Goal: Task Accomplishment & Management: Complete application form

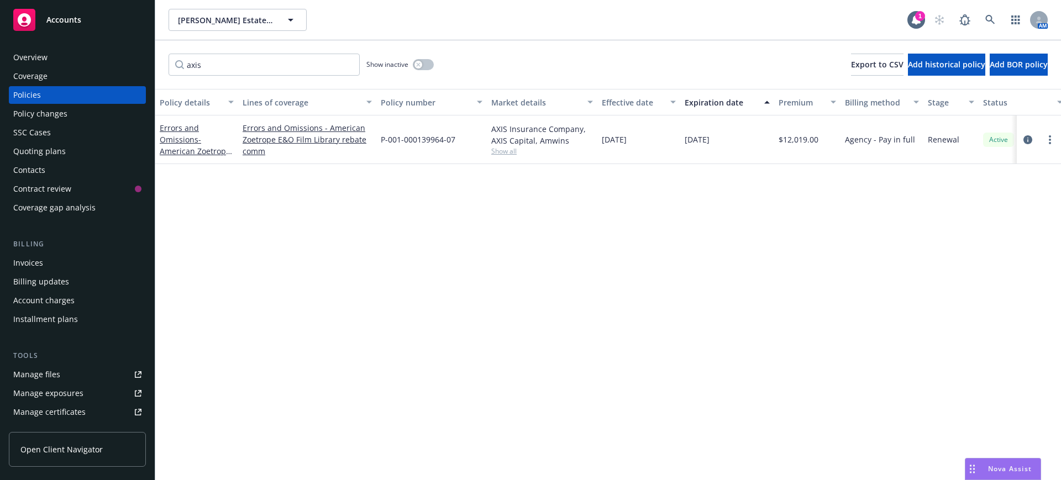
click at [16, 92] on div "Policies" at bounding box center [27, 95] width 28 height 18
click at [347, 61] on input "axis" at bounding box center [264, 65] width 191 height 22
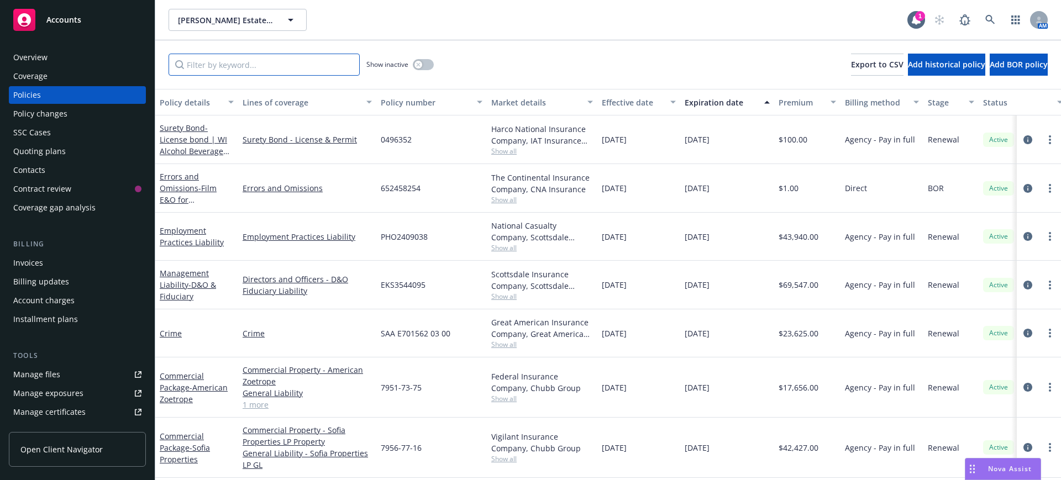
click at [193, 68] on input "Filter by keyword..." at bounding box center [264, 65] width 191 height 22
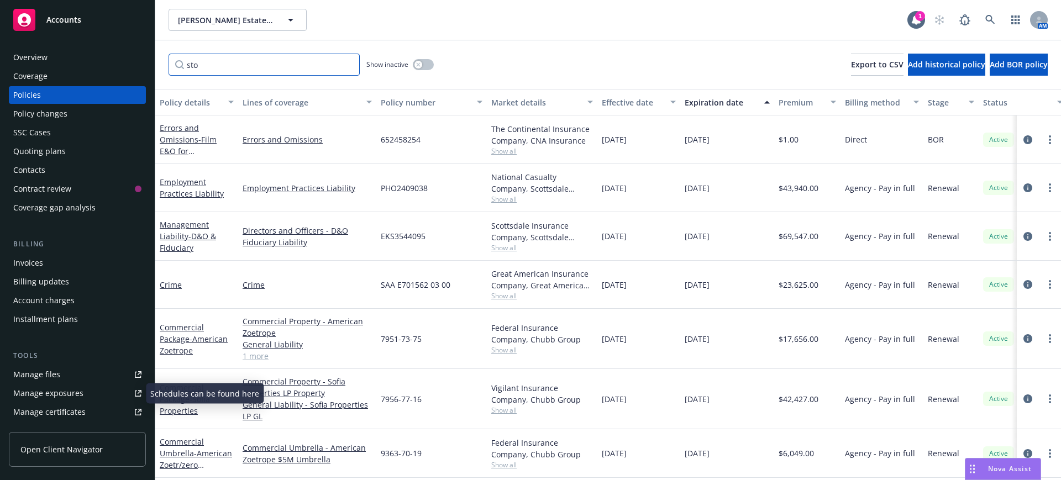
type input "sto"
click at [25, 371] on div "Manage files" at bounding box center [36, 375] width 47 height 18
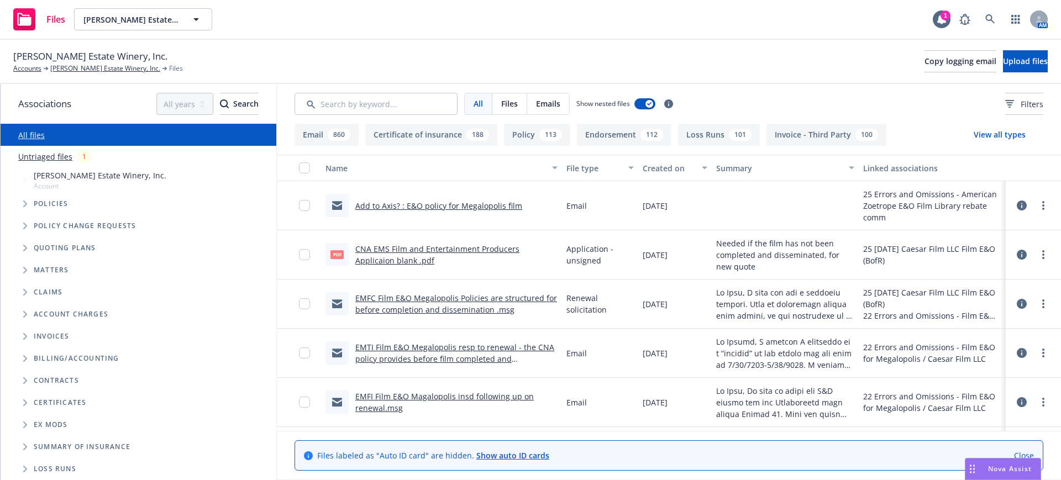
click at [523, 133] on button "Policy 113" at bounding box center [537, 135] width 66 height 22
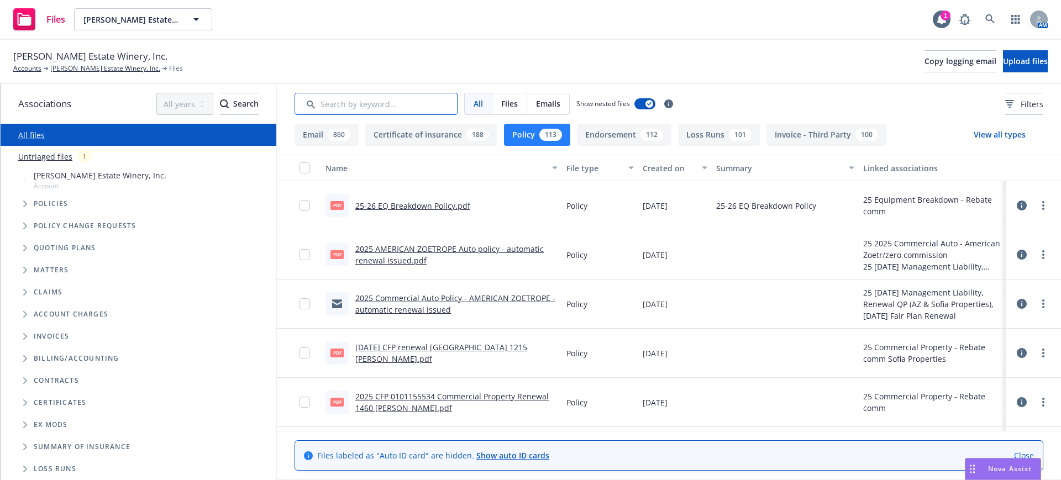
click at [349, 107] on input "Search by keyword..." at bounding box center [376, 104] width 163 height 22
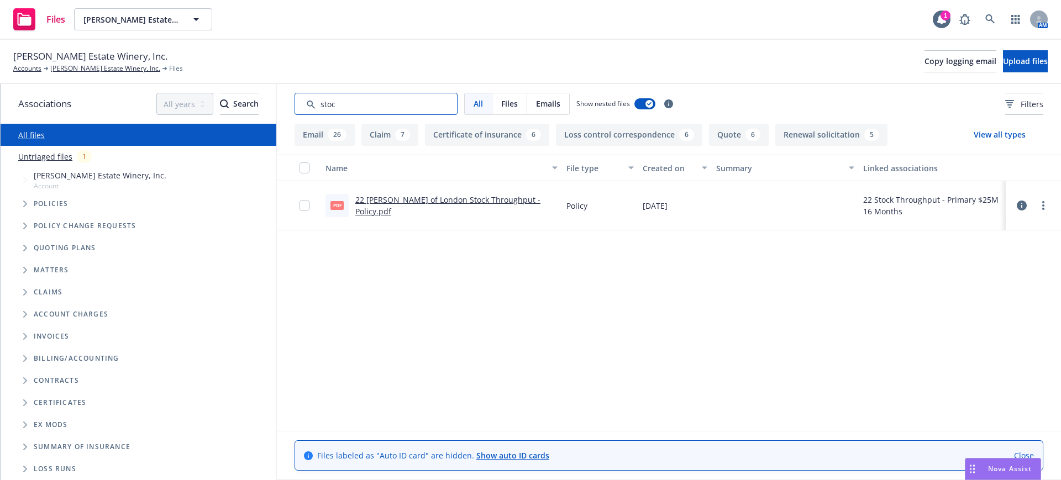
type input "stock"
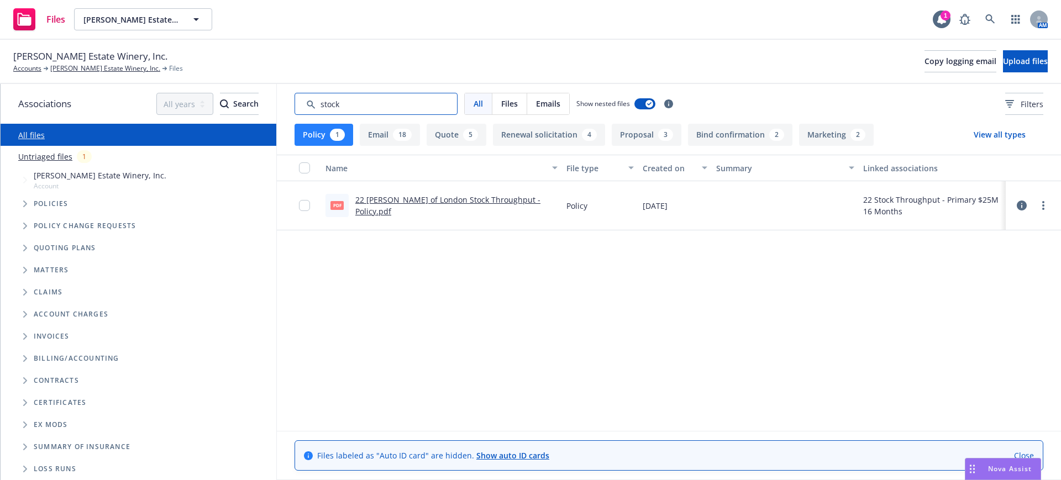
drag, startPoint x: 341, startPoint y: 104, endPoint x: 303, endPoint y: 103, distance: 37.6
click at [303, 103] on input "Search by keyword..." at bounding box center [376, 104] width 163 height 22
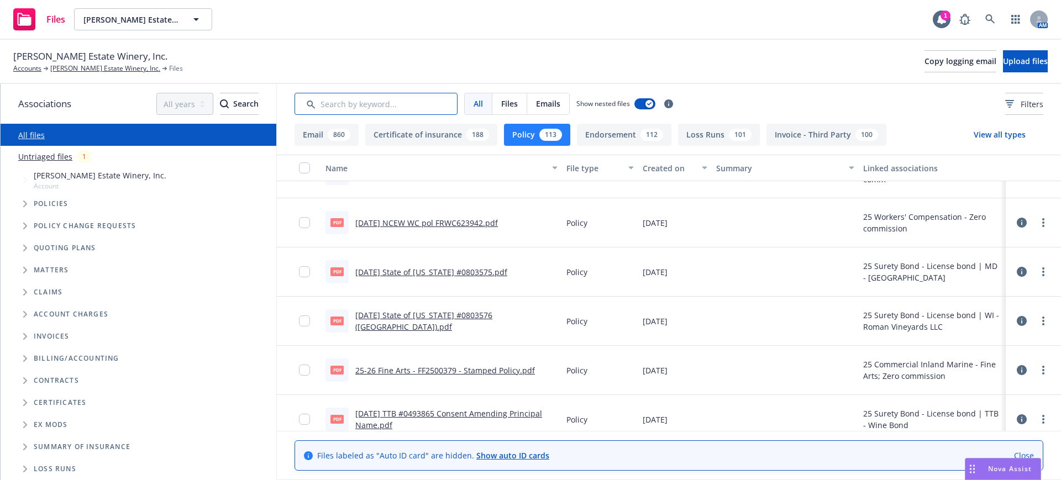
scroll to position [1520, 0]
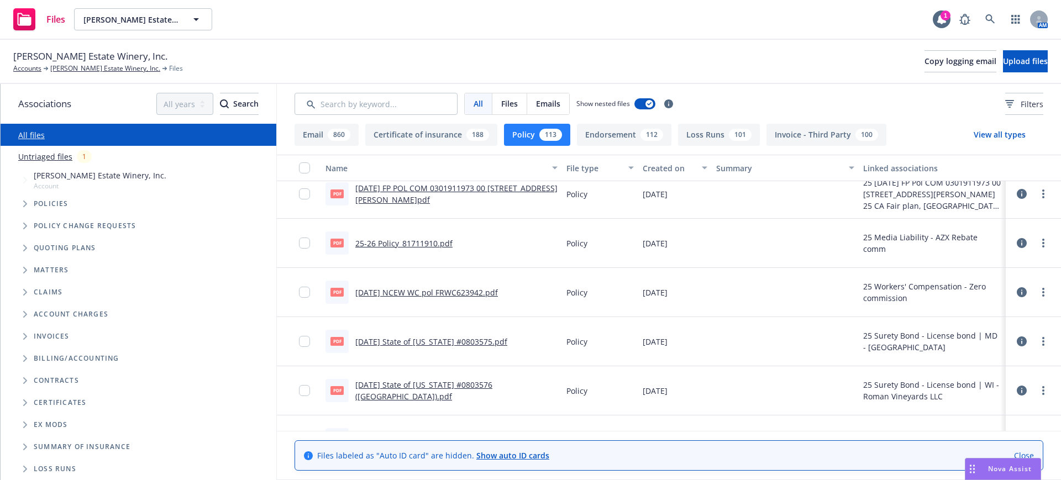
click at [653, 166] on div "Created on" at bounding box center [669, 169] width 53 height 12
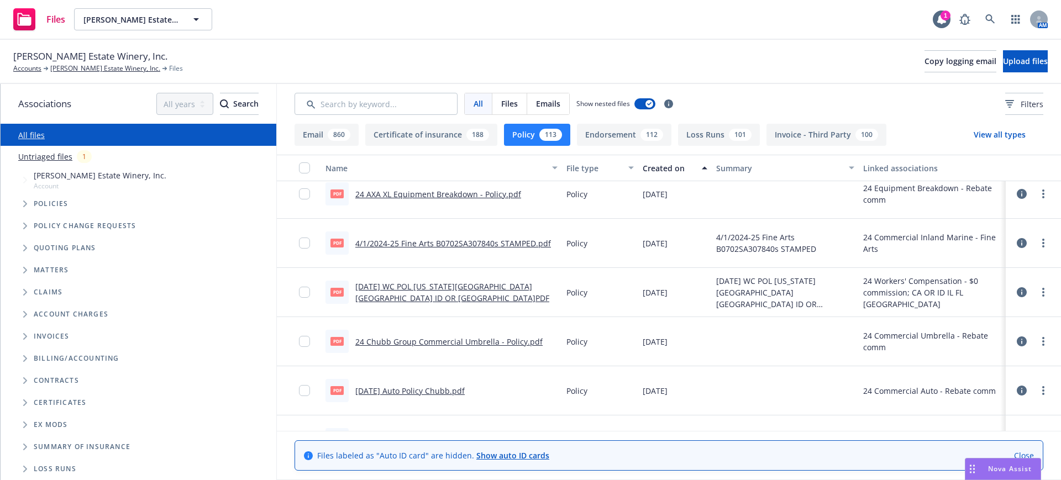
click at [653, 166] on div "Created on" at bounding box center [669, 169] width 53 height 12
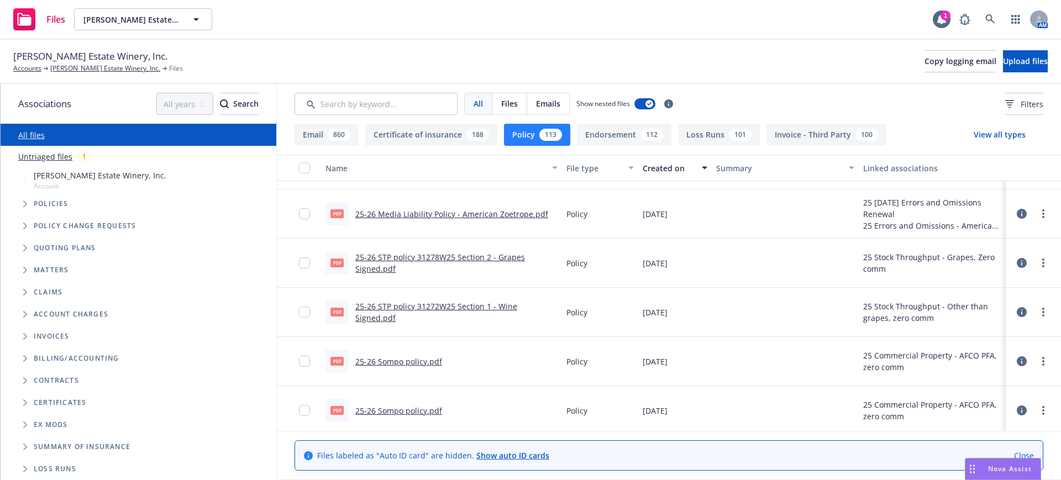
scroll to position [622, 0]
click at [390, 314] on link "25-26 STP policy 31272W25 Section 1 - Wine Signed.pdf" at bounding box center [436, 316] width 162 height 22
click at [412, 259] on link "25-26 STP policy 31278W25 Section 2 - Grapes Signed.pdf" at bounding box center [440, 266] width 170 height 22
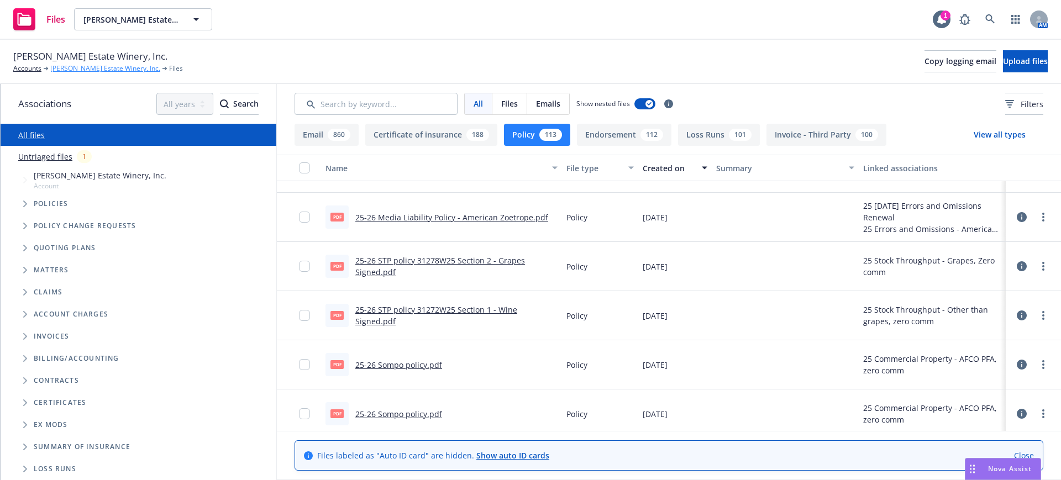
click at [79, 65] on link "[PERSON_NAME] Estate Winery, Inc." at bounding box center [105, 69] width 110 height 10
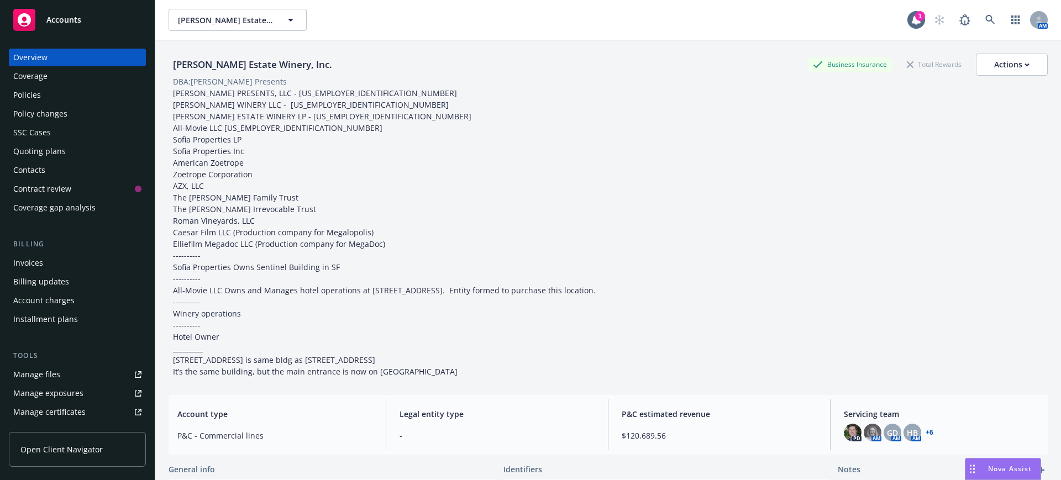
click at [20, 94] on div "Policies" at bounding box center [27, 95] width 28 height 18
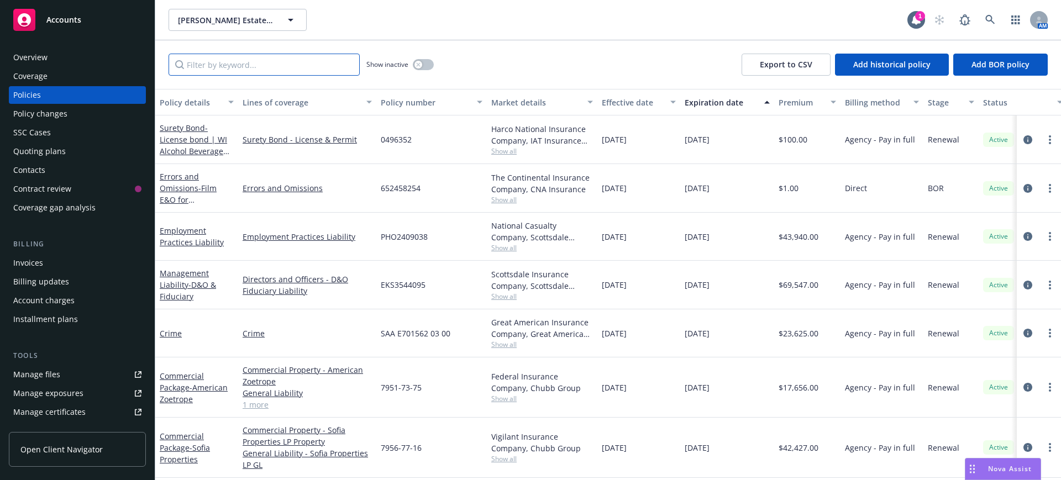
click at [206, 69] on input "Filter by keyword..." at bounding box center [264, 65] width 191 height 22
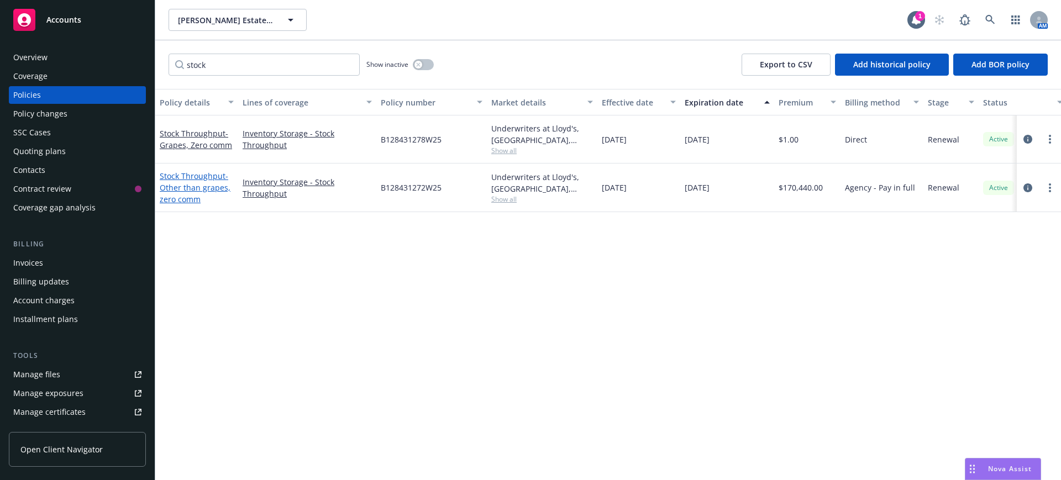
click at [190, 176] on link "Stock Throughput - Other than grapes, zero comm" at bounding box center [195, 188] width 71 height 34
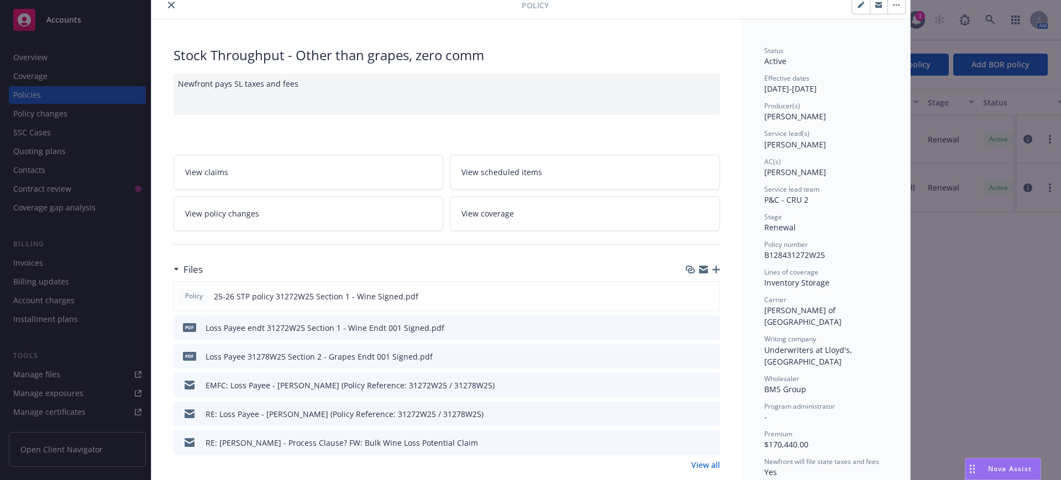
scroll to position [69, 0]
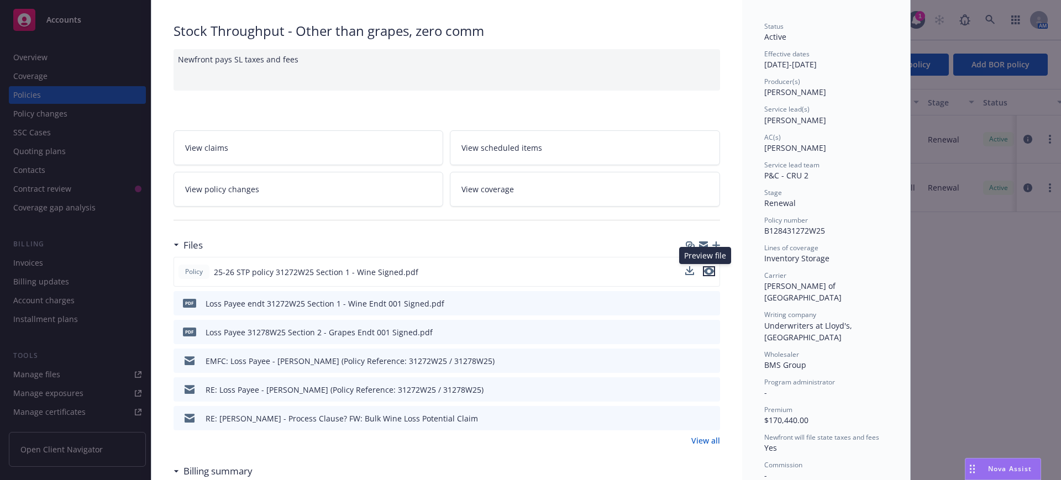
click at [705, 269] on icon "preview file" at bounding box center [709, 272] width 10 height 8
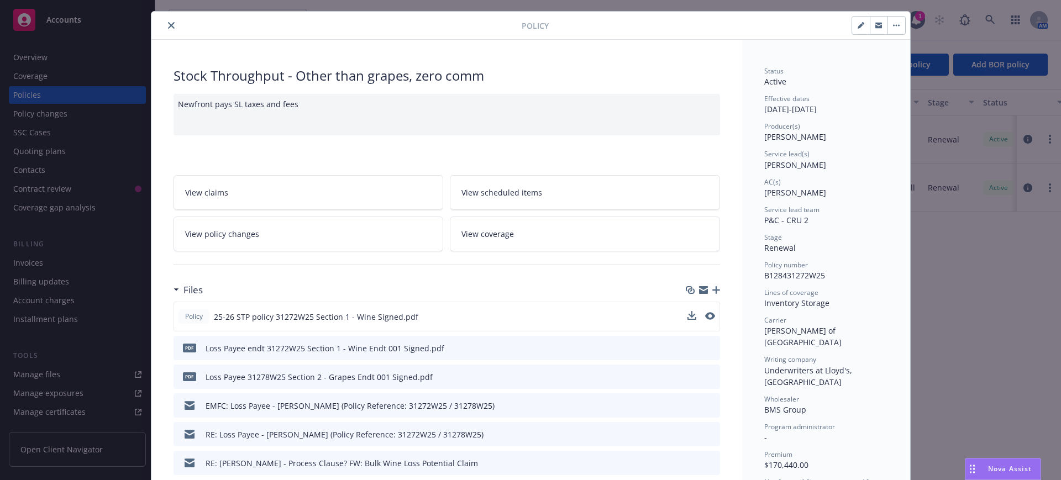
scroll to position [0, 0]
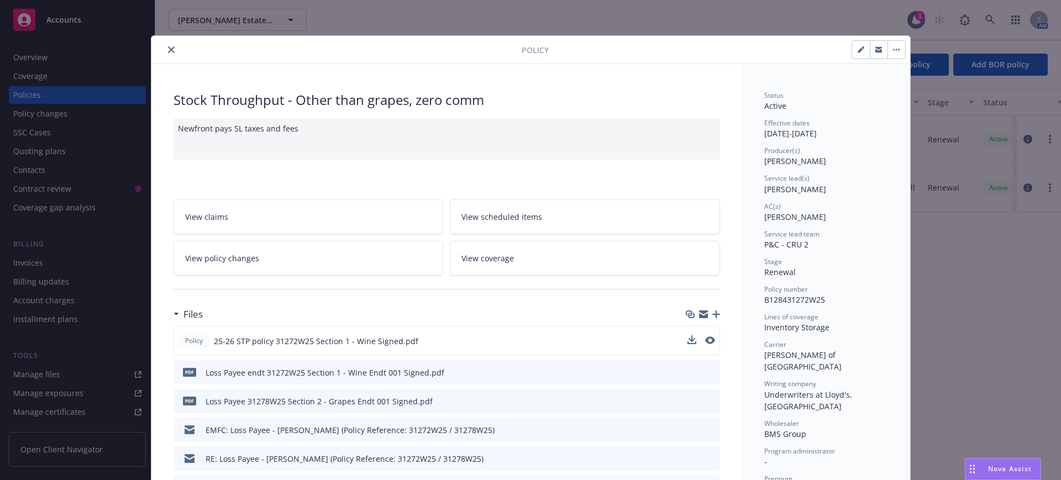
click at [168, 46] on icon "close" at bounding box center [171, 49] width 7 height 7
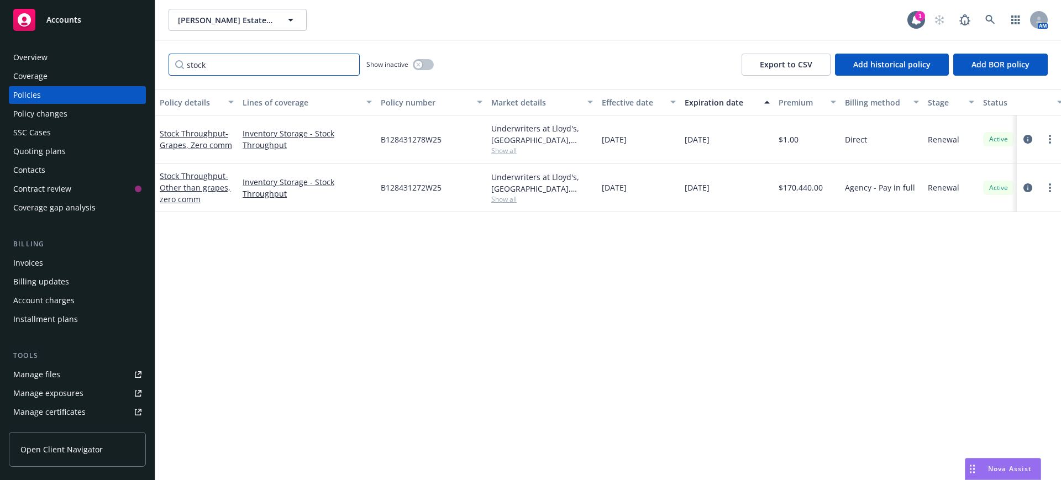
drag, startPoint x: 212, startPoint y: 64, endPoint x: 172, endPoint y: 64, distance: 39.8
click at [172, 64] on input "stock" at bounding box center [264, 65] width 191 height 22
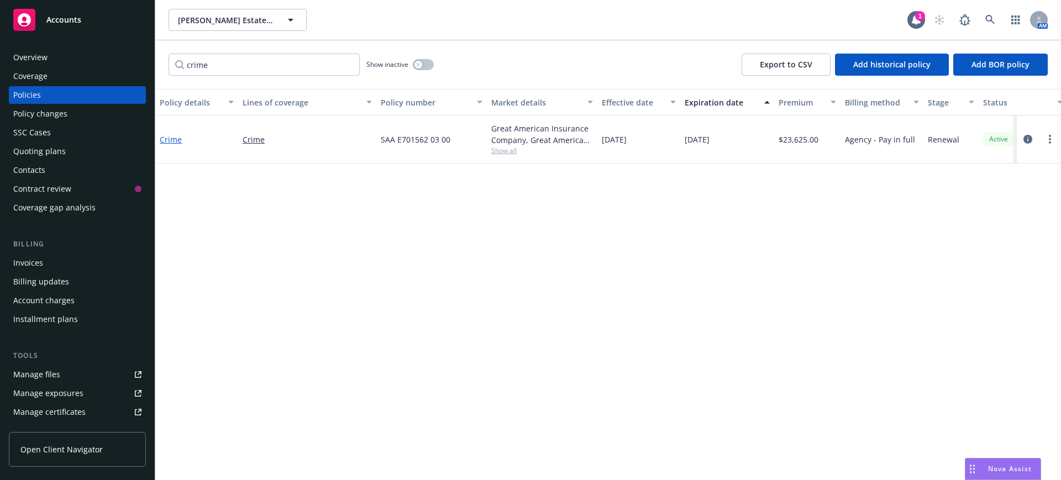
click at [171, 137] on link "Crime" at bounding box center [171, 139] width 22 height 11
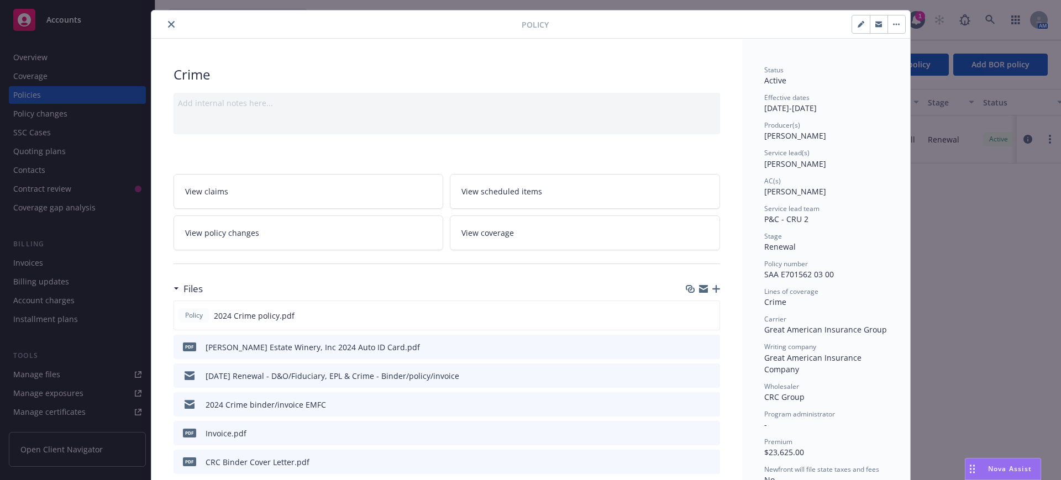
scroll to position [69, 0]
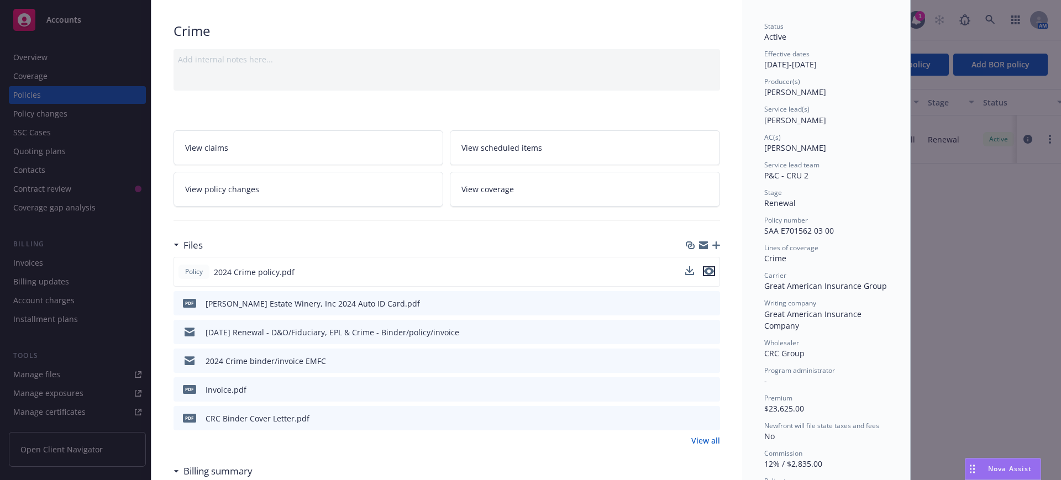
click at [704, 269] on icon "preview file" at bounding box center [709, 272] width 10 height 8
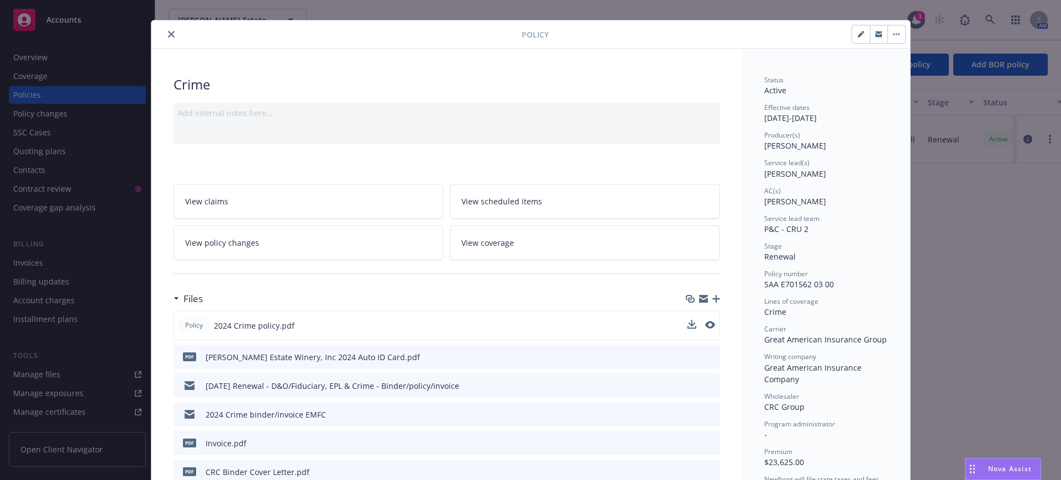
scroll to position [0, 0]
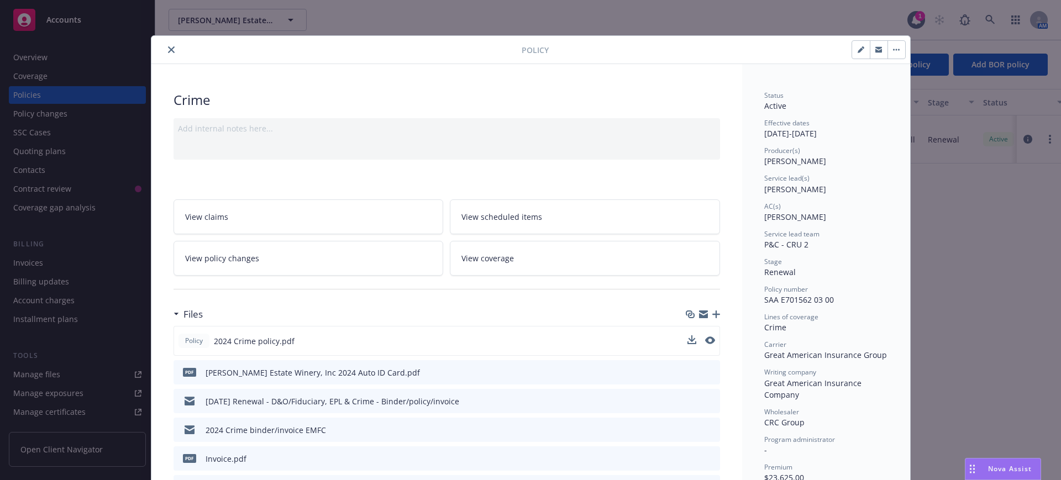
click at [165, 44] on button "close" at bounding box center [171, 49] width 13 height 13
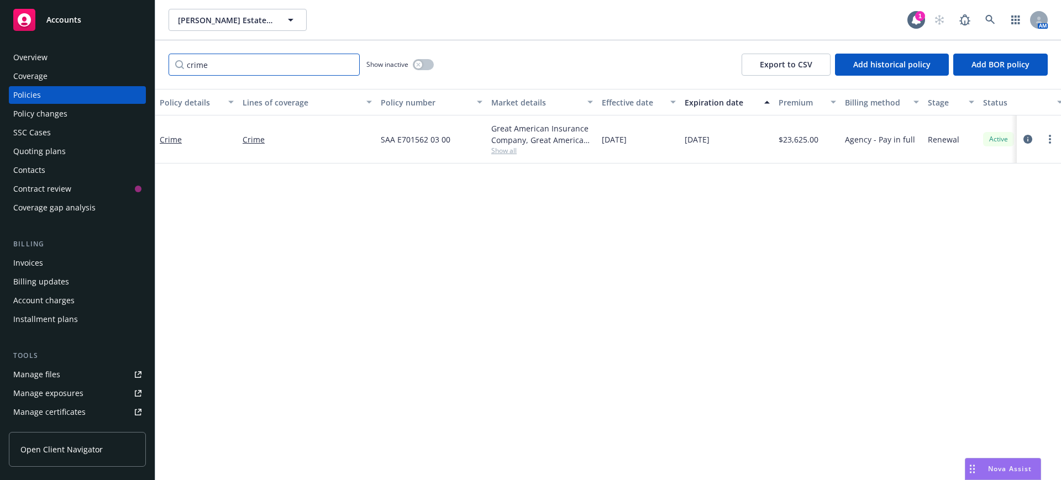
drag, startPoint x: 217, startPoint y: 66, endPoint x: 171, endPoint y: 66, distance: 45.3
click at [171, 66] on input "crime" at bounding box center [264, 65] width 191 height 22
click at [198, 127] on link "Commercial Inland Marine - Fine Arts; Zero commission" at bounding box center [195, 140] width 70 height 34
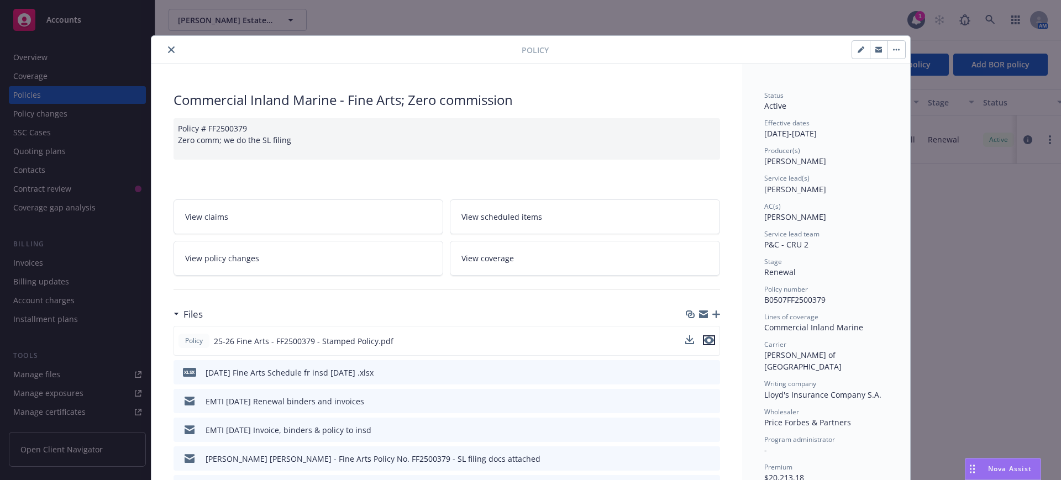
click at [705, 338] on icon "preview file" at bounding box center [709, 341] width 10 height 8
click at [168, 46] on icon "close" at bounding box center [171, 49] width 7 height 7
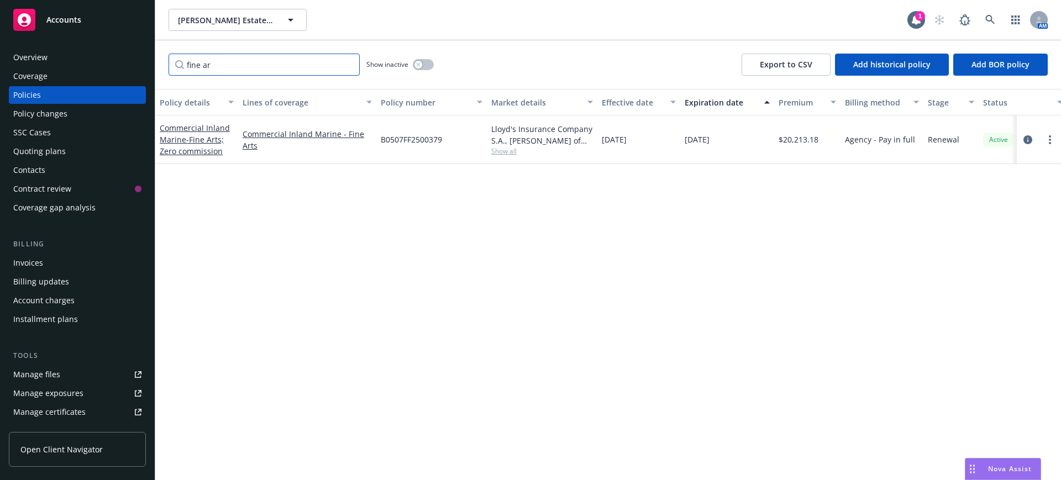
drag, startPoint x: 218, startPoint y: 59, endPoint x: 171, endPoint y: 59, distance: 47.5
click at [171, 59] on input "fine ar" at bounding box center [264, 65] width 191 height 22
click at [186, 132] on link "Product Recall - Rebate commission" at bounding box center [196, 139] width 72 height 22
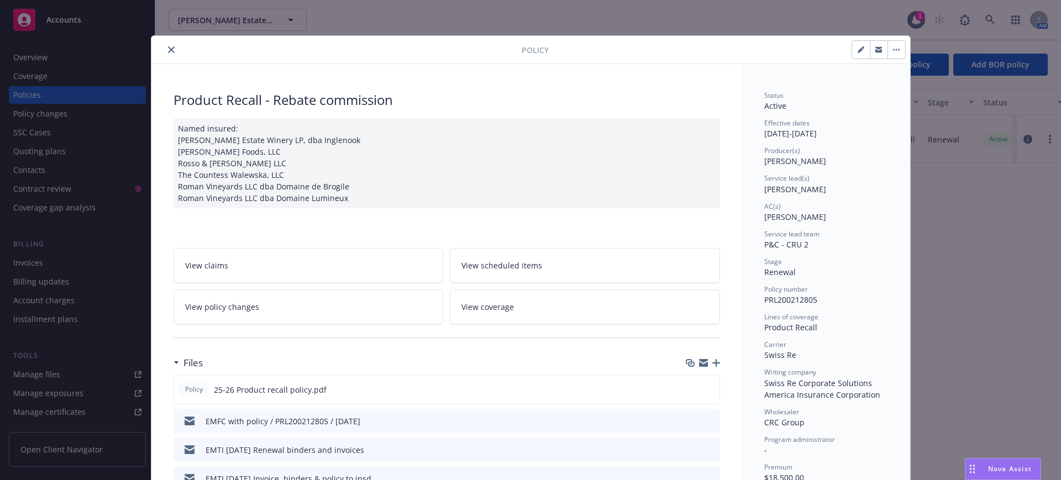
scroll to position [69, 0]
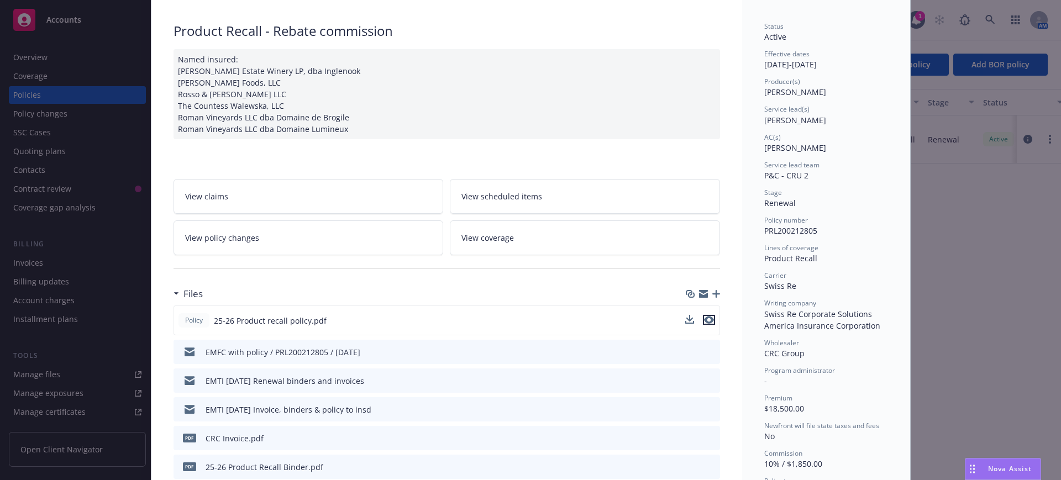
click at [705, 317] on icon "preview file" at bounding box center [709, 320] width 10 height 8
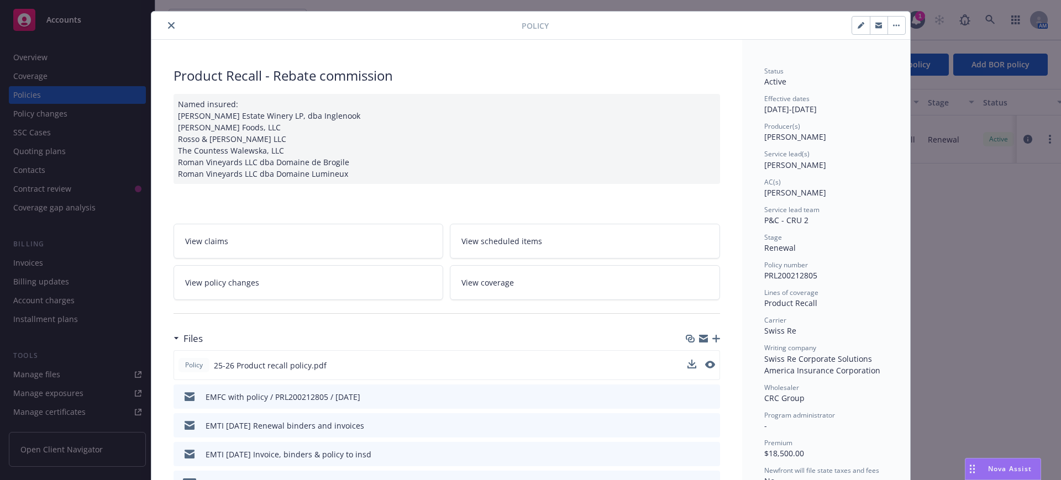
scroll to position [0, 0]
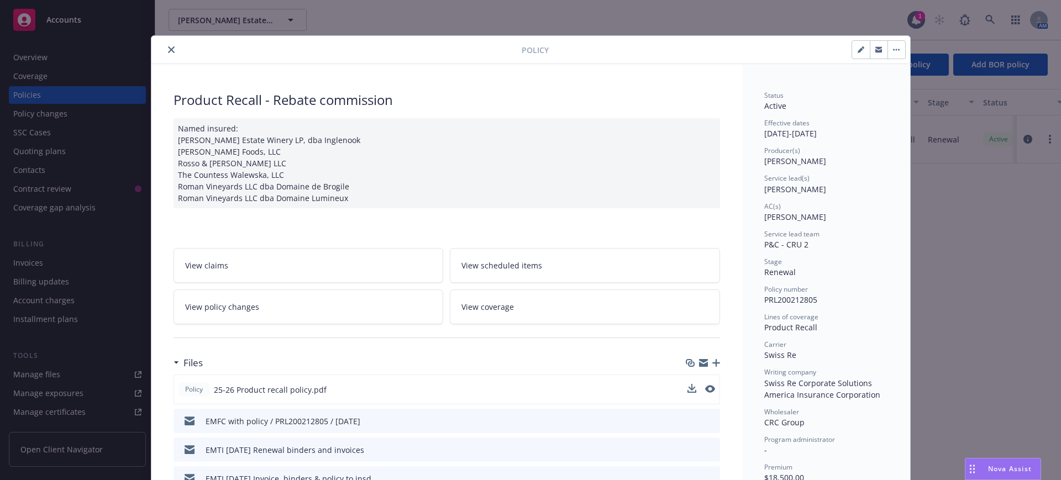
click at [168, 46] on icon "close" at bounding box center [171, 49] width 7 height 7
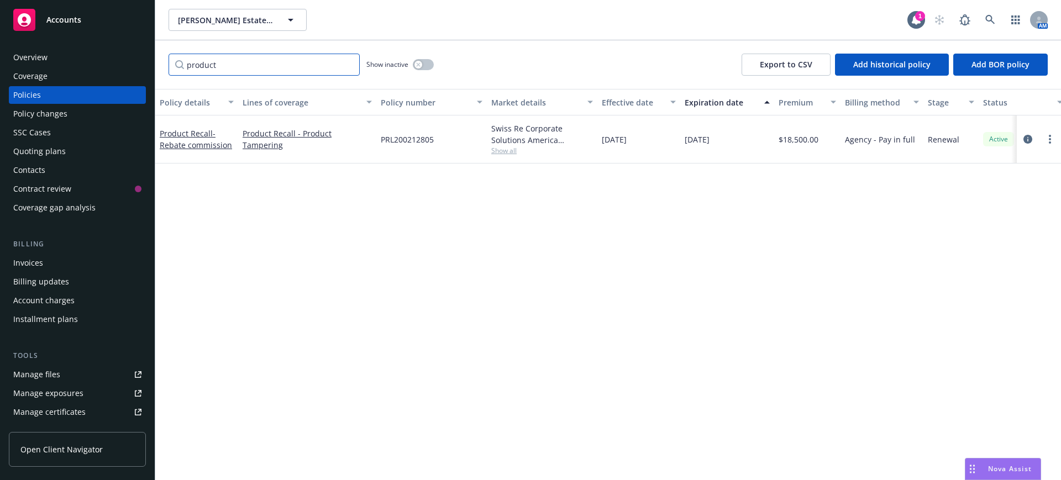
drag, startPoint x: 217, startPoint y: 64, endPoint x: 184, endPoint y: 64, distance: 33.2
click at [184, 64] on input "product" at bounding box center [264, 65] width 191 height 22
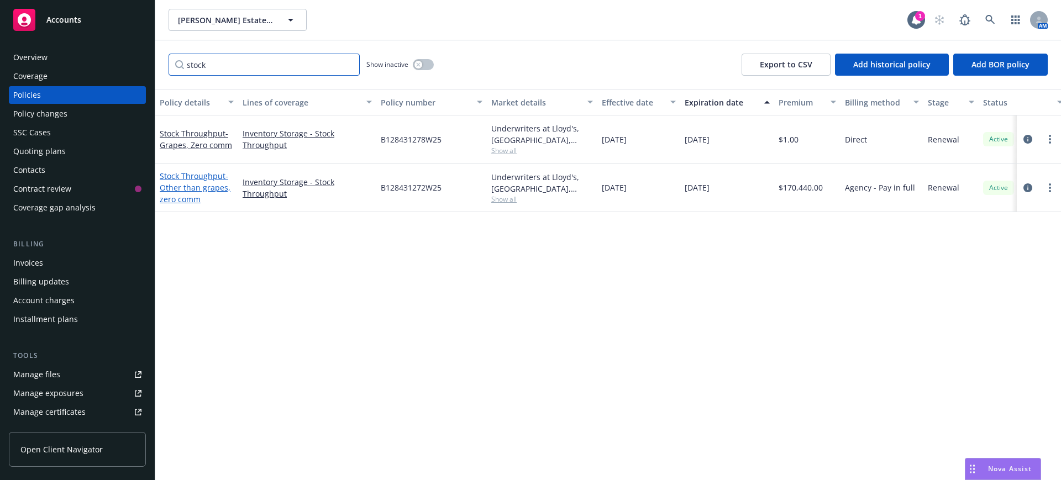
type input "stock"
click at [200, 180] on link "Stock Throughput - Other than grapes, zero comm" at bounding box center [195, 188] width 71 height 34
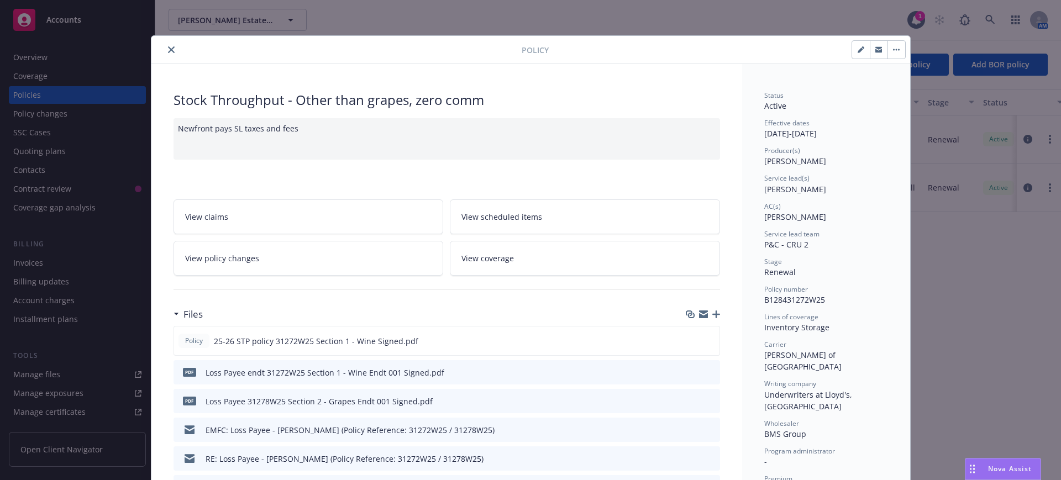
scroll to position [33, 0]
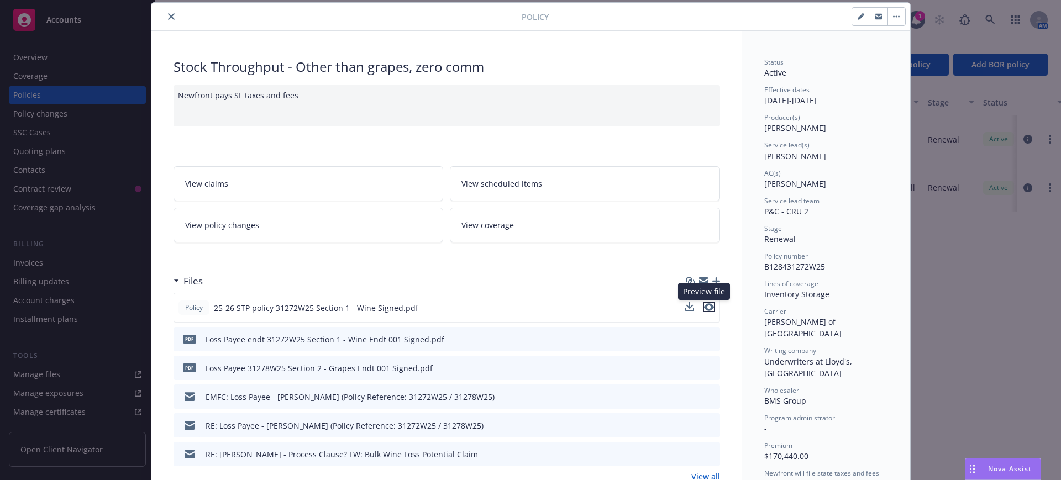
click at [705, 305] on icon "preview file" at bounding box center [709, 307] width 10 height 8
click at [168, 14] on icon "close" at bounding box center [171, 16] width 7 height 7
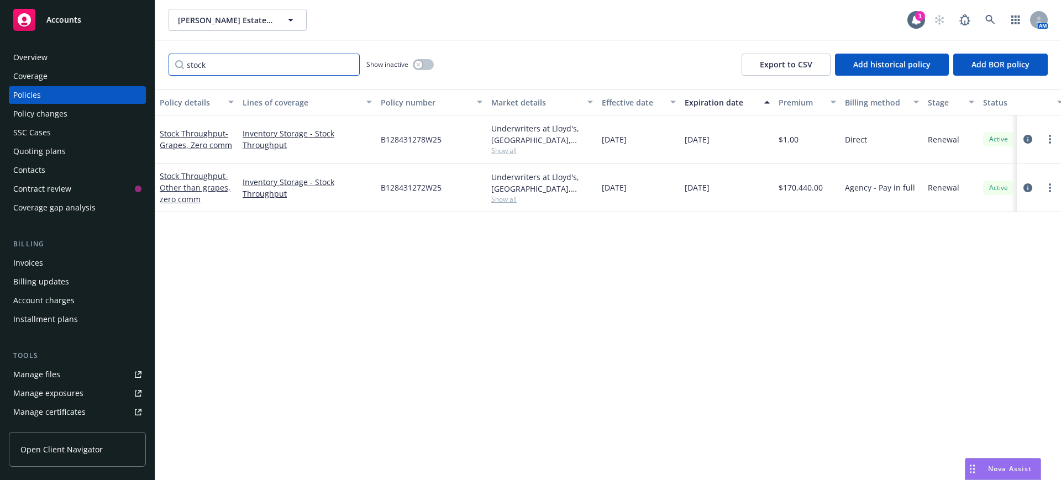
click at [348, 64] on input "stock" at bounding box center [264, 65] width 191 height 22
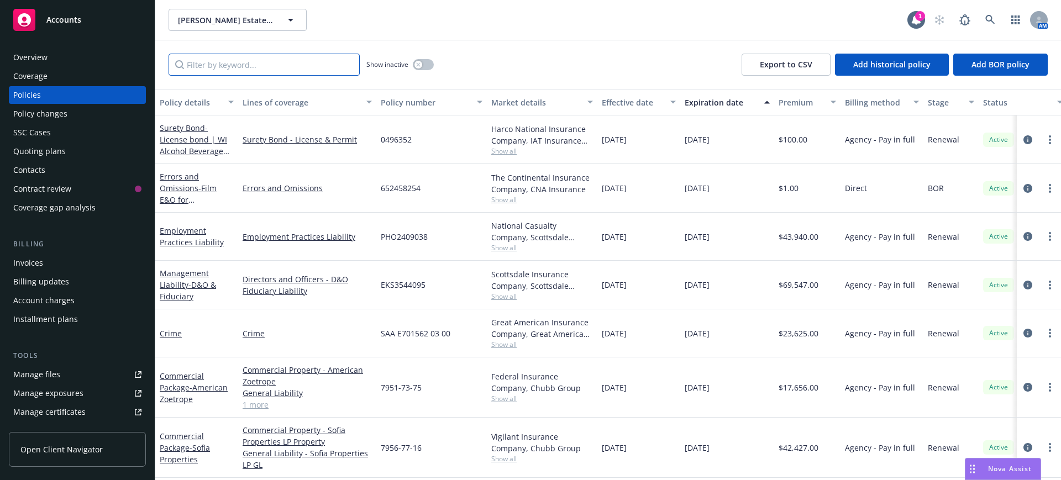
click at [249, 65] on input "Filter by keyword..." at bounding box center [264, 65] width 191 height 22
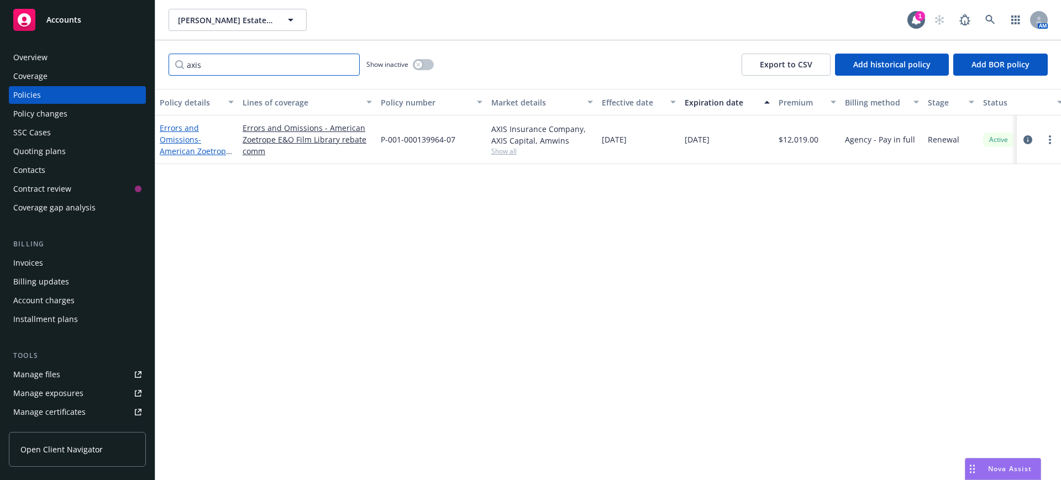
type input "axis"
click at [180, 128] on link "Errors and Omissions - American Zoetrope E&O Film Library rebate comm" at bounding box center [195, 151] width 71 height 57
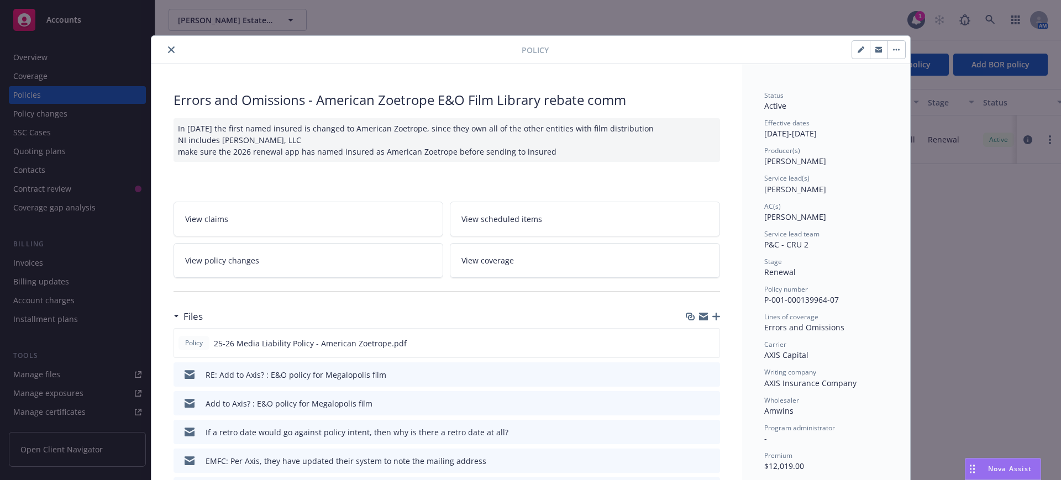
click at [168, 46] on icon "close" at bounding box center [171, 49] width 7 height 7
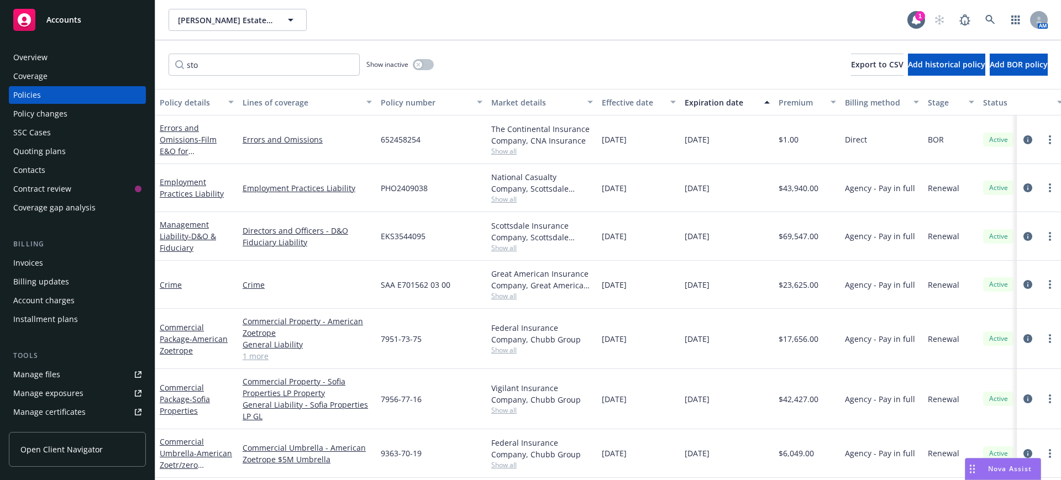
click at [49, 114] on div "Policy changes" at bounding box center [40, 114] width 54 height 18
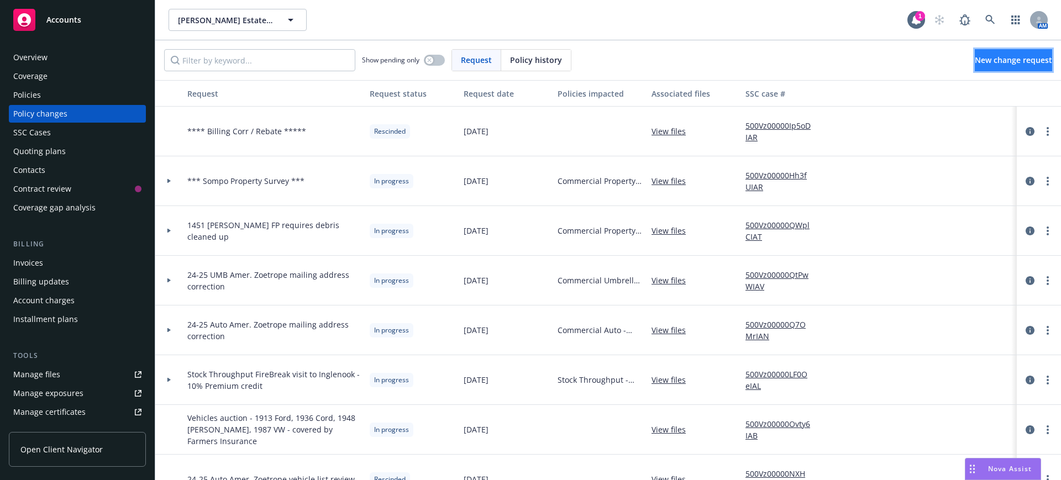
click at [977, 57] on span "New change request" at bounding box center [1013, 60] width 77 height 11
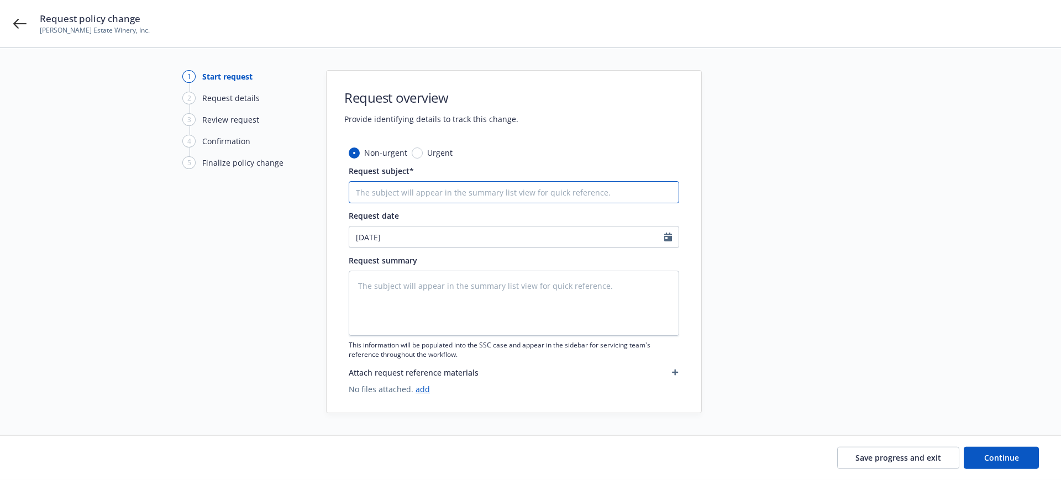
click at [358, 191] on input "Request subject*" at bounding box center [514, 192] width 331 height 22
type textarea "x"
type input "A"
type textarea "x"
type input "Ad"
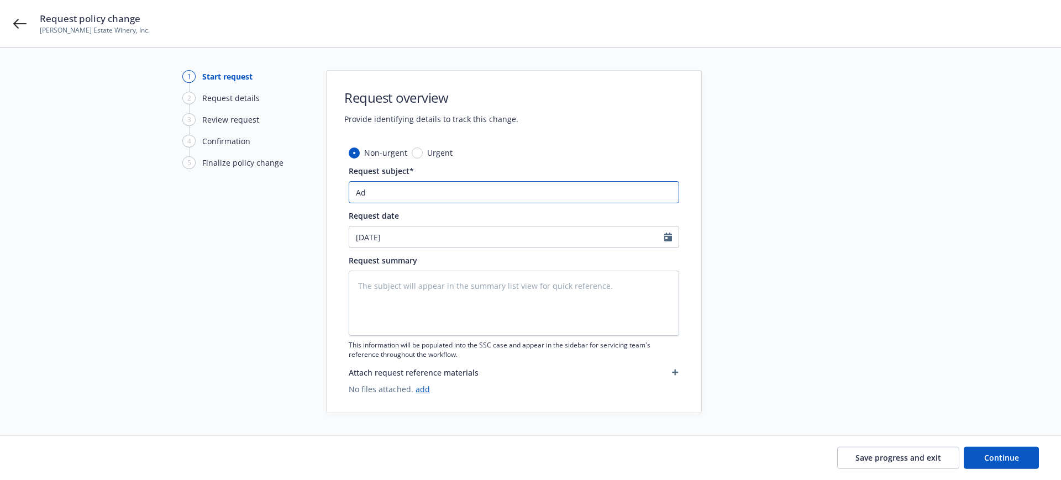
type textarea "x"
type input "Add"
type textarea "x"
type input "Add"
type textarea "x"
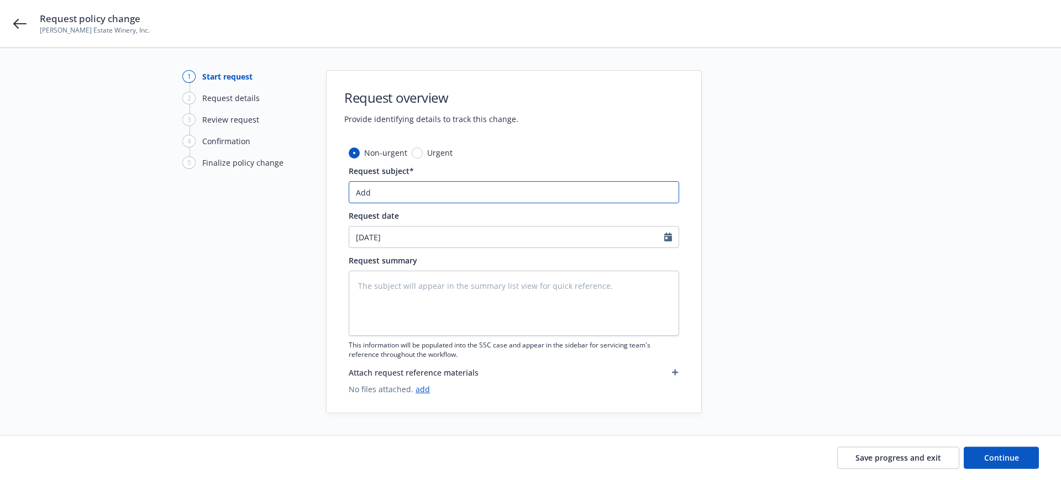
type input "Add M"
type textarea "x"
type input "Add Me"
type textarea "x"
type input "Add Meg"
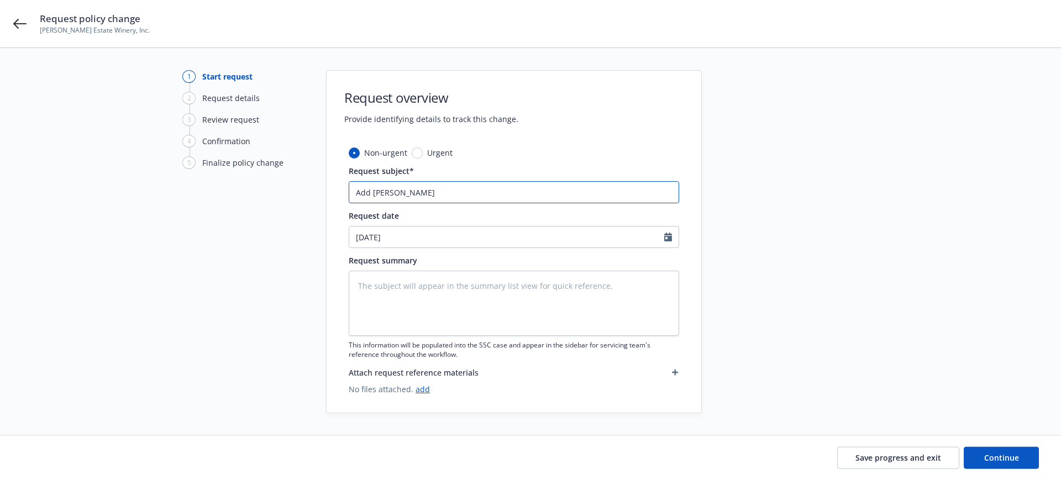
type textarea "x"
type input "Add Mega"
type textarea "x"
type input "Add Megal"
type textarea "x"
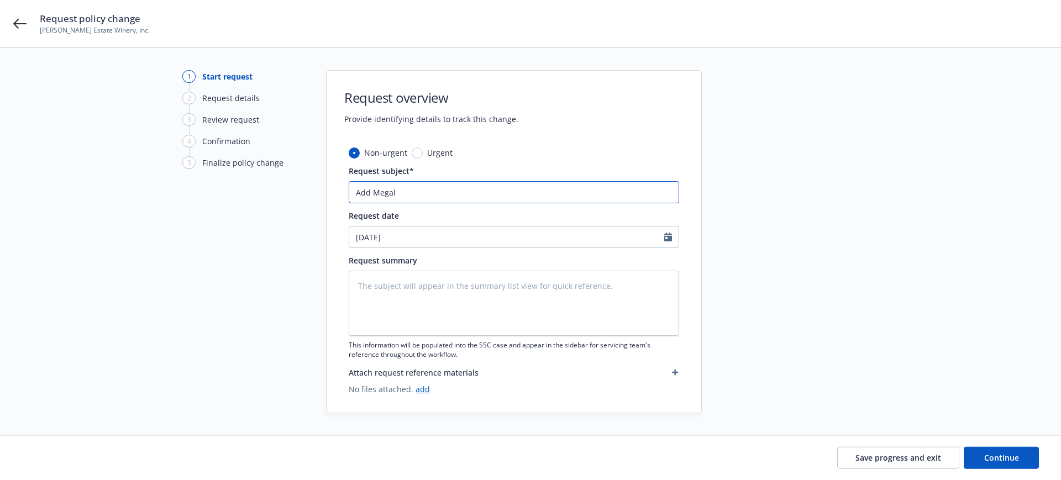
type input "Add Megalo"
type textarea "x"
type input "Add Megalop"
type textarea "x"
type input "Add Megalo"
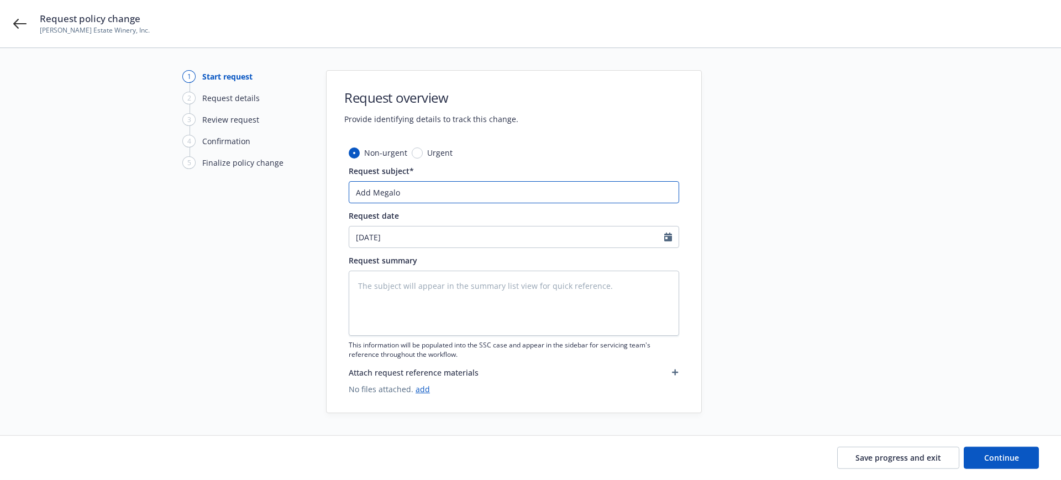
type textarea "x"
type input "Add Megal"
type textarea "x"
type input "Add Mega"
type textarea "x"
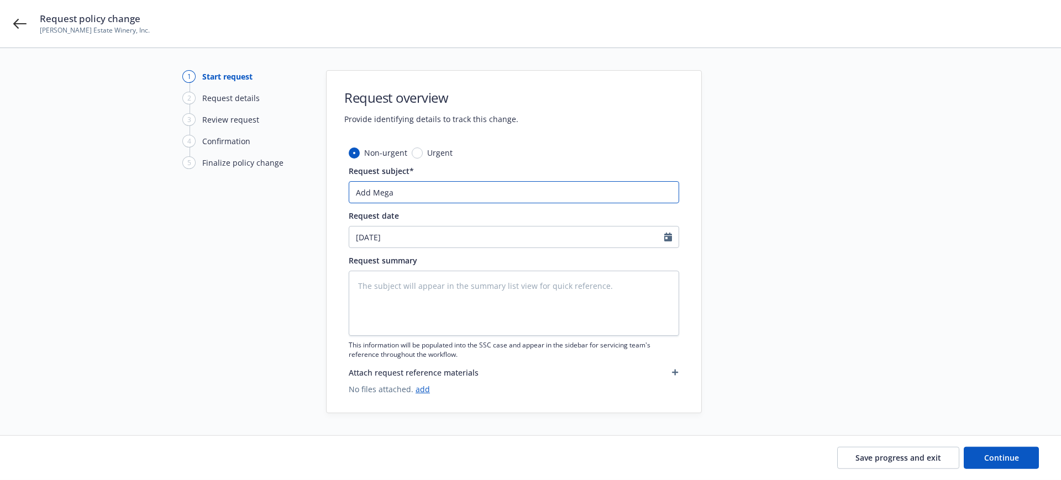
type input "Add Meg"
type textarea "x"
type input "Add Me"
type textarea "x"
type input "Add M"
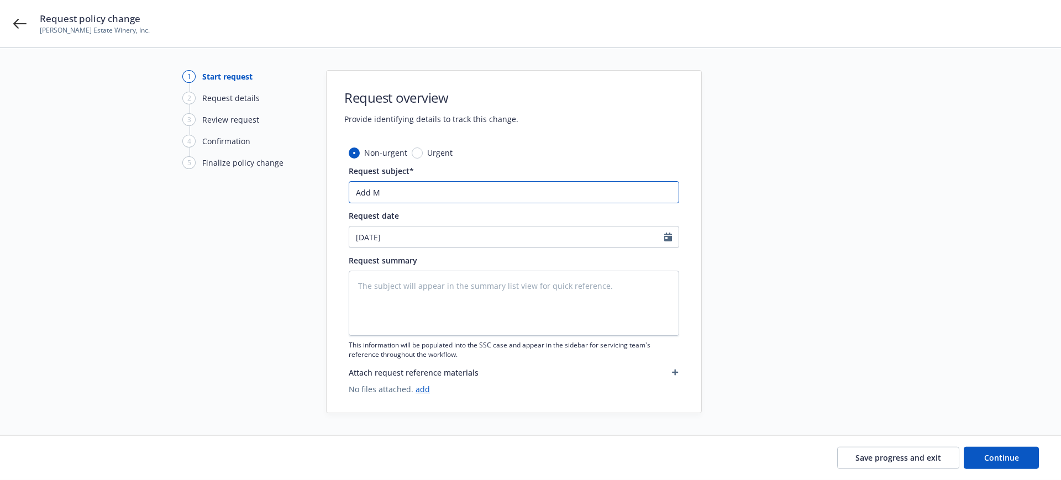
type textarea "x"
type input "Add"
type textarea "x"
type input "Add C"
type textarea "x"
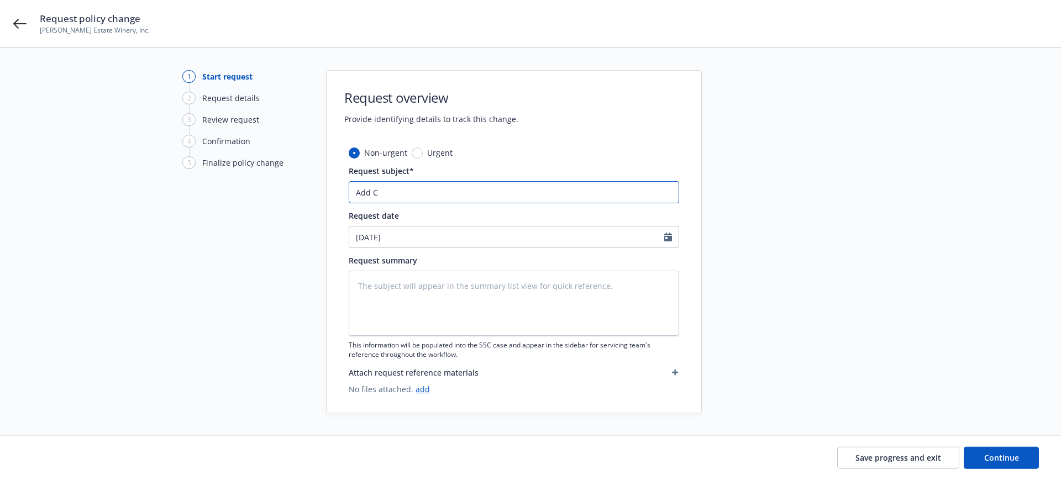
type input "Add Ca"
type textarea "x"
type input "Add Cae"
type textarea "x"
type input "Add Caes"
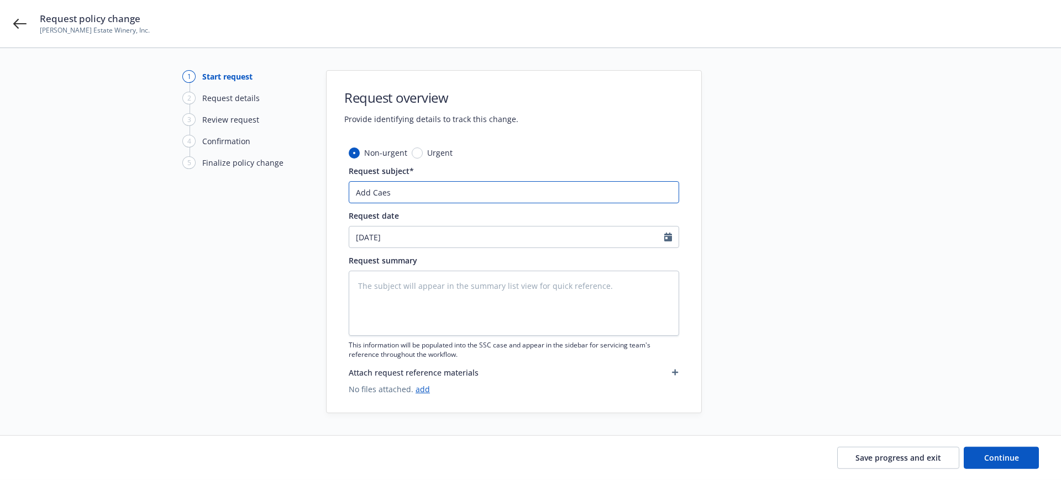
type textarea "x"
type input "Add Caesa"
type textarea "x"
type input "Add Caesar"
type textarea "x"
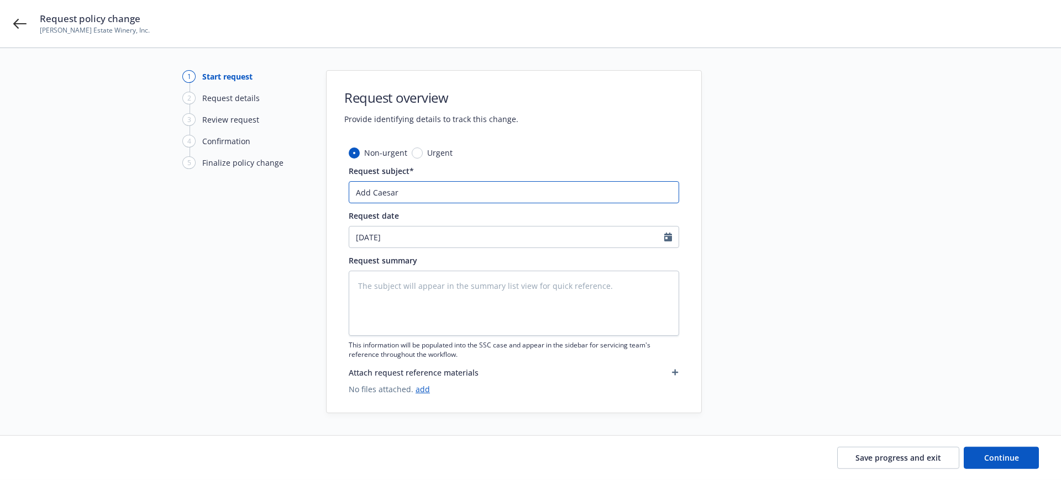
type input "Add Caesar"
type textarea "x"
type input "Add Caesar F"
type textarea "x"
type input "Add Caesar Fi"
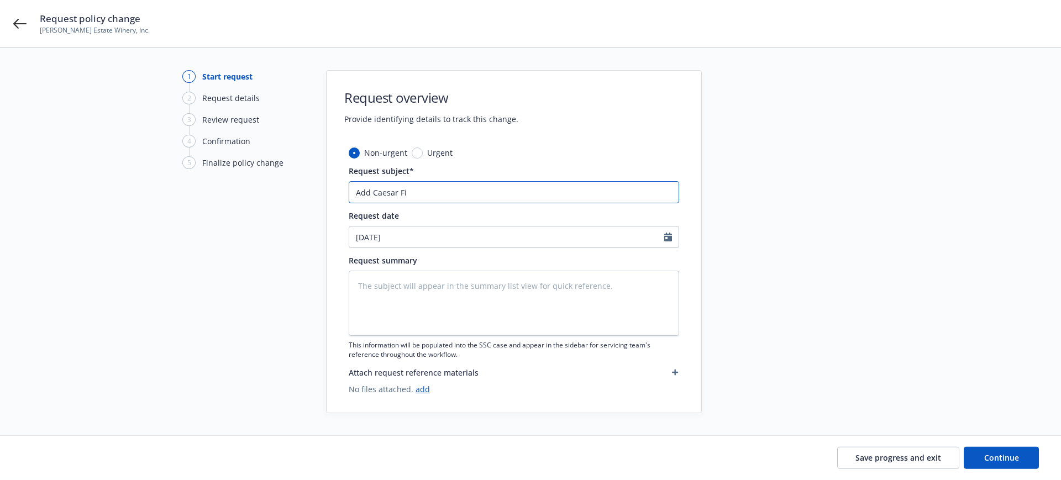
type textarea "x"
type input "Add Caesar Fil"
type textarea "x"
type input "Add Caesar Film"
type textarea "x"
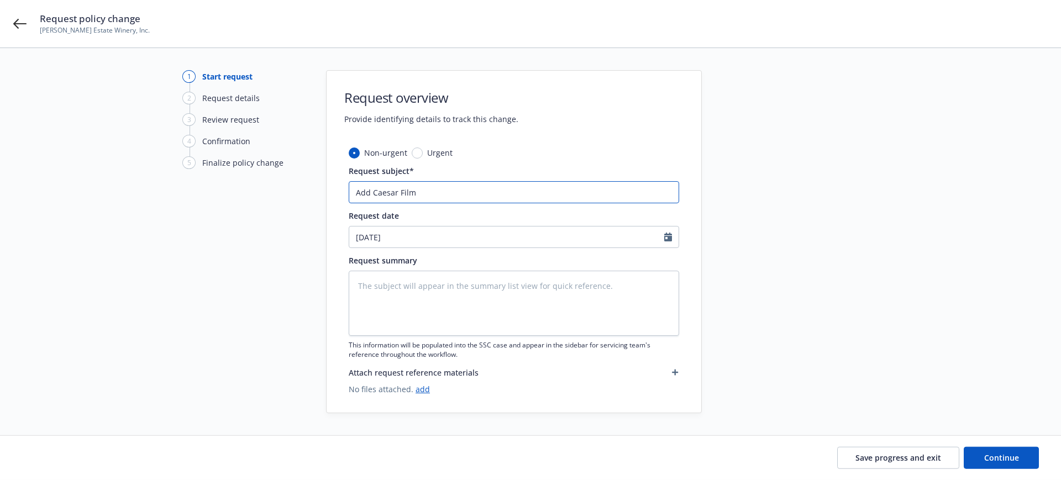
type input "Add Caesar Film"
type textarea "x"
type input "Add Caesar Film C"
type textarea "x"
type input "Add Caesar Film"
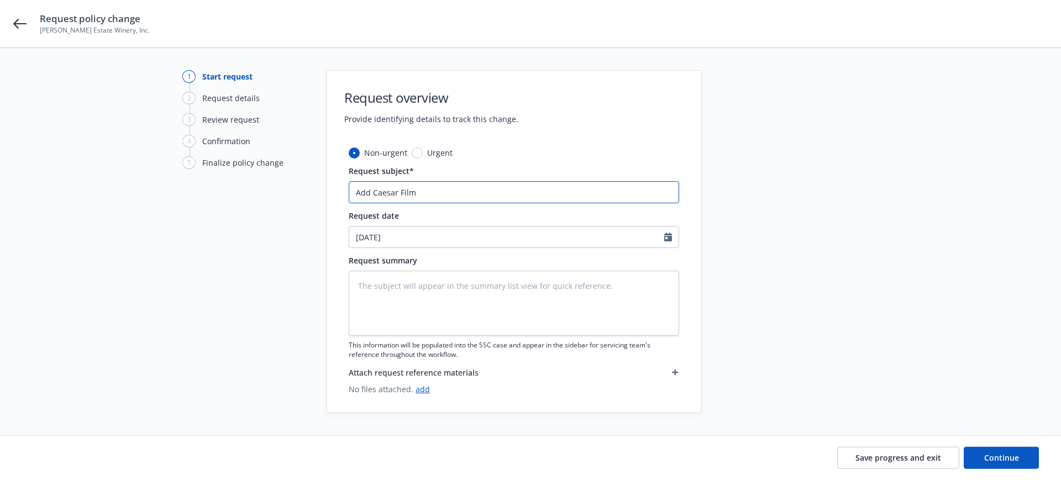
type textarea "x"
type input "Add Caesar Film L"
type textarea "x"
type input "Add Caesar Film LL"
type textarea "x"
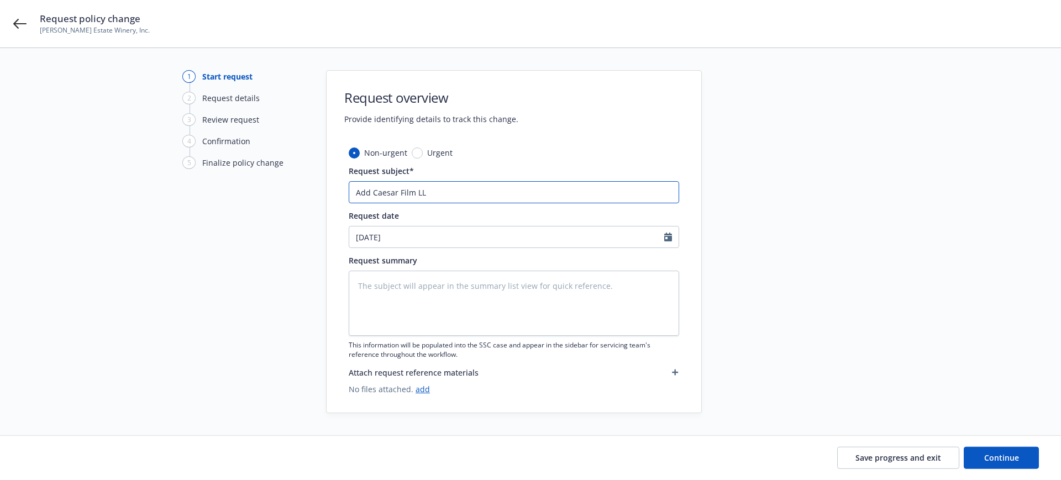
type input "Add Caesar Film LLC"
type textarea "x"
type input "Add Caesar Film LLC"
type textarea "x"
type input "Add Caesar Film LLC t"
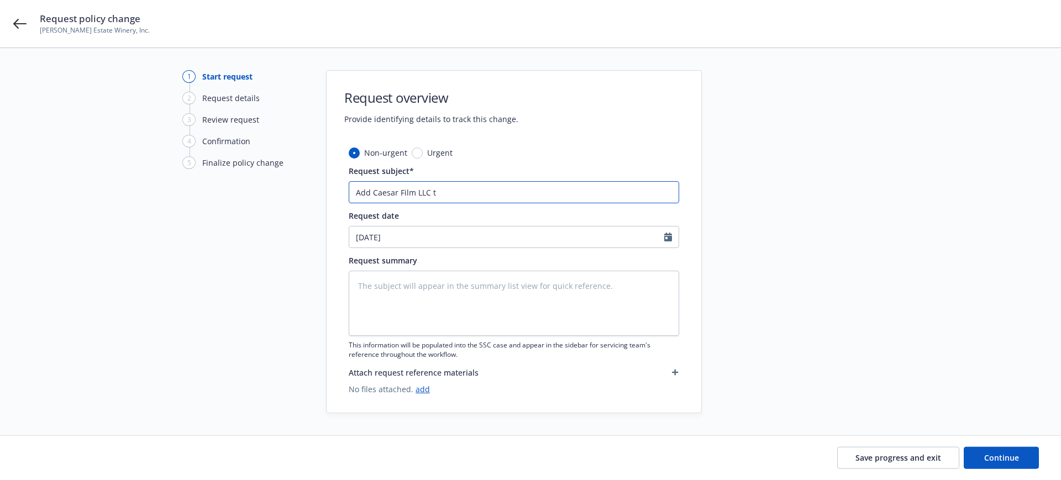
type textarea "x"
type input "Add Caesar Film LLC to"
type textarea "x"
type input "Add Caesar Film LLC to"
type textarea "x"
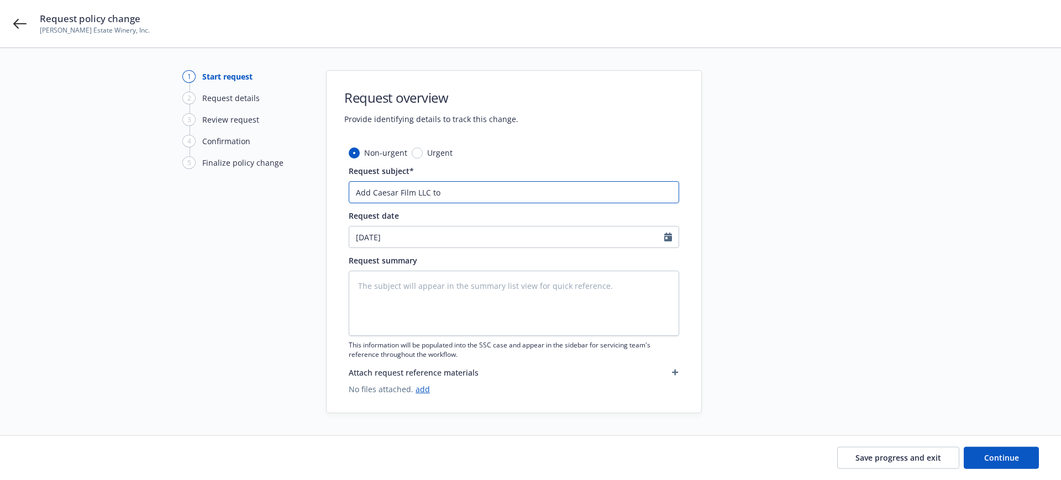
type input "Add Caesar Film LLC to n"
type textarea "x"
type input "Add Caesar Film LLC to na"
type textarea "x"
type input "Add Caesar Film LLC to n"
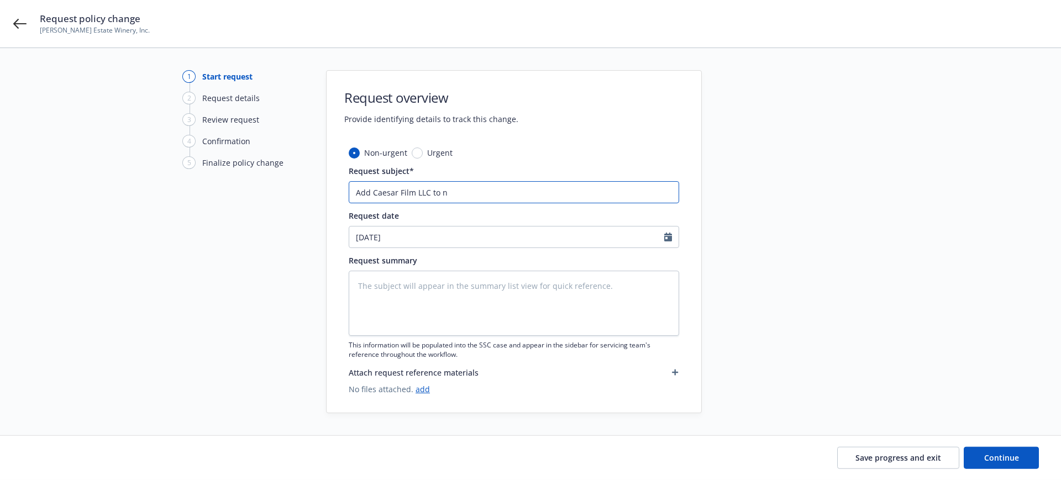
type textarea "x"
type input "Add Caesar Film LLC to"
type textarea "x"
type input "Add Caesar Film LLC to"
type textarea "x"
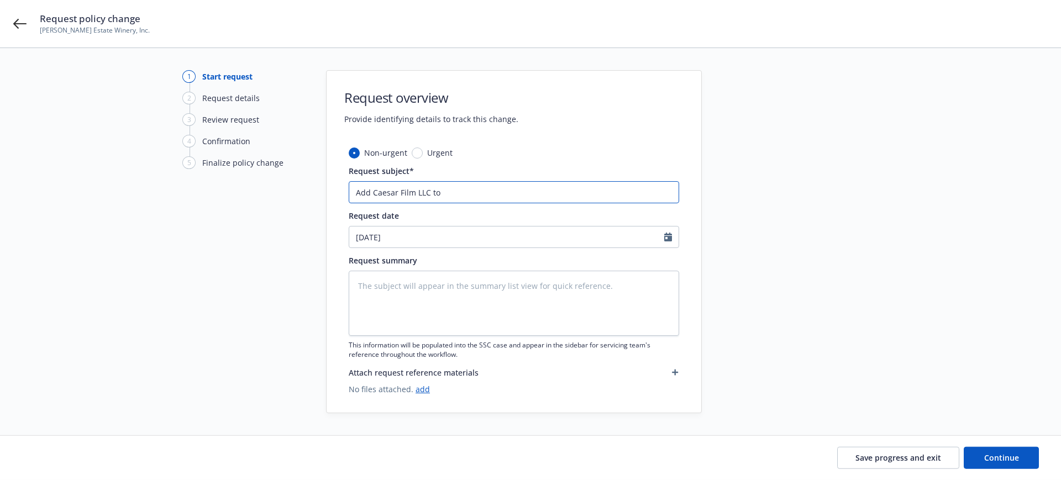
type input "Add Caesar Film LLC t"
type textarea "x"
type input "Add Caesar Film LLC"
type textarea "x"
type input "Add Caesar Film LLC a"
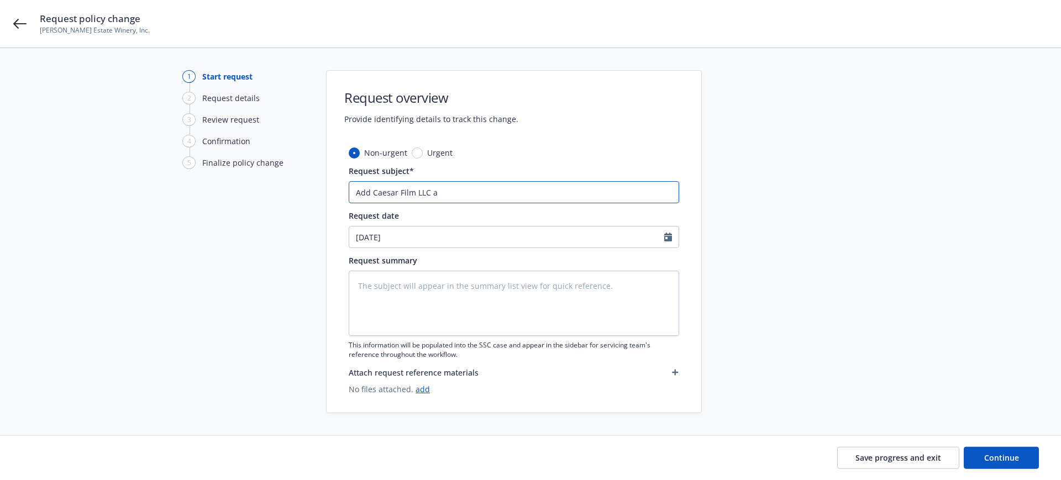
type textarea "x"
type input "Add Caesar Film LLC as"
type textarea "x"
type input "Add Caesar Film LLC as"
type textarea "x"
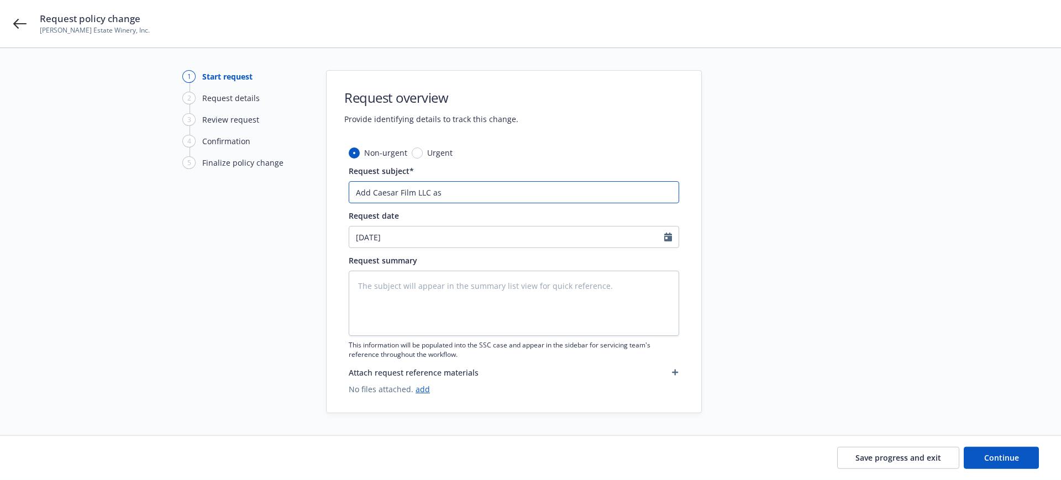
type input "Add Caesar Film LLC as n"
type textarea "x"
type input "Add Caesar Film LLC as na"
type textarea "x"
type input "Add Caesar Film LLC as nam"
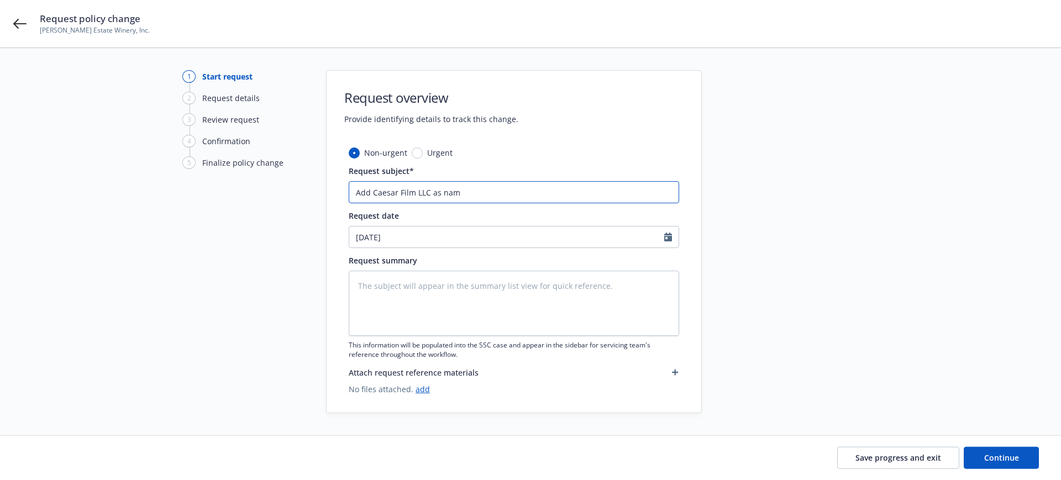
type textarea "x"
type input "Add Caesar Film LLC as name"
type textarea "x"
type input "Add Caesar Film LLC as named"
type textarea "x"
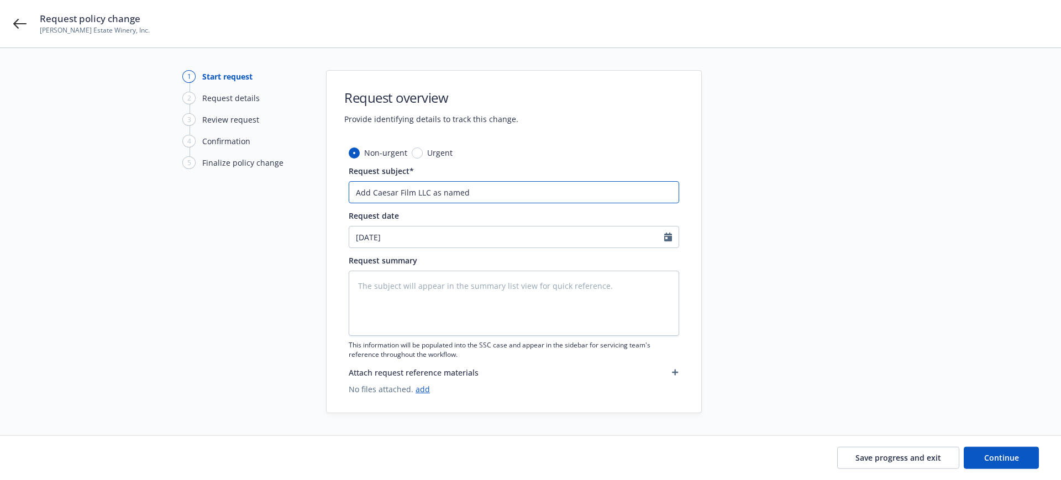
type input "Add Caesar Film LLC as named"
type textarea "x"
type input "Add Caesar Film LLC as named i"
type textarea "x"
type input "Add Caesar Film LLC as named is"
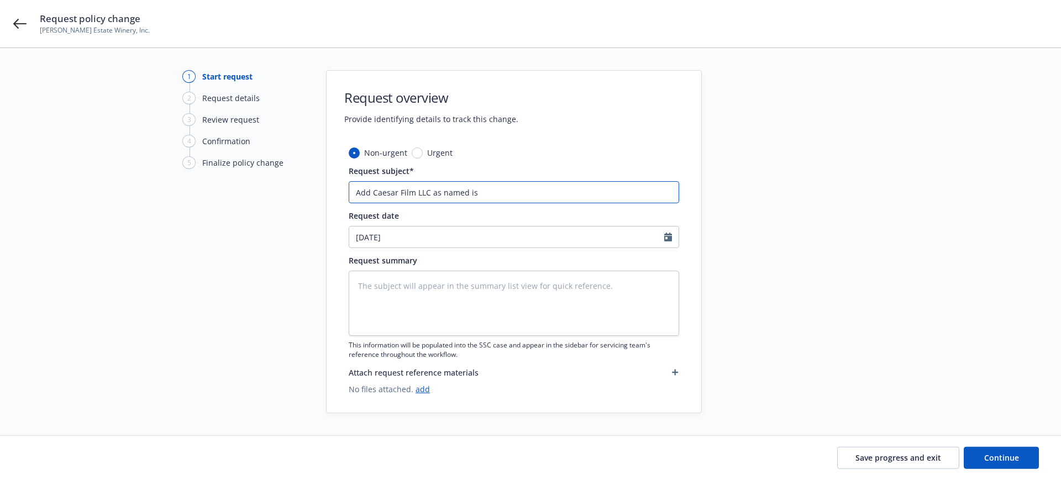
type textarea "x"
type input "Add Caesar Film LLC as named isn"
type textarea "x"
type input "Add Caesar Film LLC as named isnu"
type textarea "x"
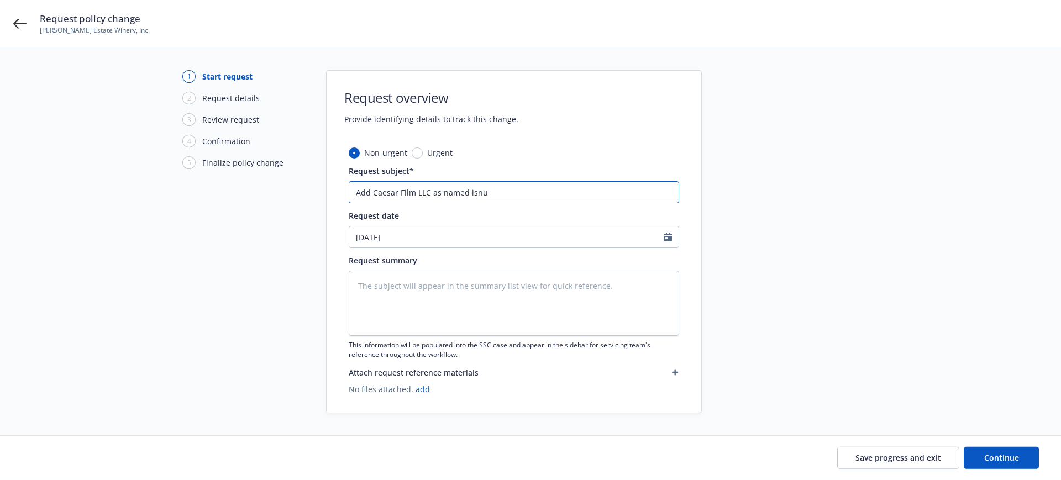
type input "Add Caesar Film LLC as named isnur"
type textarea "x"
type input "Add Caesar Film LLC as named isnure"
type textarea "x"
type input "Add Caesar Film LLC as named isnured"
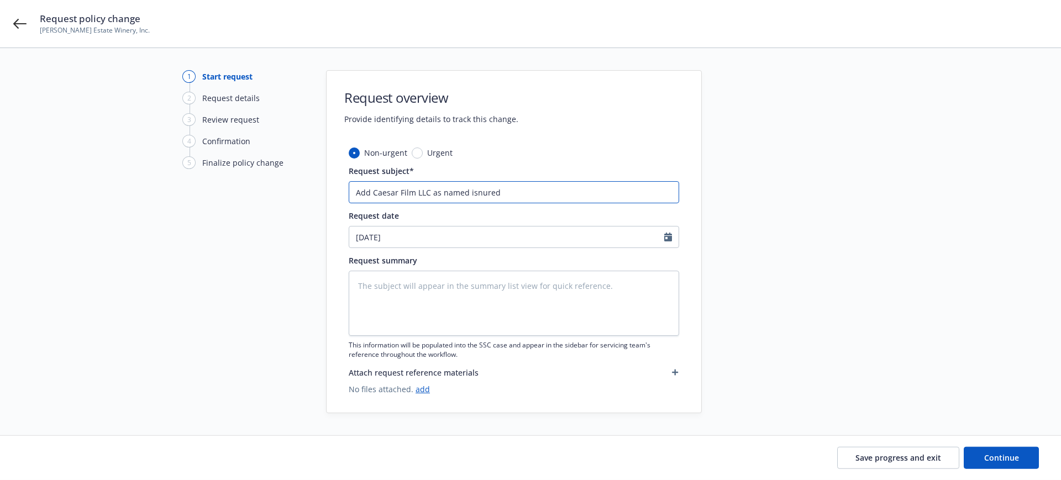
type textarea "x"
type input "Add Caesar Film LLC as named isnure"
type textarea "x"
type input "Add Caesar Film LLC as named isnur"
type textarea "x"
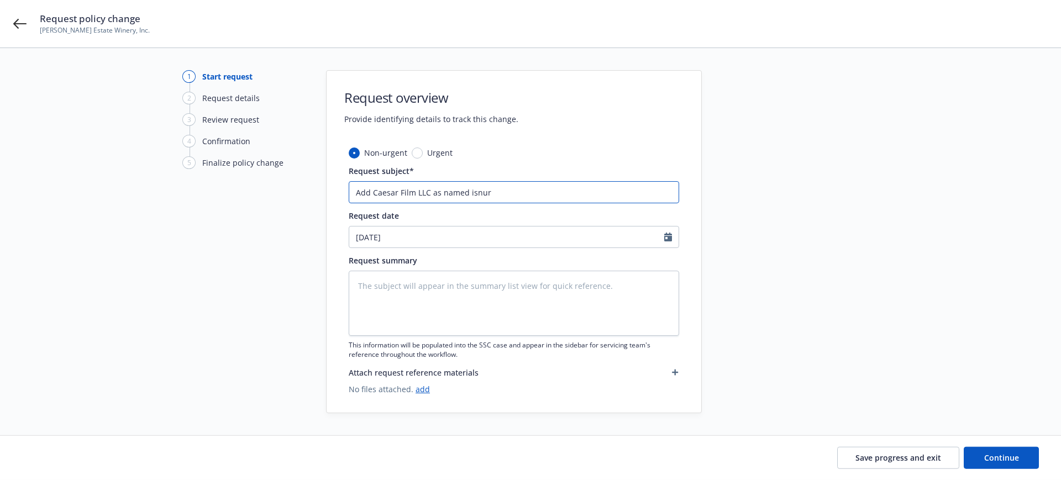
type input "Add Caesar Film LLC as named isnu"
type textarea "x"
type input "Add Caesar Film LLC as named isn"
type textarea "x"
type input "Add Caesar Film LLC as named is"
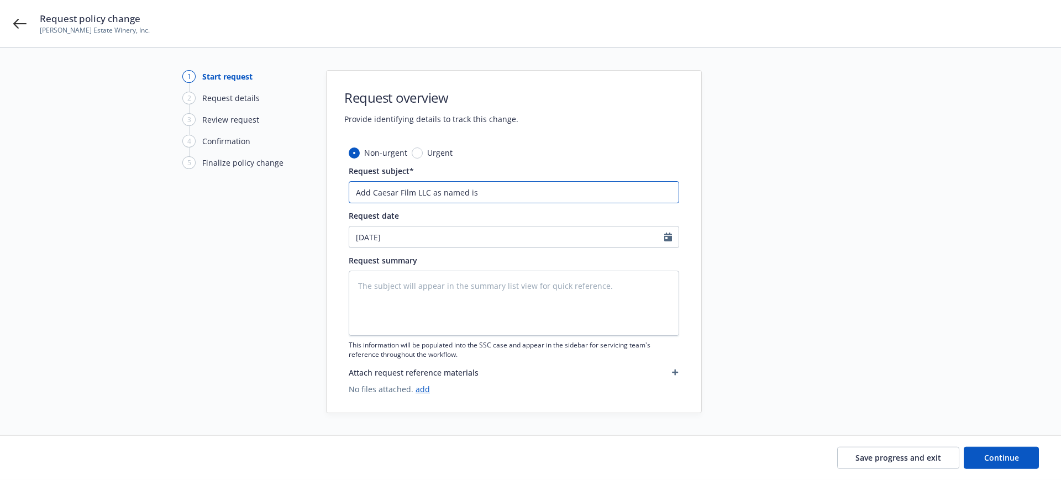
type textarea "x"
type input "Add Caesar Film LLC as named i"
type textarea "x"
type input "Add Caesar Film LLC as named in"
type textarea "x"
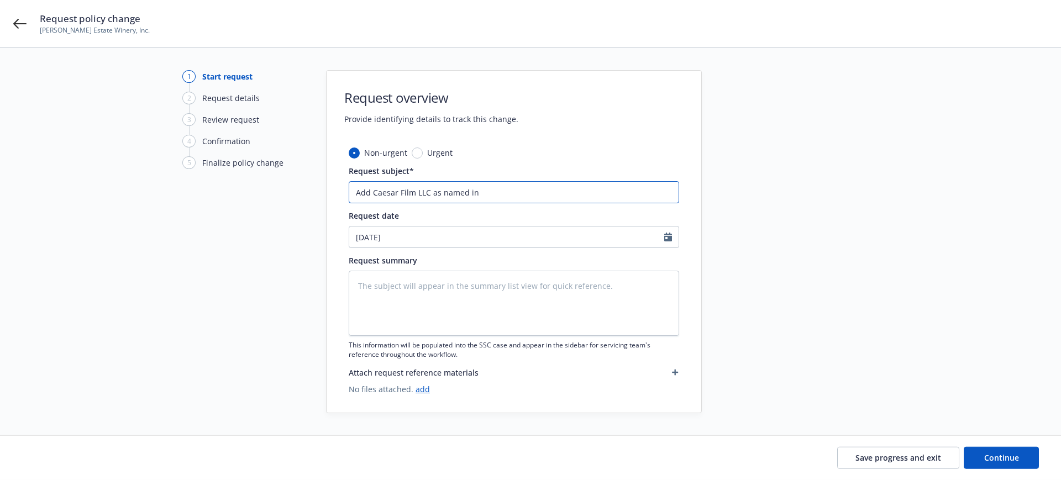
type input "Add Caesar Film LLC as named ins"
type textarea "x"
type input "Add Caesar Film LLC as named insu"
type textarea "x"
type input "Add Caesar Film LLC as named insur"
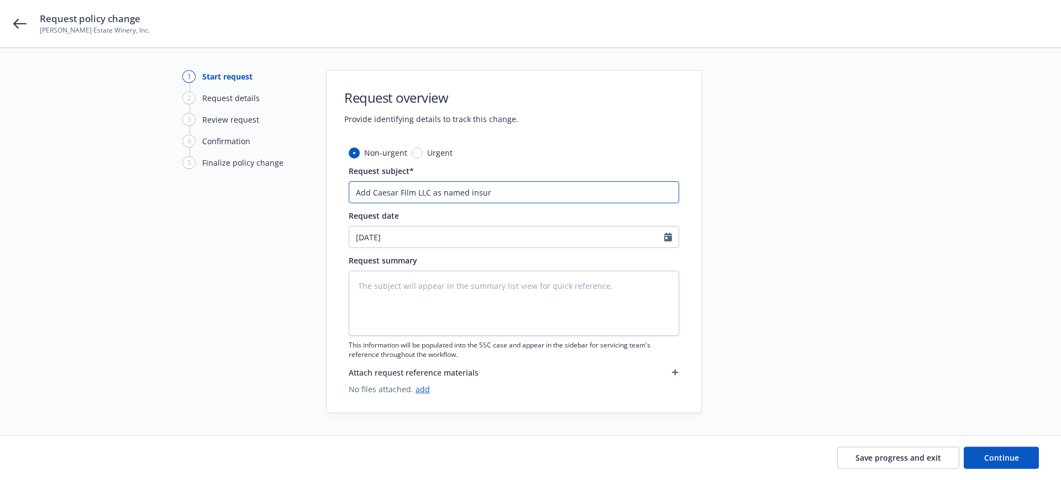
type textarea "x"
type input "Add Caesar Film LLC as named insure"
type textarea "x"
type input "Add Caesar Film LLC as named insured"
type textarea "x"
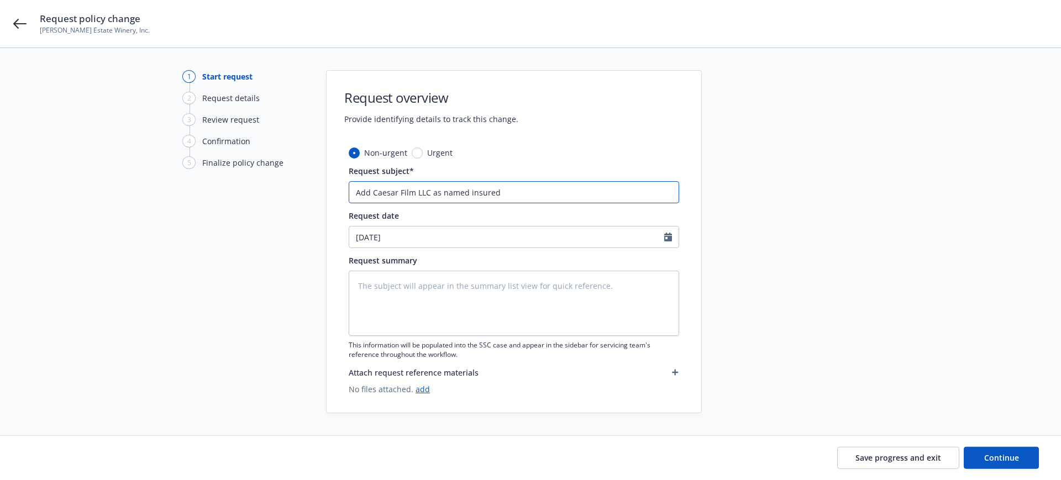
type input "Add Caesar Film LLC as named insured"
type textarea "x"
type input "Add Caesar Film LLC as named insured f"
type textarea "x"
type input "Add Caesar Film LLC as named insured fo"
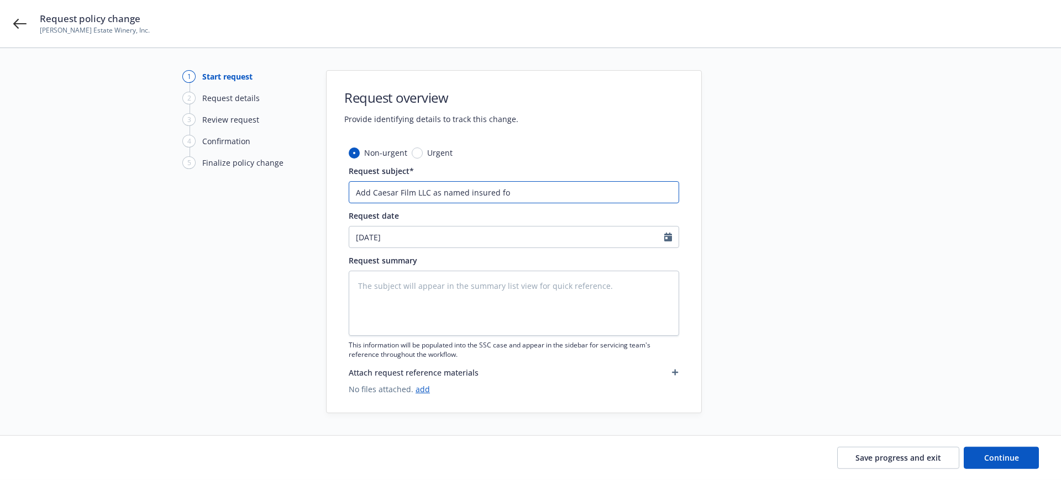
type textarea "x"
type input "Add Caesar Film LLC as named insured for"
type textarea "x"
type input "Add Caesar Film LLC as named insured for"
type textarea "x"
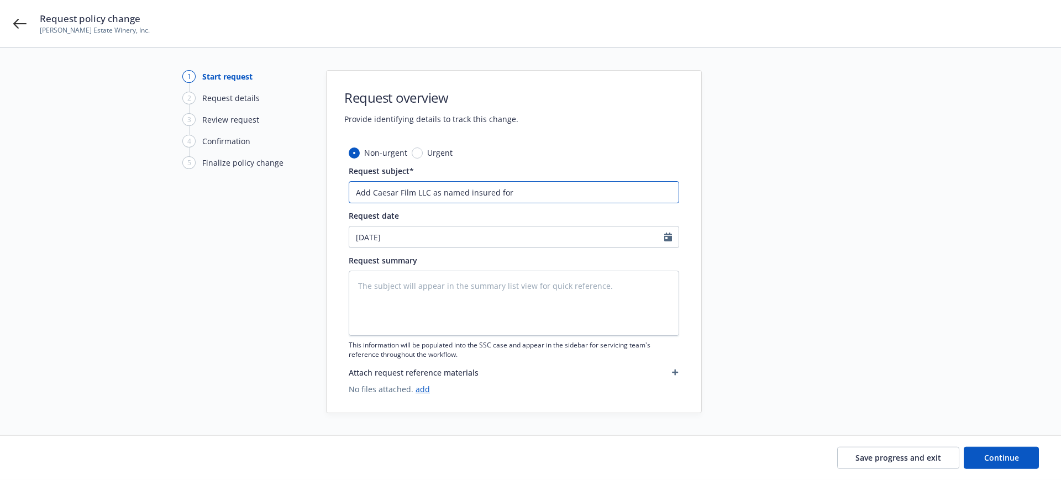
type input "Add Caesar Film LLC as named insured for f"
type textarea "x"
type input "Add Caesar Film LLC as named insured for fi"
type textarea "x"
type input "Add Caesar Film LLC as named insured for fil"
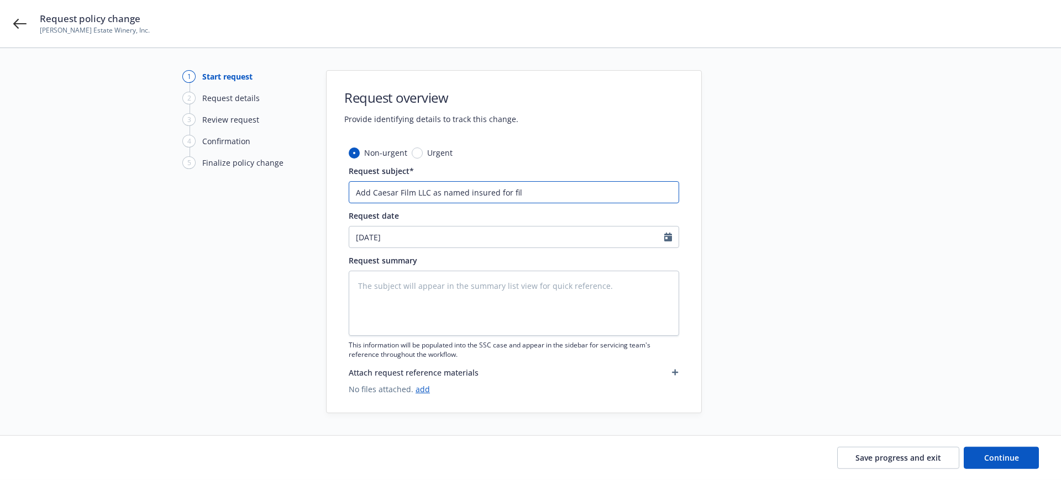
type textarea "x"
type input "Add Caesar Film LLC as named insured for film"
type textarea "x"
type input "Add Caesar Film LLC as named insured for film"
type textarea "x"
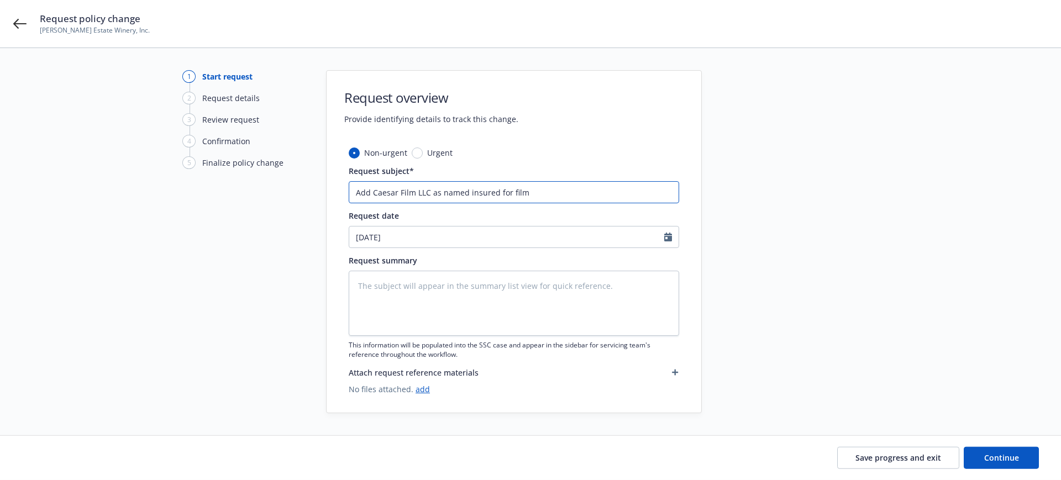
type input "Add Caesar Film LLC as named insured for film M"
type textarea "x"
type input "Add Caesar Film LLC as named insured for film Me"
type textarea "x"
type input "Add Caesar Film LLC as named insured for film Meg"
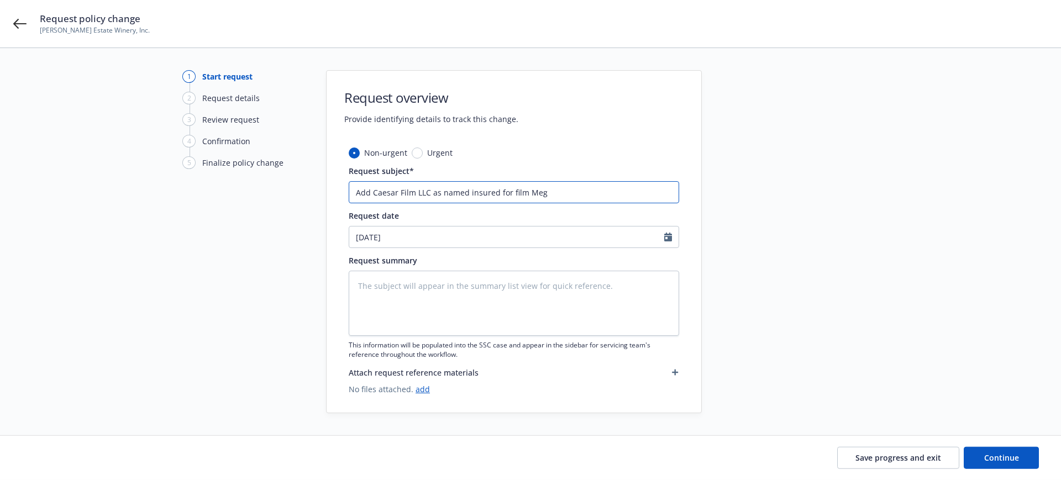
type textarea "x"
type input "Add Caesar Film LLC as named insured for film Mega"
type textarea "x"
type input "Add Caesar Film LLC as named insured for film Megal"
type textarea "x"
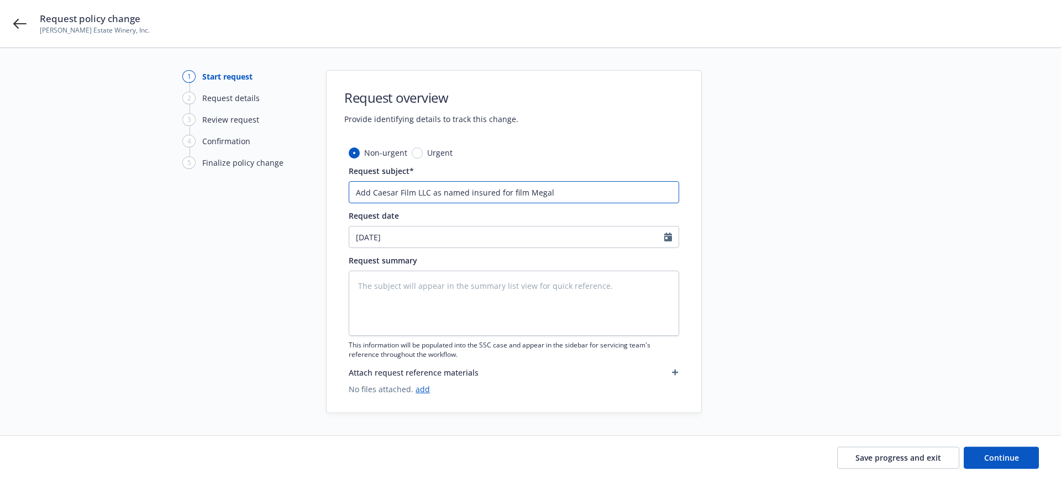
type input "Add Caesar Film LLC as named insured for film Megalo"
type textarea "x"
type input "Add Caesar Film LLC as named insured for film Megalop"
type textarea "x"
type input "Add Caesar Film LLC as named insured for film Megalopl"
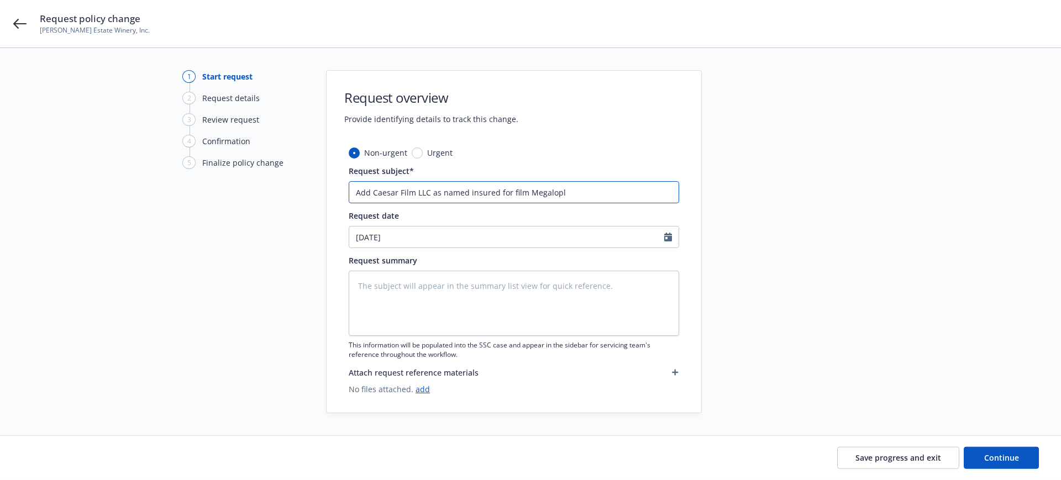
type textarea "x"
type input "Add Caesar Film LLC as named insured for film Megalopli"
type textarea "x"
type input "Add Caesar Film LLC as named insured for film Megaloplis"
type textarea "x"
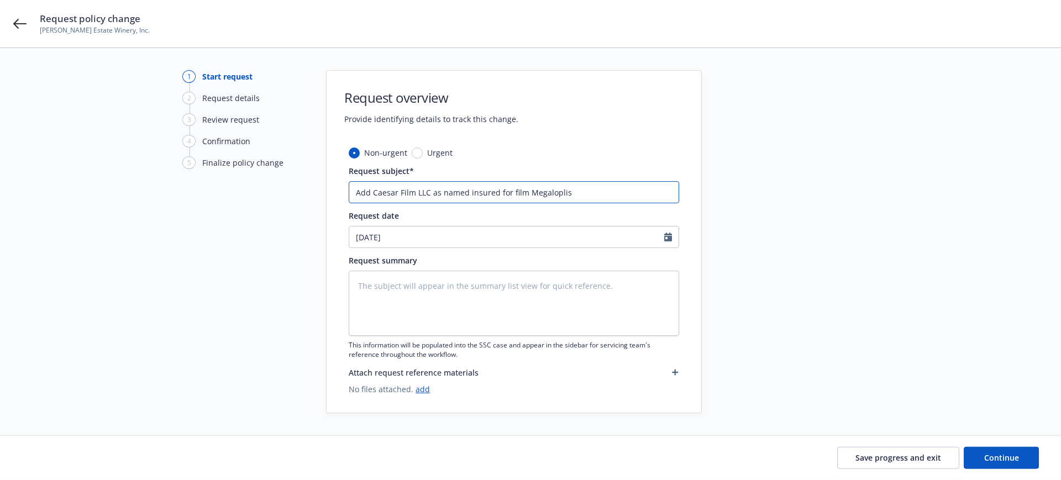
type input "Add Caesar Film LLC as named insured for film Megalopli"
type textarea "x"
type input "Add Caesar Film LLC as named insured for film Megalopl"
type textarea "x"
type input "Add Caesar Film LLC as named insured for film Megalop"
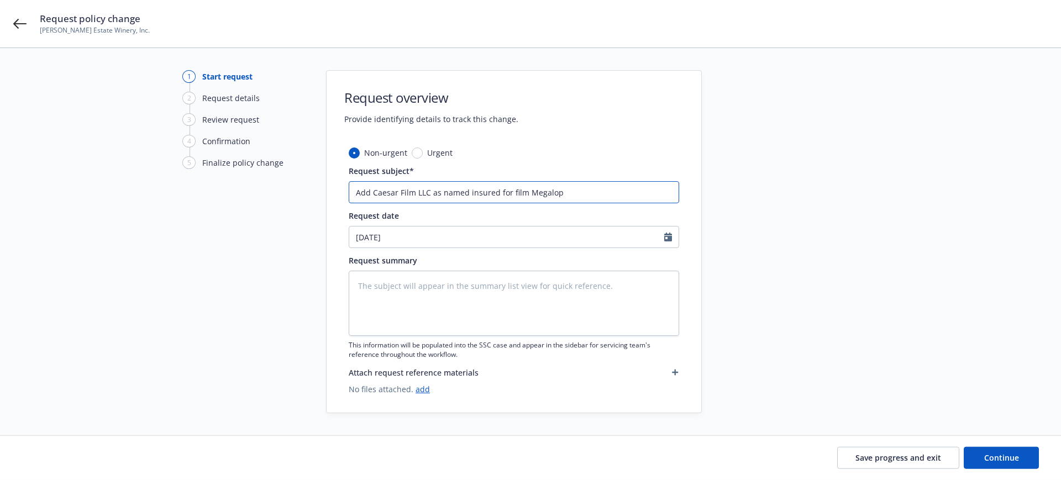
type textarea "x"
type input "Add Caesar Film LLC as named insured for film Megalopo"
type textarea "x"
type input "Add Caesar Film LLC as named insured for film Megalopol"
type textarea "x"
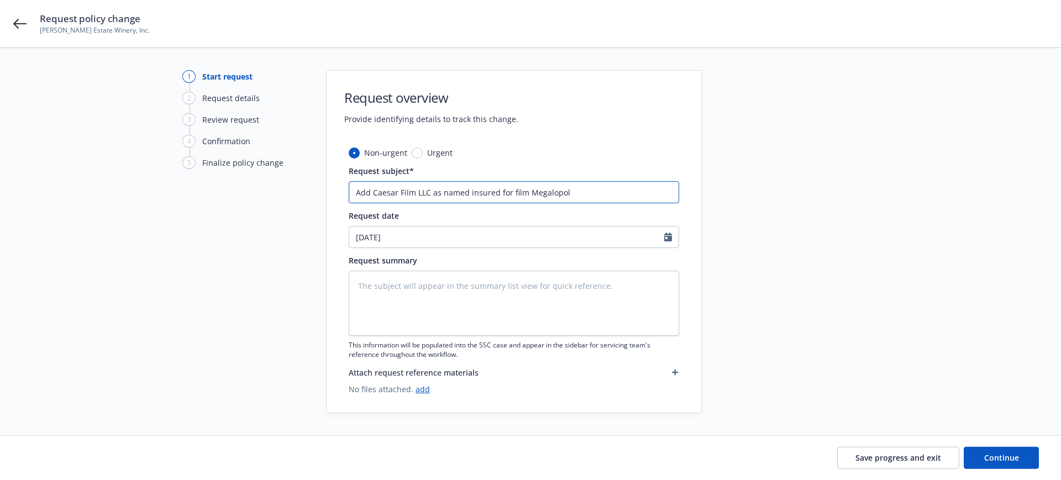
type input "Add Caesar Film LLC as named insured for film Megalopoli"
click at [356, 282] on textarea at bounding box center [514, 303] width 331 height 65
drag, startPoint x: 549, startPoint y: 282, endPoint x: 578, endPoint y: 287, distance: 29.7
click at [578, 287] on textarea "Caesar Film LLC made the movie. Movie is released. Add" at bounding box center [514, 303] width 331 height 65
click at [422, 389] on link "add" at bounding box center [423, 389] width 14 height 11
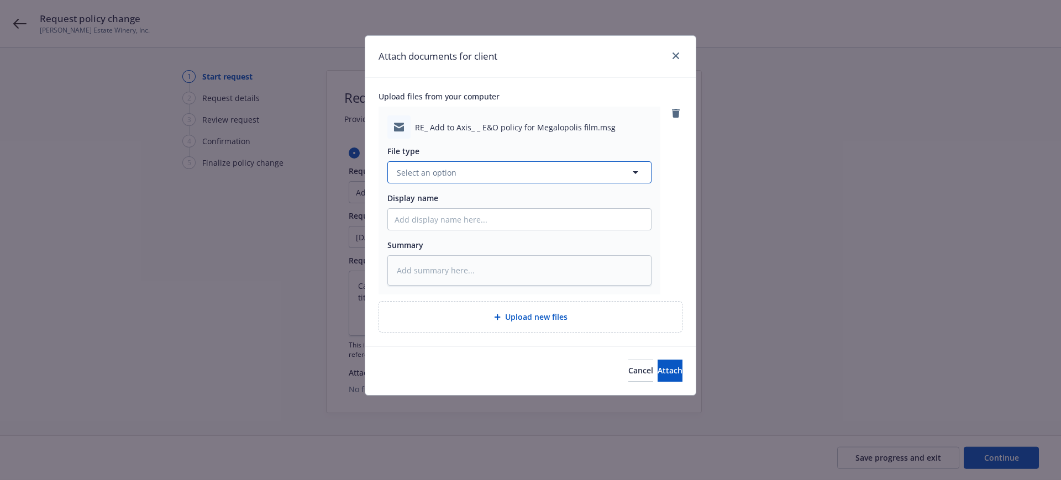
click at [395, 170] on button "Select an option" at bounding box center [520, 172] width 264 height 22
click at [409, 203] on span "Email" at bounding box center [409, 203] width 20 height 12
click at [391, 217] on input "Display name" at bounding box center [519, 219] width 263 height 21
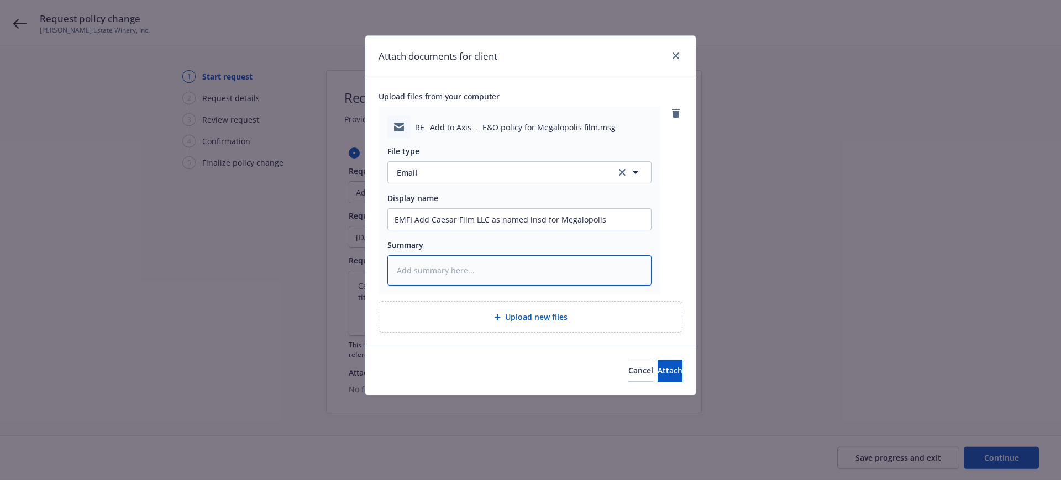
click at [391, 266] on textarea at bounding box center [520, 270] width 264 height 30
paste textarea "[EXTERNAL] Hi Gail, Thanks for asking Axis for a quick response. I’ll have our …"
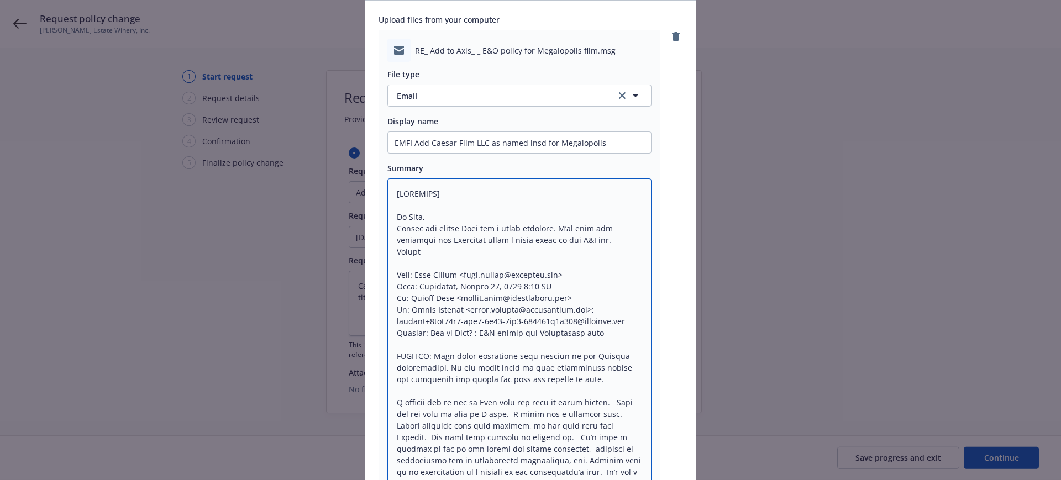
scroll to position [69, 0]
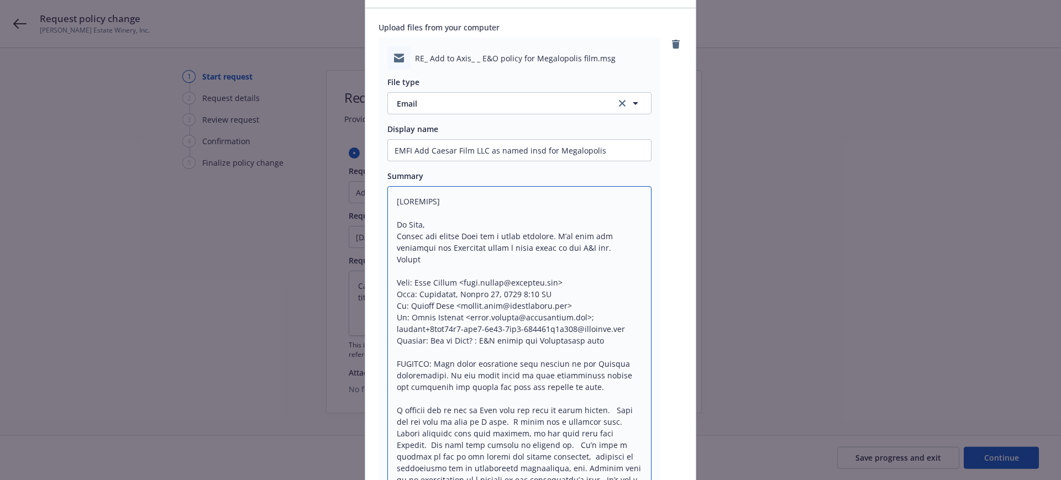
drag, startPoint x: 389, startPoint y: 199, endPoint x: 547, endPoint y: 200, distance: 158.7
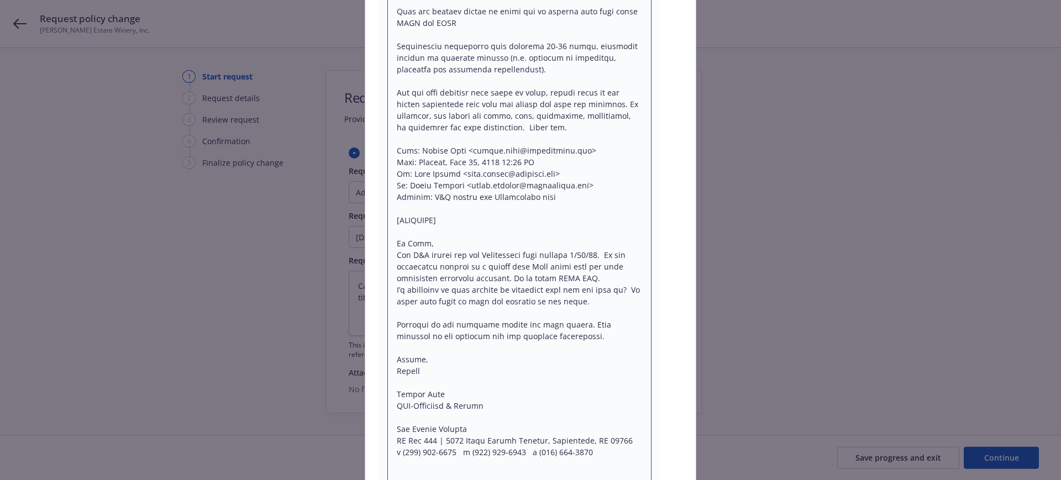
scroll to position [2656, 0]
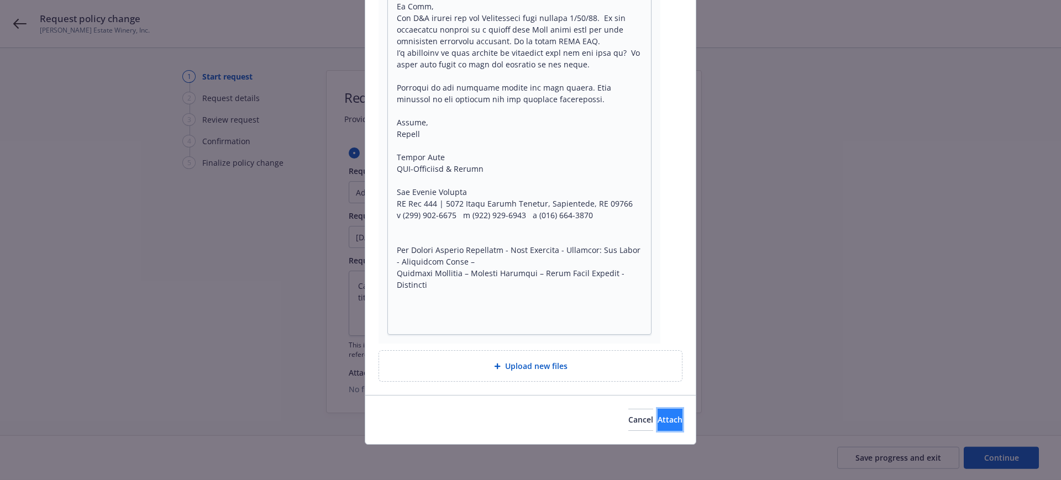
click at [658, 419] on span "Attach" at bounding box center [670, 420] width 25 height 11
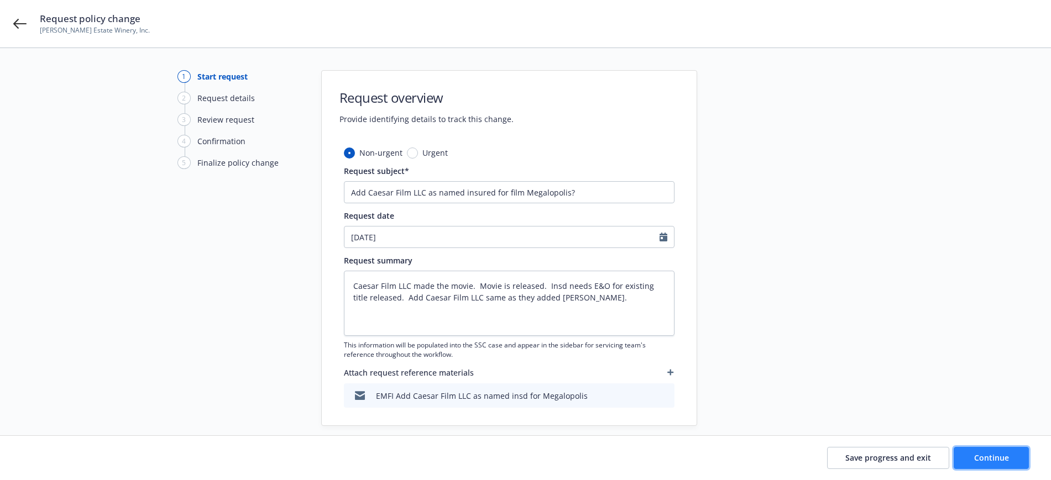
click at [993, 454] on span "Continue" at bounding box center [991, 458] width 35 height 11
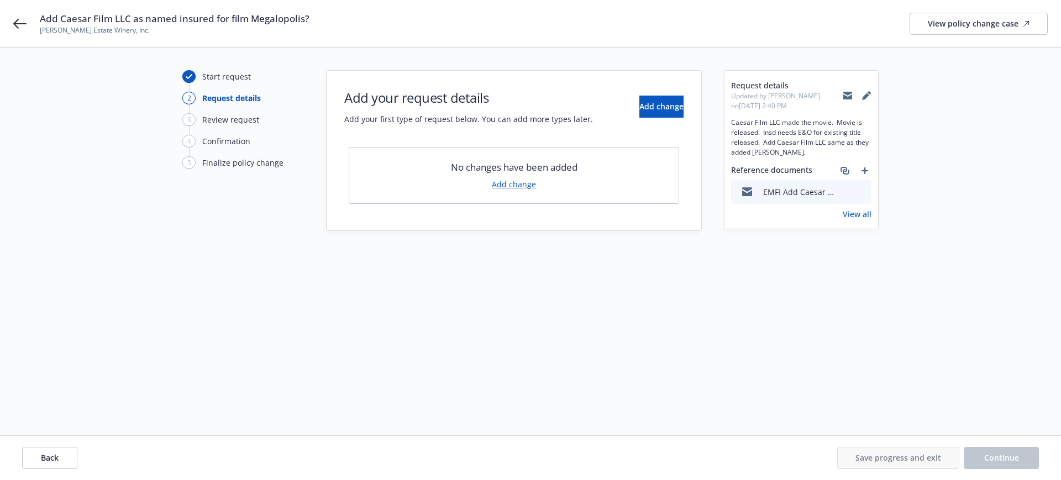
click at [504, 182] on link "Add change" at bounding box center [514, 185] width 44 height 12
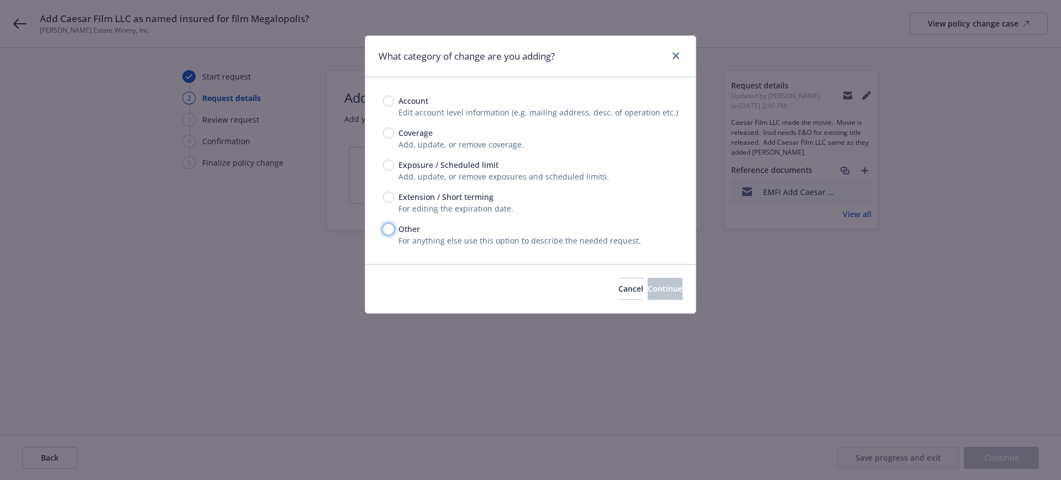
click at [389, 226] on input "Other" at bounding box center [388, 229] width 11 height 11
click at [662, 287] on span "Continue" at bounding box center [665, 289] width 35 height 11
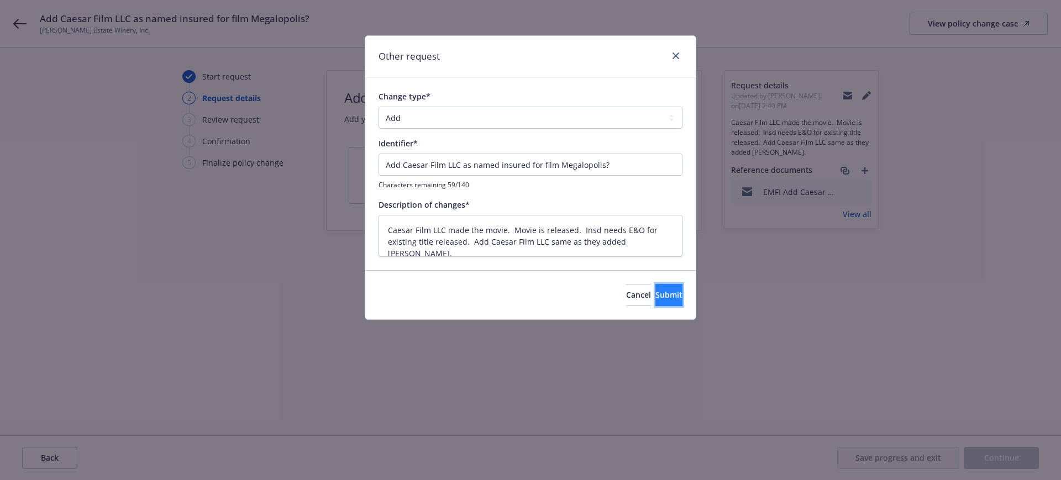
click at [656, 290] on span "Submit" at bounding box center [669, 295] width 27 height 11
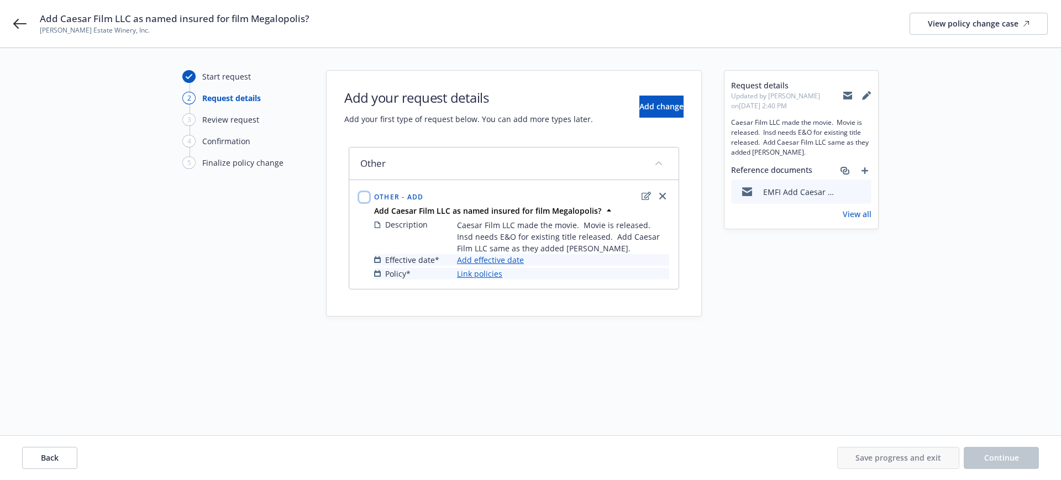
click at [366, 200] on input "checkbox" at bounding box center [364, 197] width 11 height 11
click at [510, 258] on link "Add effective date" at bounding box center [490, 260] width 67 height 12
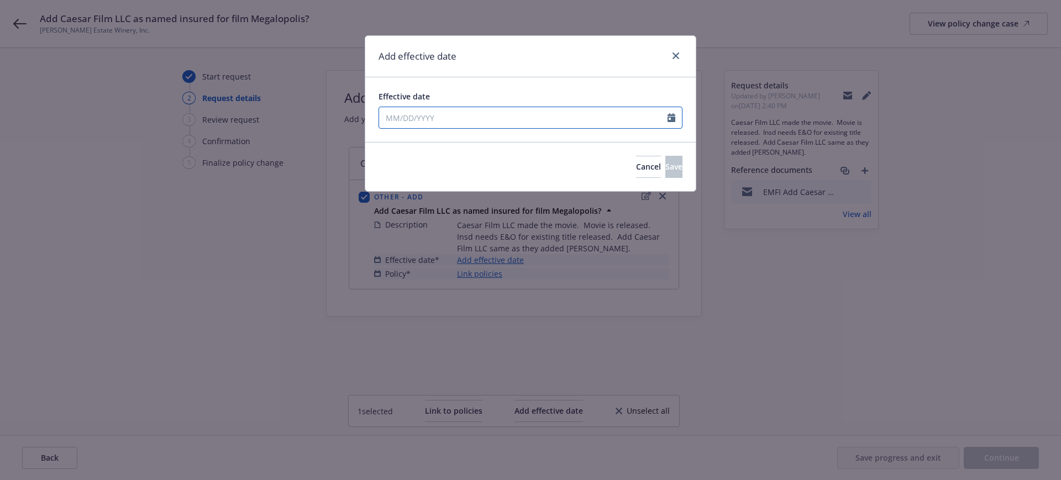
click at [385, 120] on input "Effective date" at bounding box center [523, 117] width 289 height 21
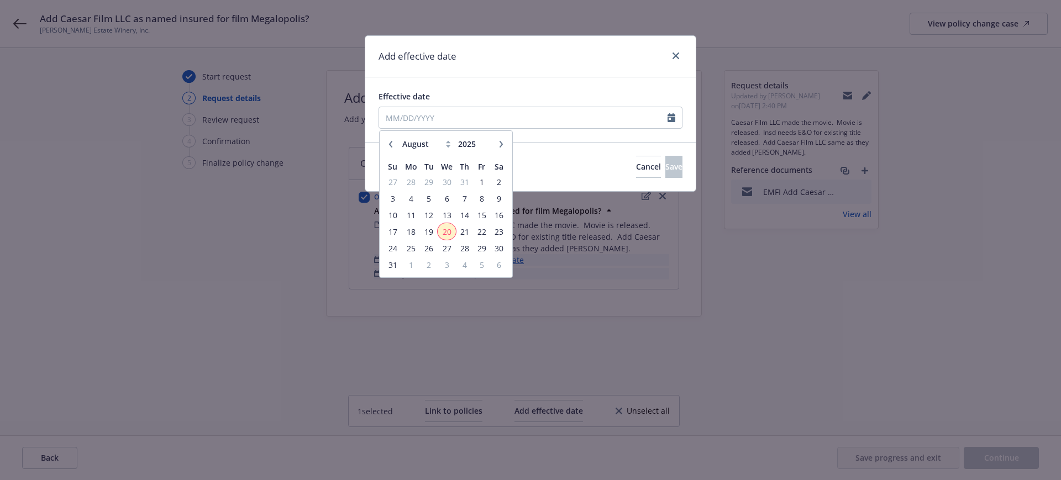
click at [447, 230] on span "20" at bounding box center [447, 232] width 16 height 14
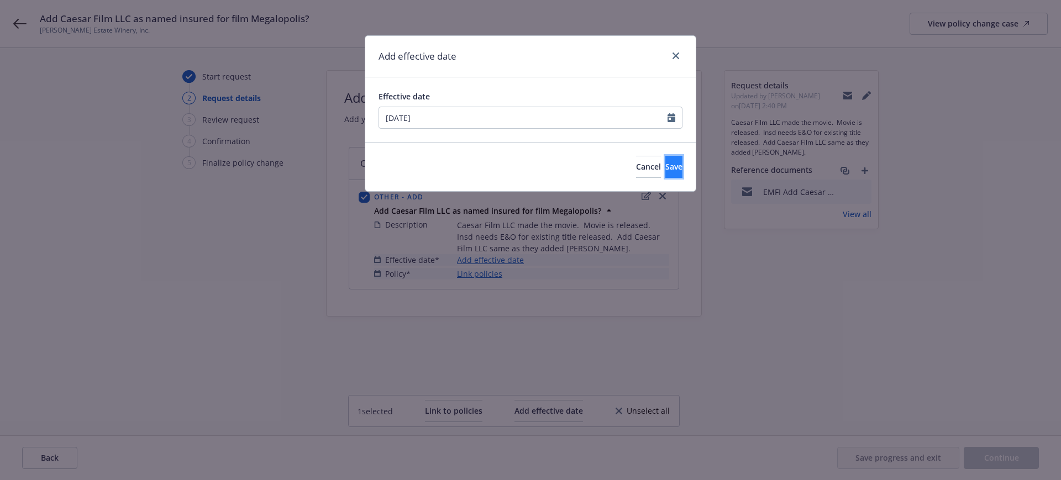
click at [666, 165] on span "Save" at bounding box center [674, 166] width 17 height 11
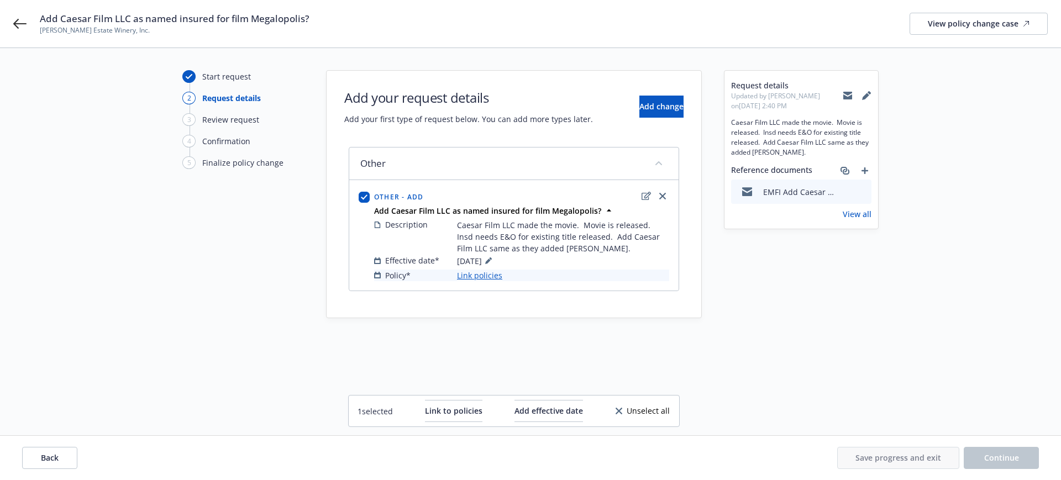
click at [475, 273] on link "Link policies" at bounding box center [479, 276] width 45 height 12
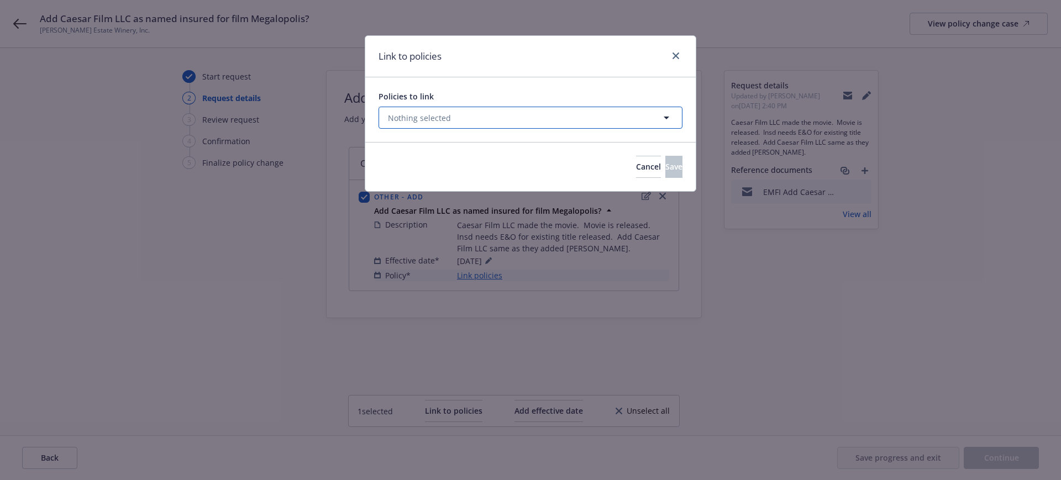
click at [413, 114] on span "Nothing selected" at bounding box center [419, 118] width 63 height 12
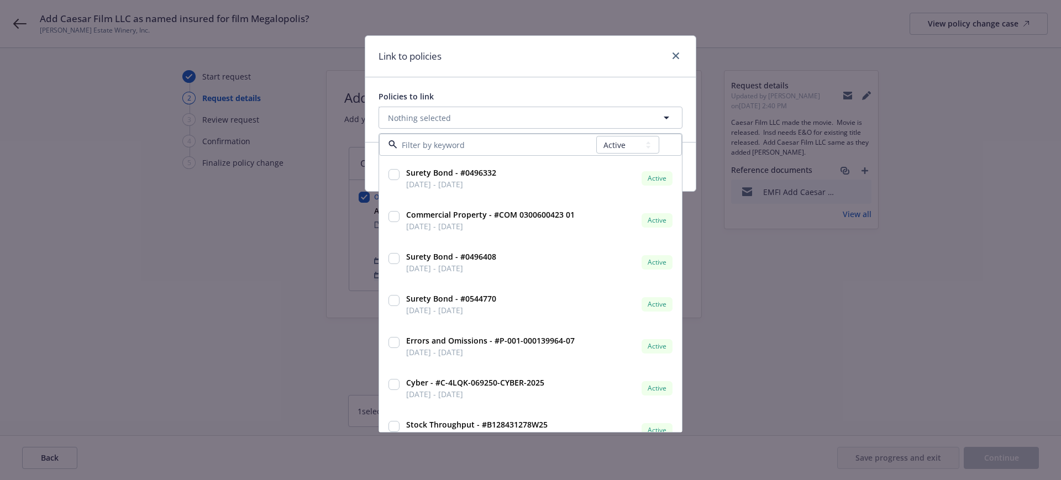
scroll to position [138, 0]
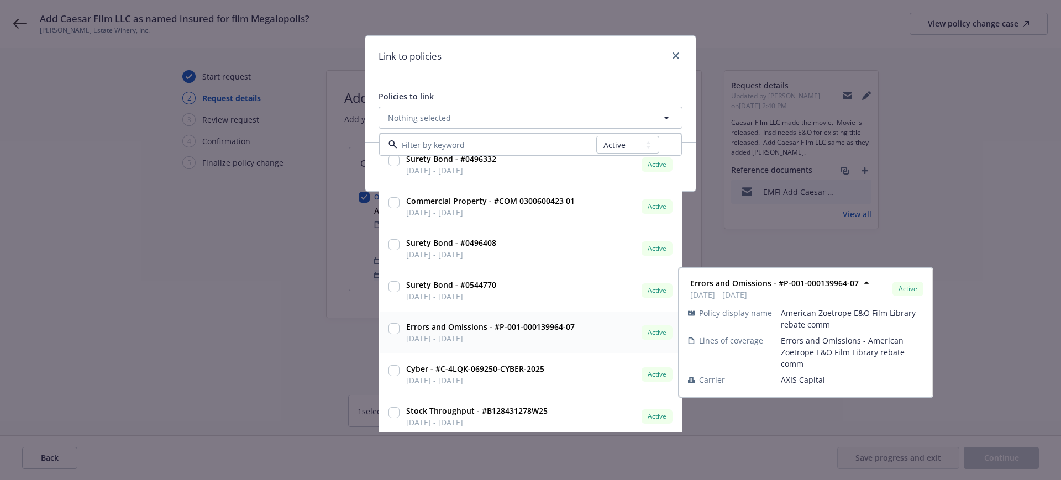
click at [391, 327] on input "checkbox" at bounding box center [394, 328] width 11 height 11
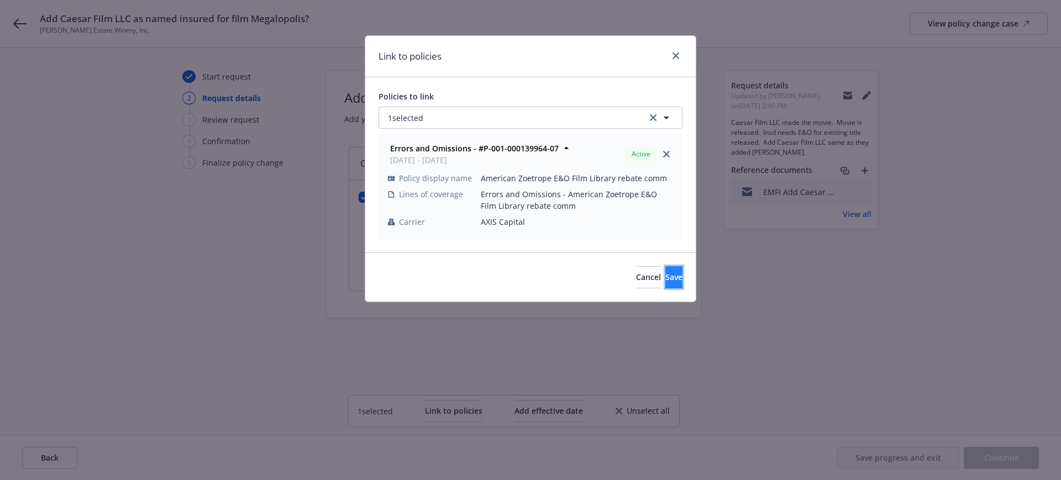
click at [666, 273] on span "Save" at bounding box center [674, 277] width 17 height 11
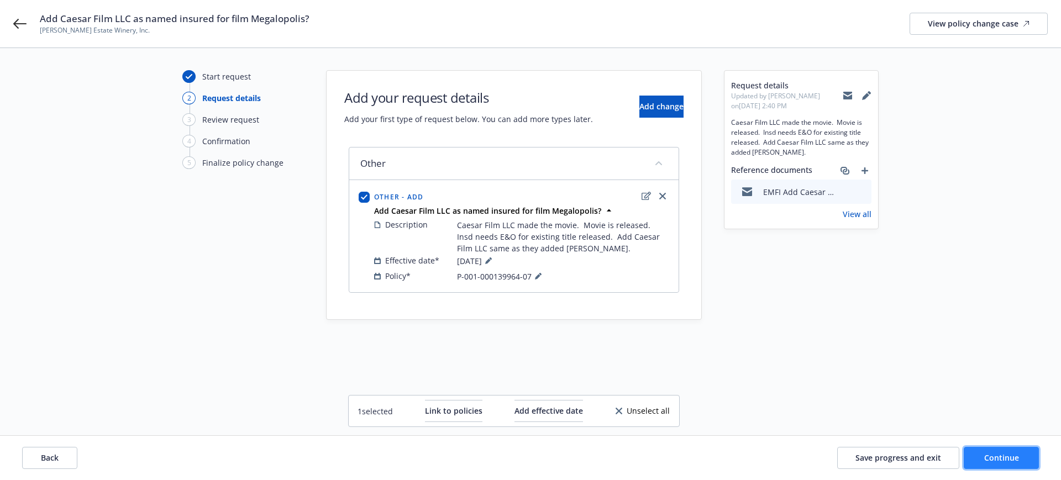
click at [996, 460] on span "Continue" at bounding box center [1002, 458] width 35 height 11
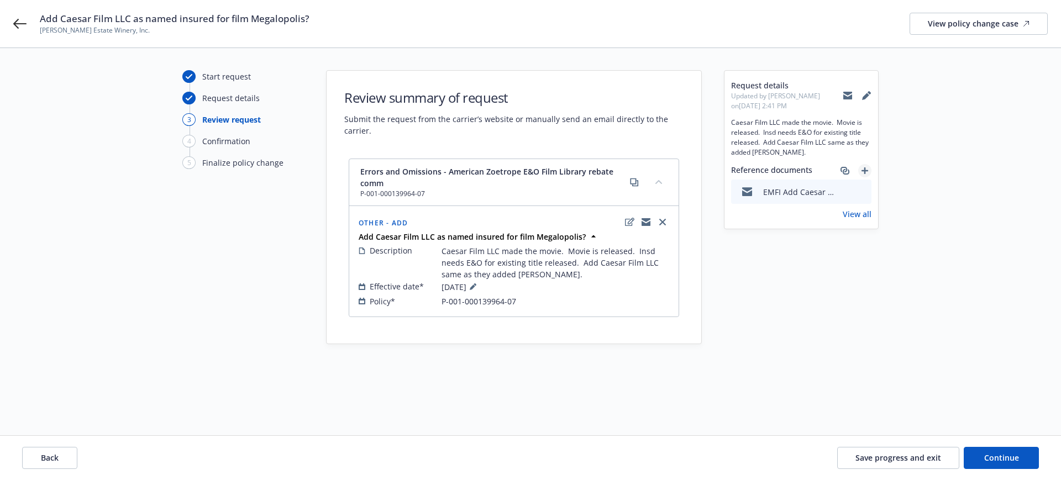
click at [863, 169] on icon "add" at bounding box center [865, 170] width 7 height 7
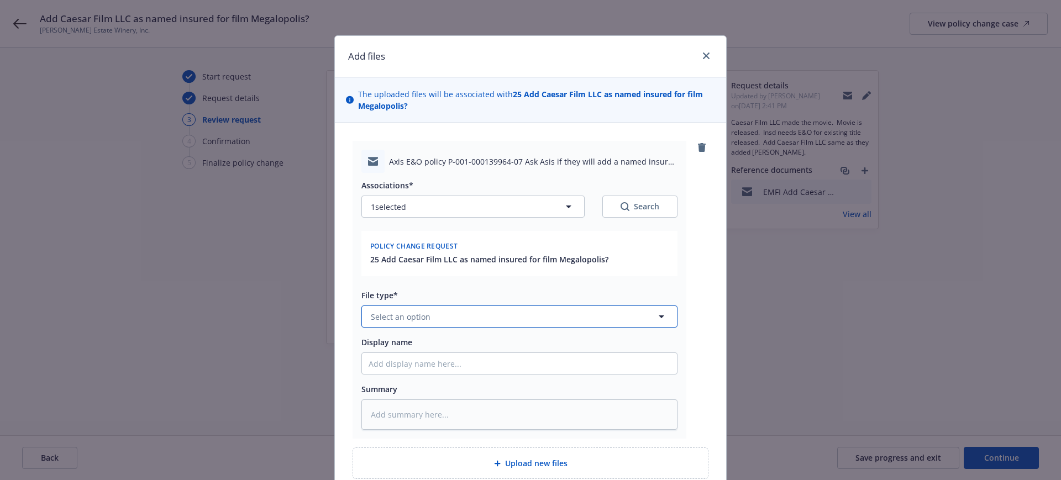
click at [375, 315] on span "Select an option" at bounding box center [401, 317] width 60 height 12
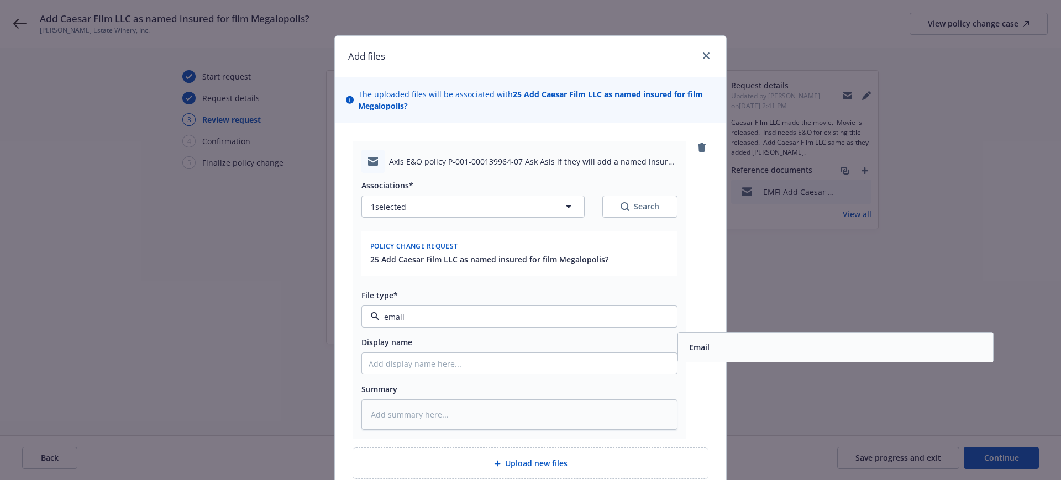
click at [706, 347] on div "Email" at bounding box center [698, 347] width 27 height 16
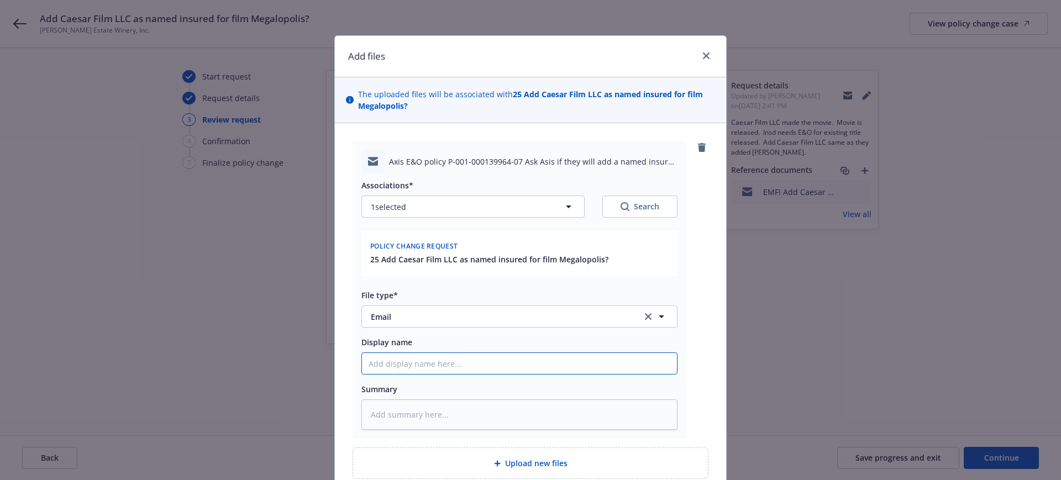
click at [362, 362] on input "Display name" at bounding box center [519, 363] width 315 height 21
click at [421, 363] on input "EMT Amwins" at bounding box center [519, 363] width 315 height 21
click at [366, 411] on textarea at bounding box center [520, 415] width 316 height 30
paste textarea "Hi Grace, Please ask Axis if they will add a named insured, same as they did Bo…"
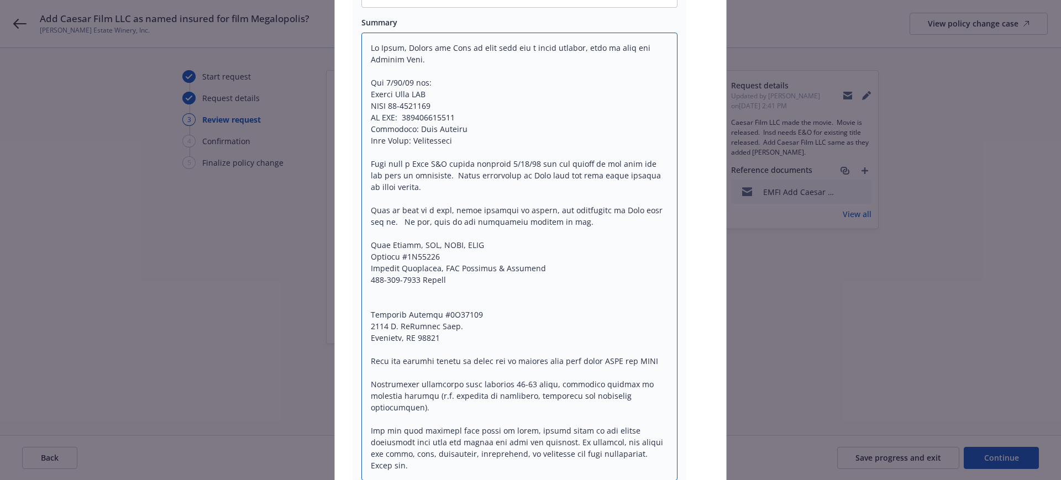
scroll to position [12, 0]
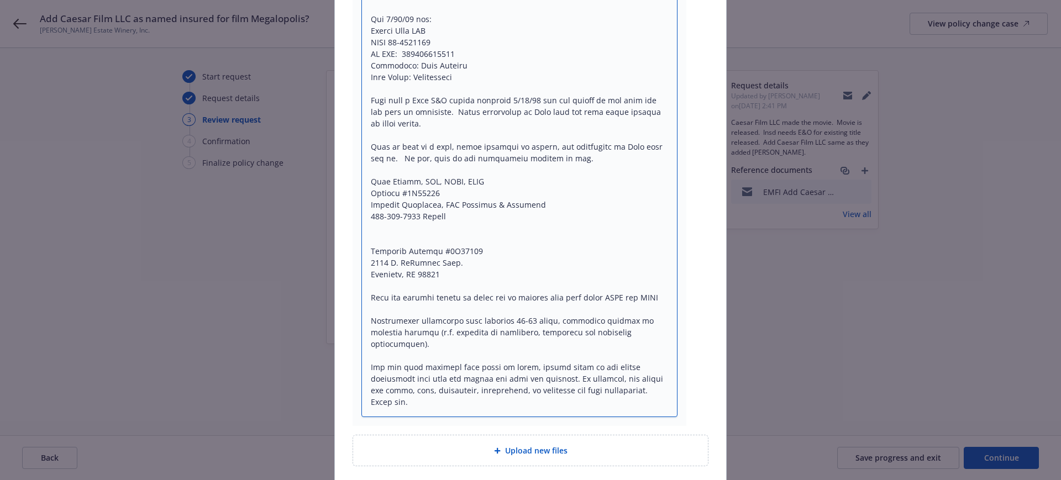
drag, startPoint x: 439, startPoint y: 279, endPoint x: 470, endPoint y: 473, distance: 197.0
click at [470, 473] on div "Axis E&O policy P-001-000139964-07 Ask Asis if they will add a named insured an…" at bounding box center [530, 89] width 391 height 792
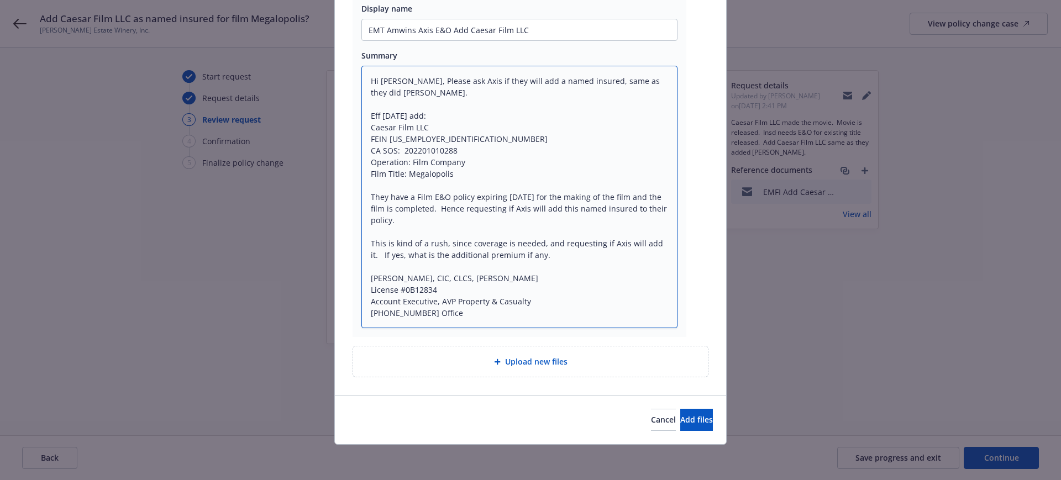
scroll to position [334, 0]
click at [680, 418] on span "Add files" at bounding box center [696, 420] width 33 height 11
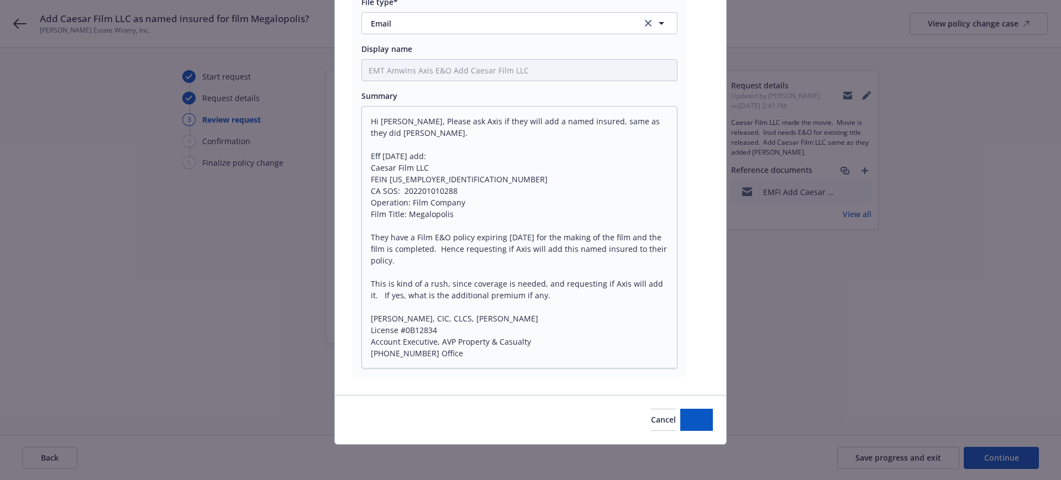
scroll to position [294, 0]
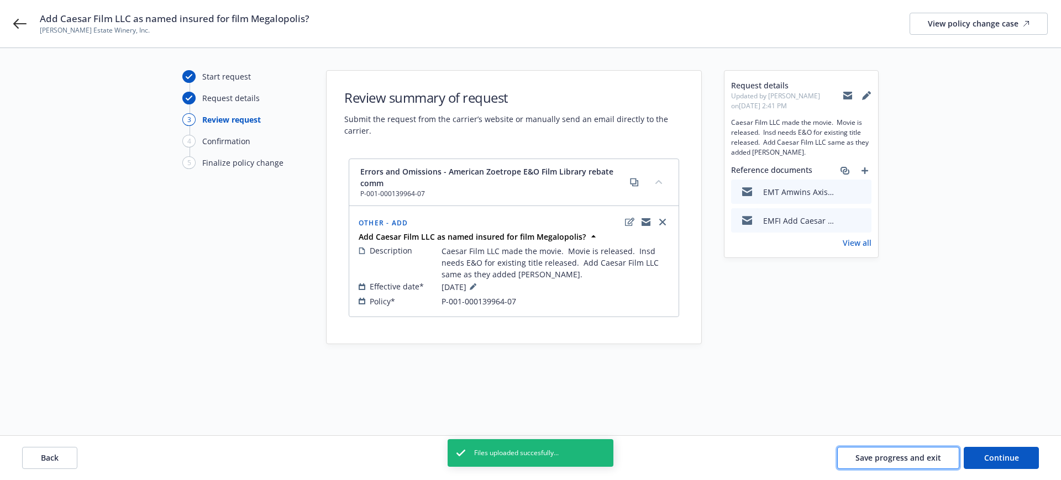
click at [909, 458] on span "Save progress and exit" at bounding box center [899, 458] width 86 height 11
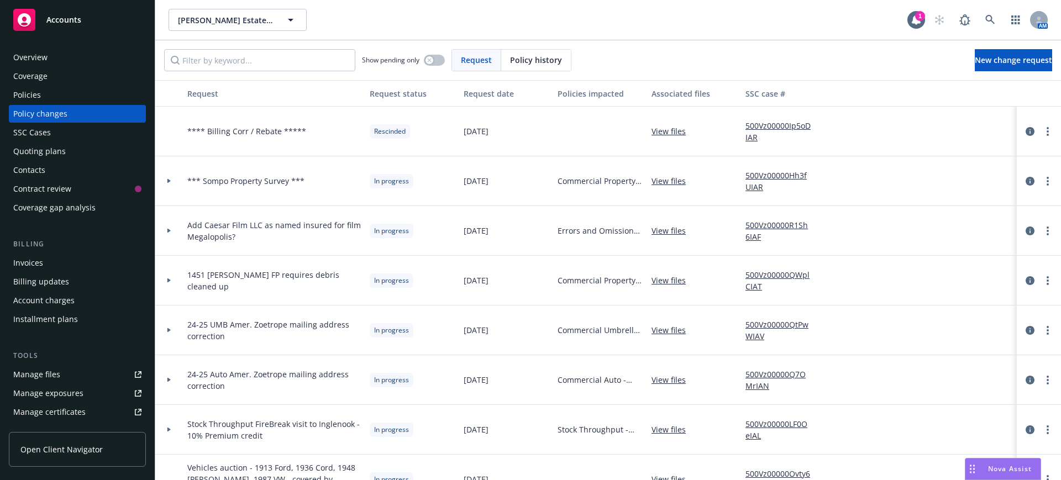
click at [58, 17] on span "Accounts" at bounding box center [63, 19] width 35 height 9
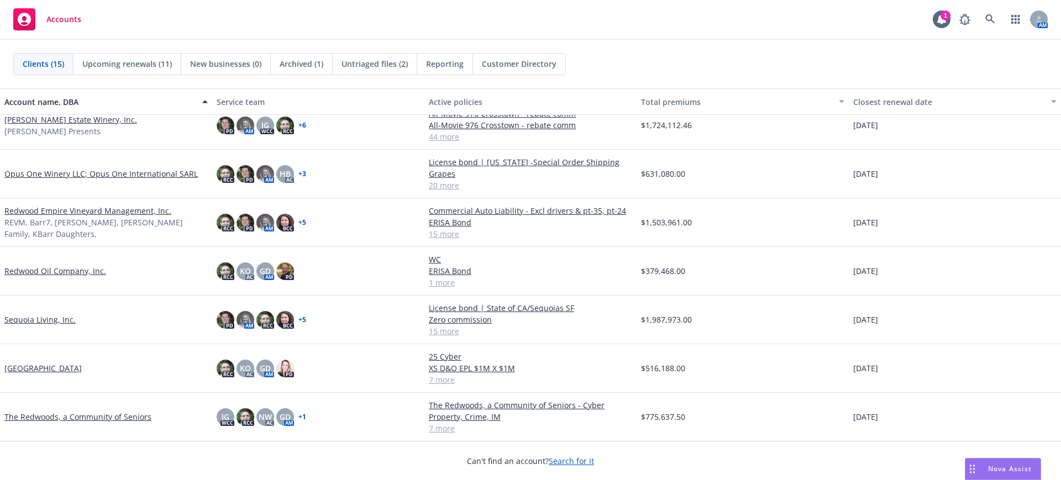
scroll to position [365, 0]
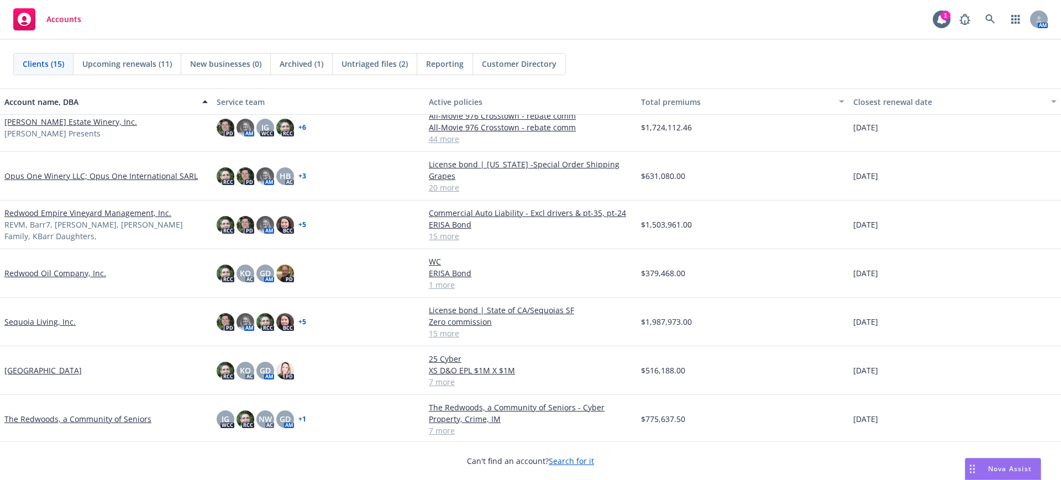
click at [23, 320] on link "Sequoia Living, Inc." at bounding box center [39, 322] width 71 height 12
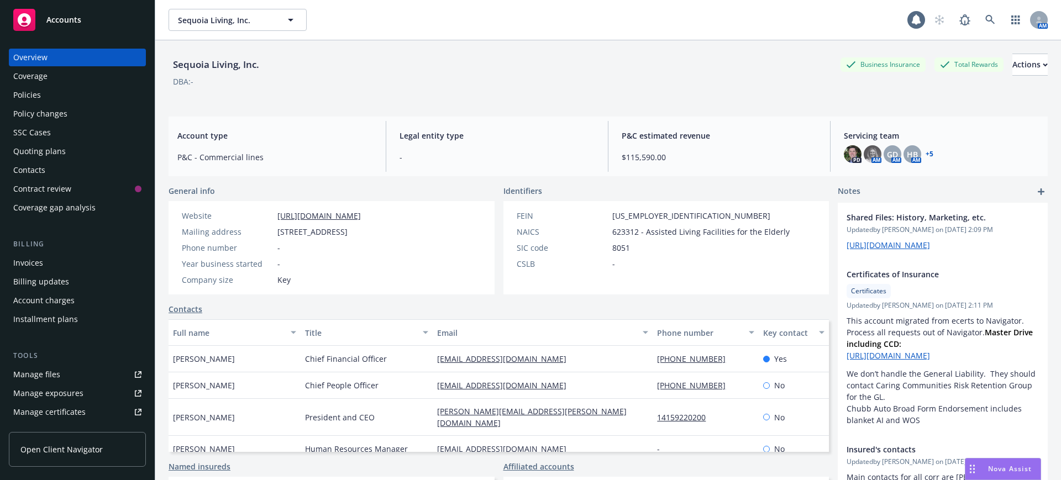
click at [22, 112] on div "Policy changes" at bounding box center [40, 114] width 54 height 18
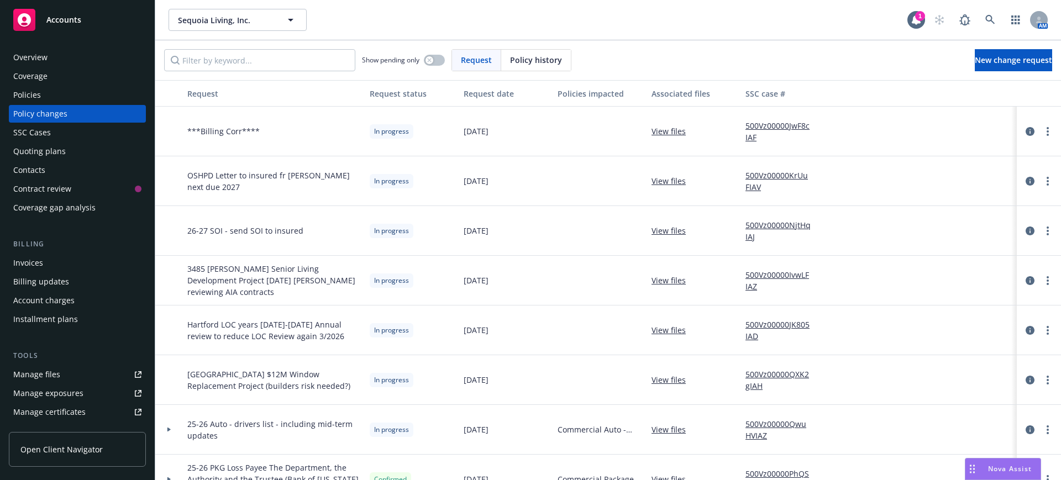
click at [673, 376] on link "View files" at bounding box center [673, 380] width 43 height 12
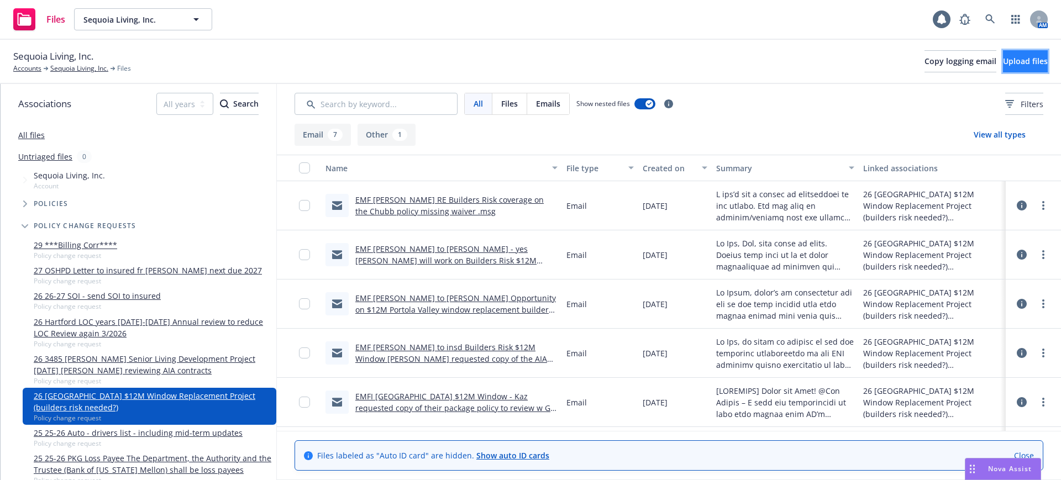
click at [1003, 59] on span "Upload files" at bounding box center [1025, 61] width 45 height 11
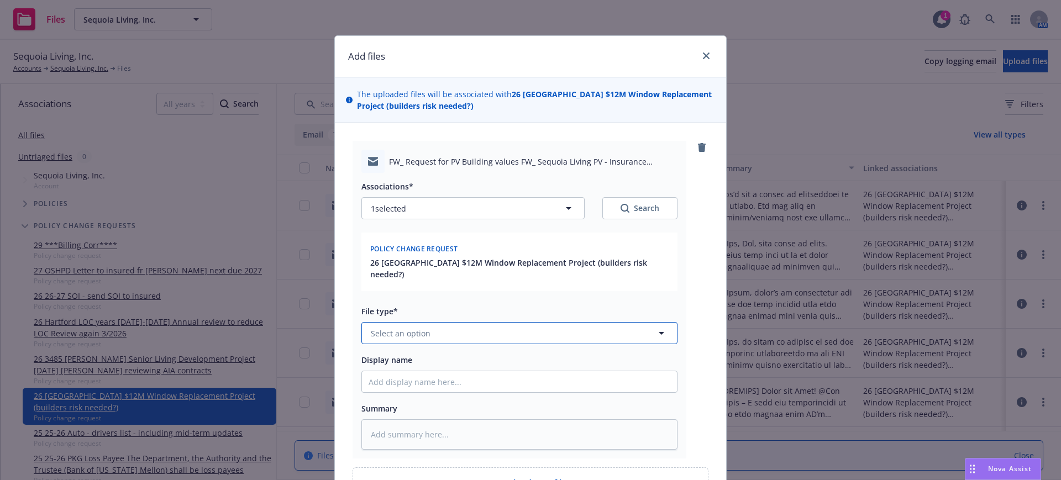
click at [379, 328] on span "Select an option" at bounding box center [401, 334] width 60 height 12
type input "emai"
click at [384, 297] on span "Email" at bounding box center [383, 303] width 20 height 12
click at [368, 371] on input "Display name" at bounding box center [519, 381] width 315 height 21
type textarea "x"
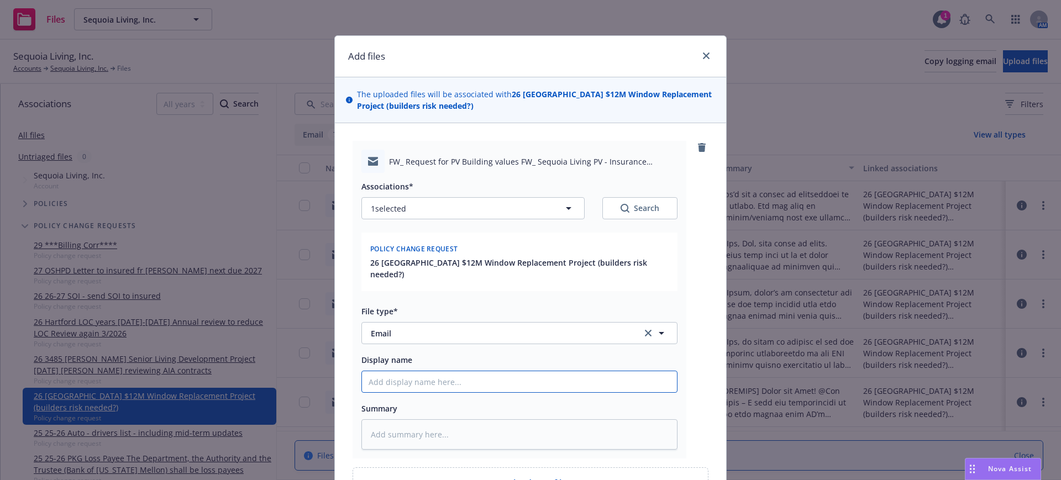
type input "E"
type textarea "x"
type input "EM"
type textarea "x"
type input "EMF"
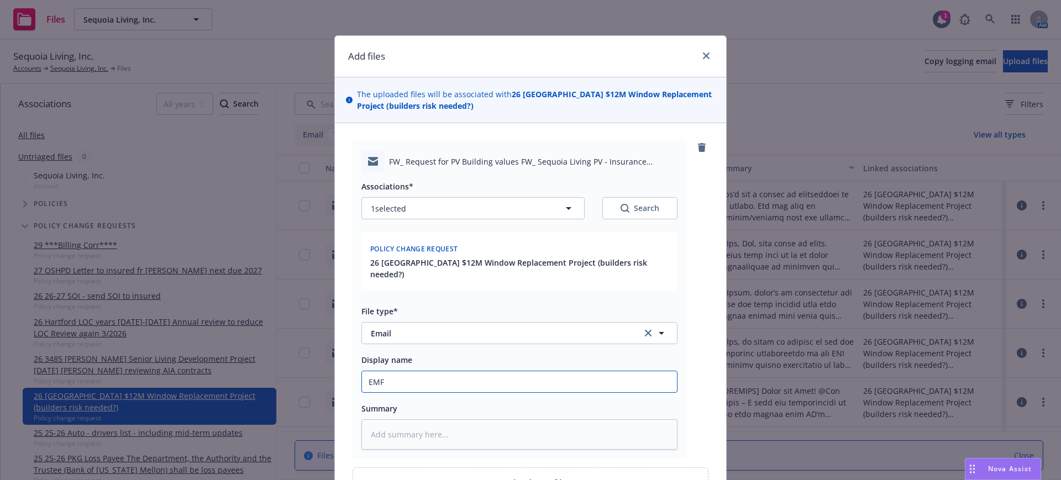
type textarea "x"
type input "EMF"
type textarea "x"
type input "EMF B"
type textarea "x"
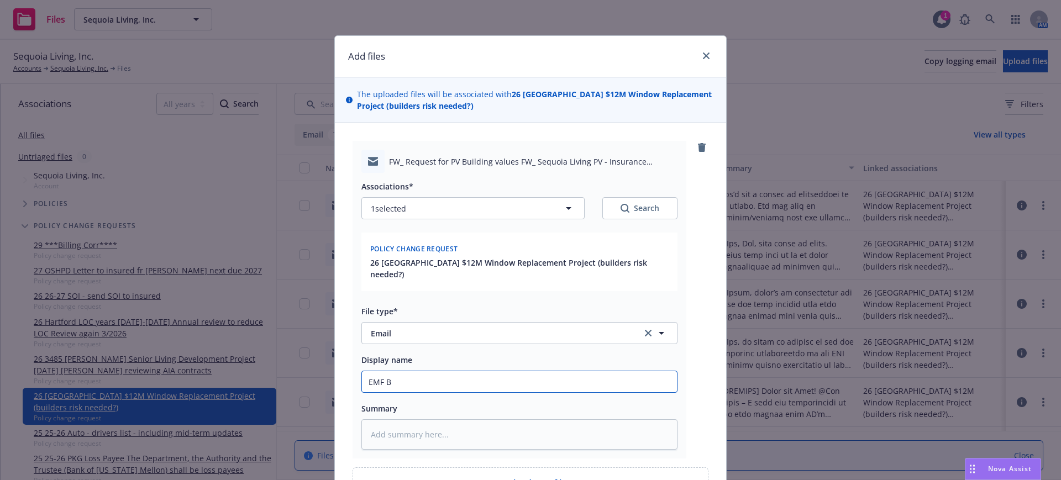
type input "EMF Br"
type textarea "x"
type input "EMF Bry"
type textarea "x"
type input "EMF Brya"
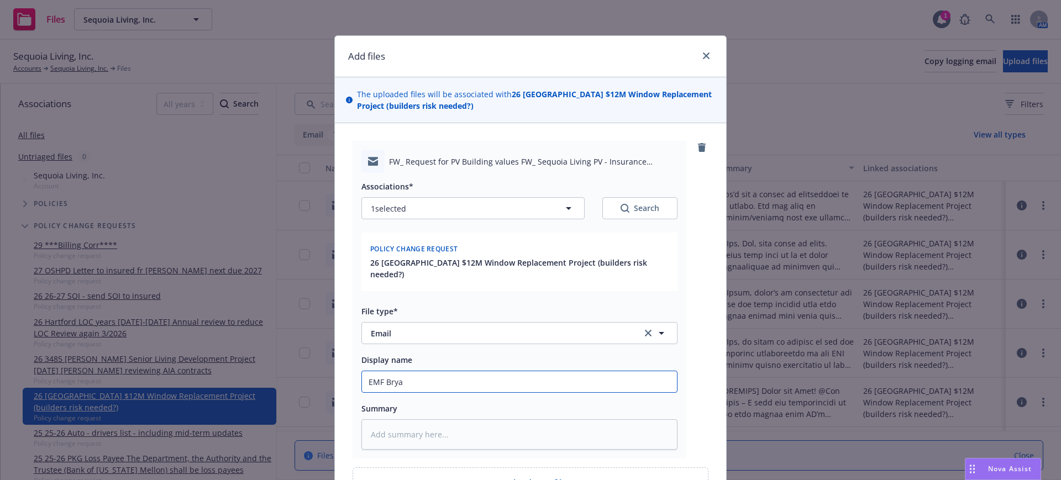
type textarea "x"
type input "EMF [PERSON_NAME]"
type textarea "x"
type input "EMF Bryan"
type textarea "x"
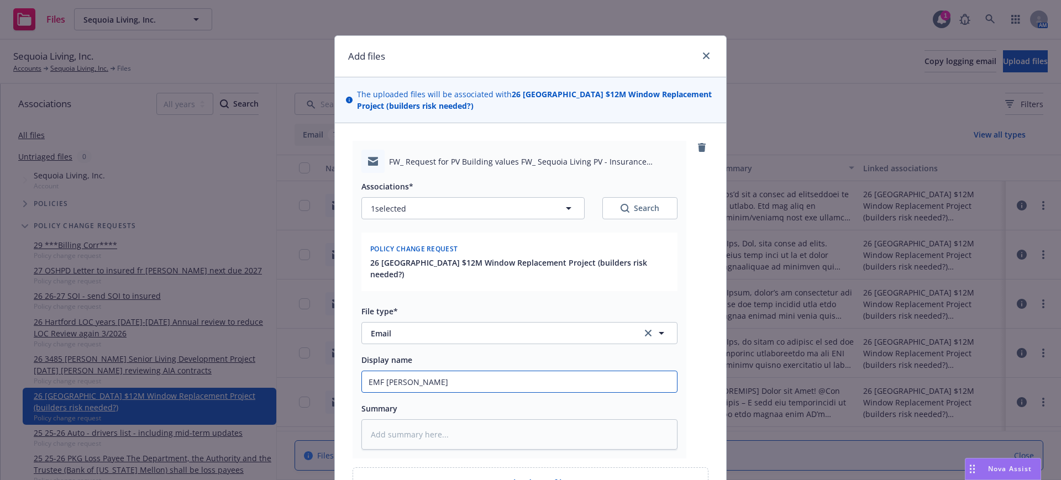
type input "EMF Bryan M"
type textarea "x"
type input "EMF Bryan Ma"
type textarea "x"
type input "EMF Bryan Mar"
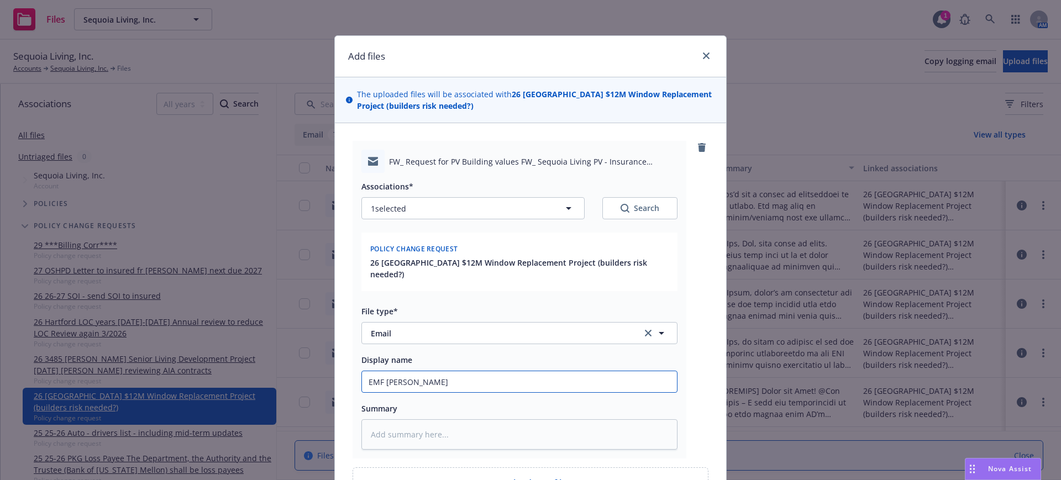
type textarea "x"
type input "EMF Bryan Mart"
type textarea "x"
type input "EMF Bryan Marti"
type textarea "x"
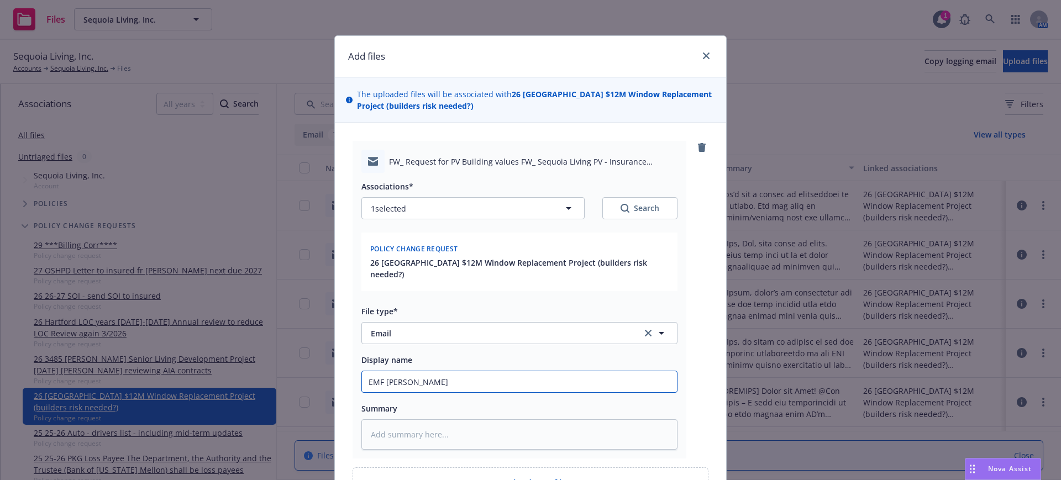
type input "EMF Bryan Martin"
type textarea "x"
type input "EMF Bryan Martin"
type textarea "x"
type input "EMF Bryan Martin t"
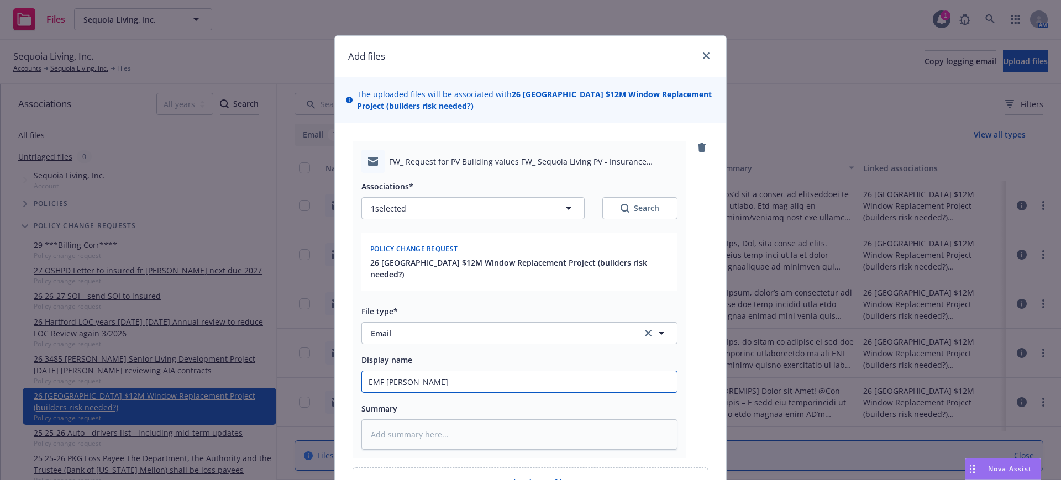
type textarea "x"
type input "EMF Bryan Martin to"
type textarea "x"
type input "EMF Bryan Martin to"
type textarea "x"
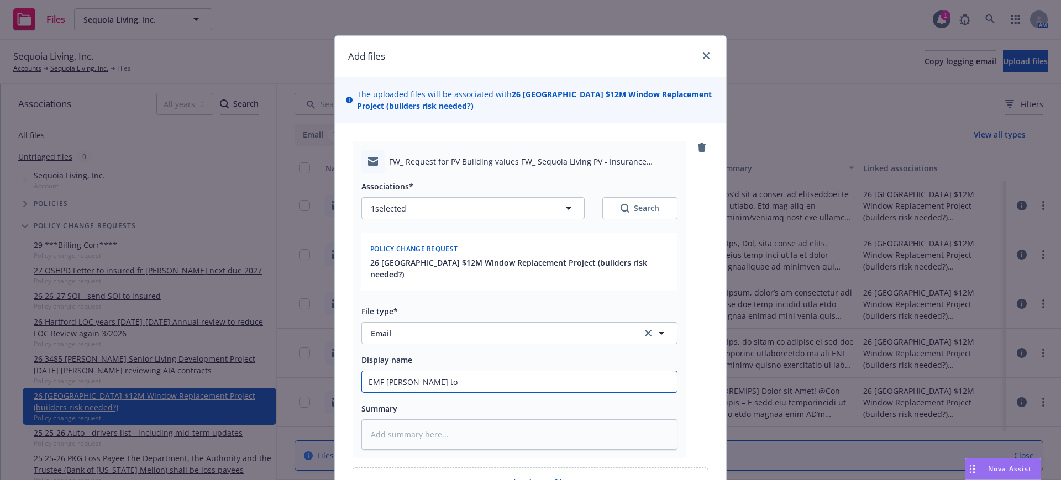
type input "EMF Bryan Martin to K"
type textarea "x"
type input "EMF Bryan Martin to Ke"
type textarea "x"
type input "EMF Bryan Martin to Ken"
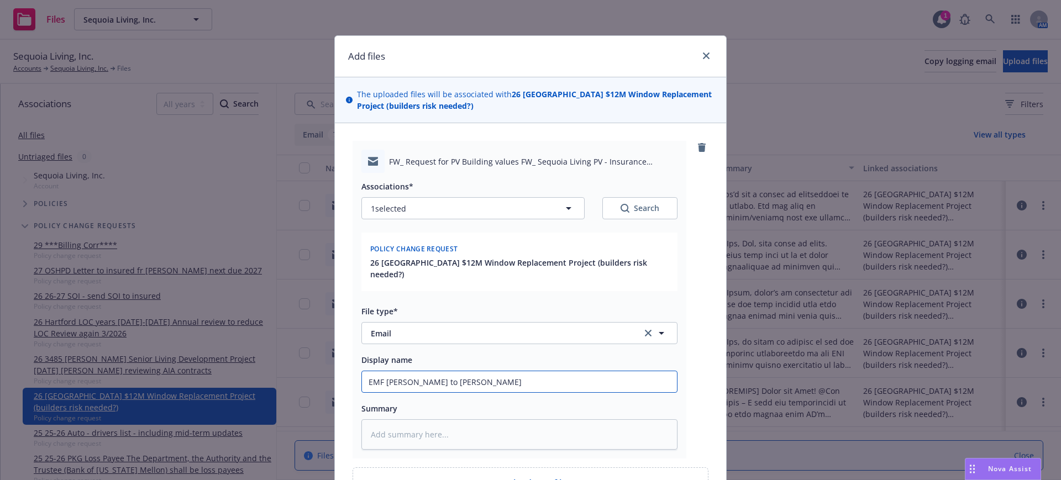
type textarea "x"
type input "EMF Bryan Martin to Ken"
type textarea "x"
type input "EMF Bryan Martin to Ken s"
type textarea "x"
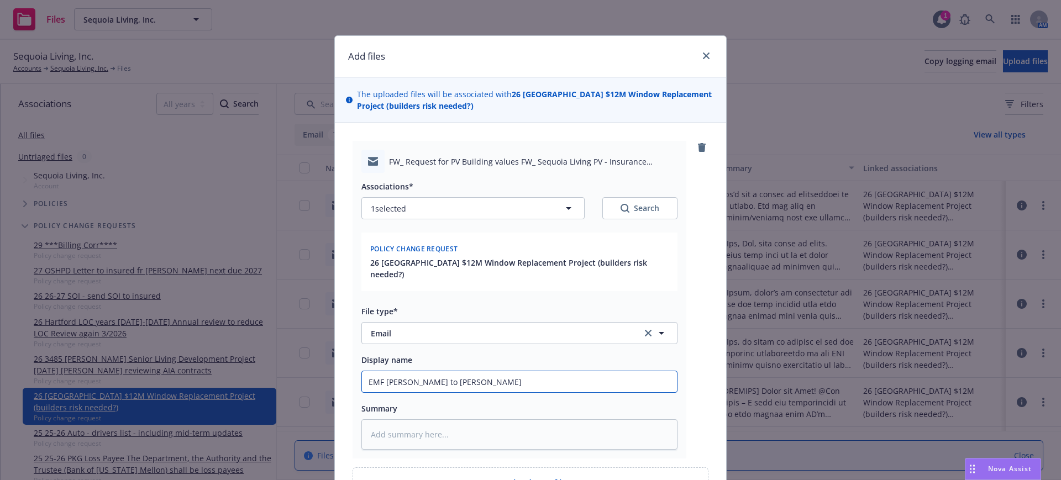
type input "EMF Bryan Martin to Ken"
type textarea "x"
type input "EMF Bryan Martin to Ken s"
type textarea "x"
type input "EMF Bryan Martin to Ken sh"
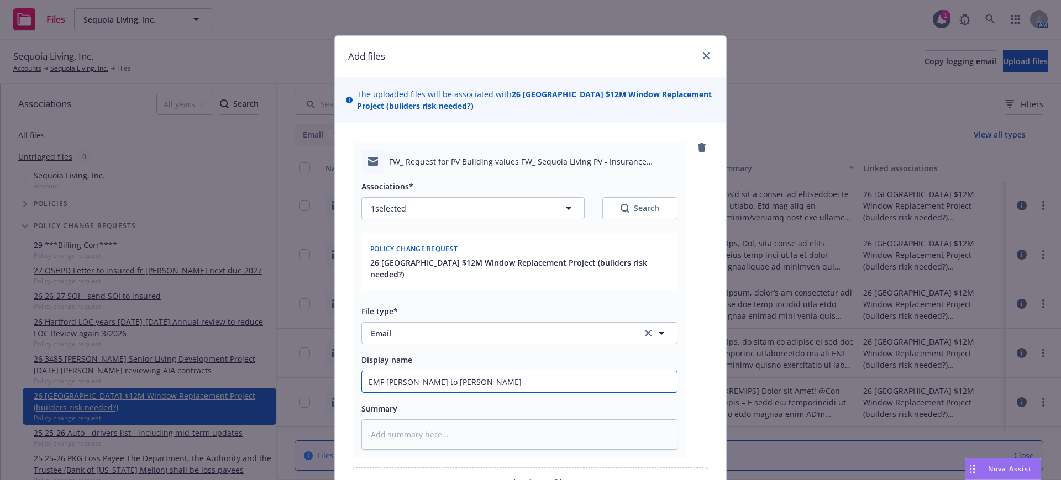
type textarea "x"
type input "EMF Bryan Martin to Ken sho"
type textarea "x"
type input "EMF Bryan Martin to Ken shou"
type textarea "x"
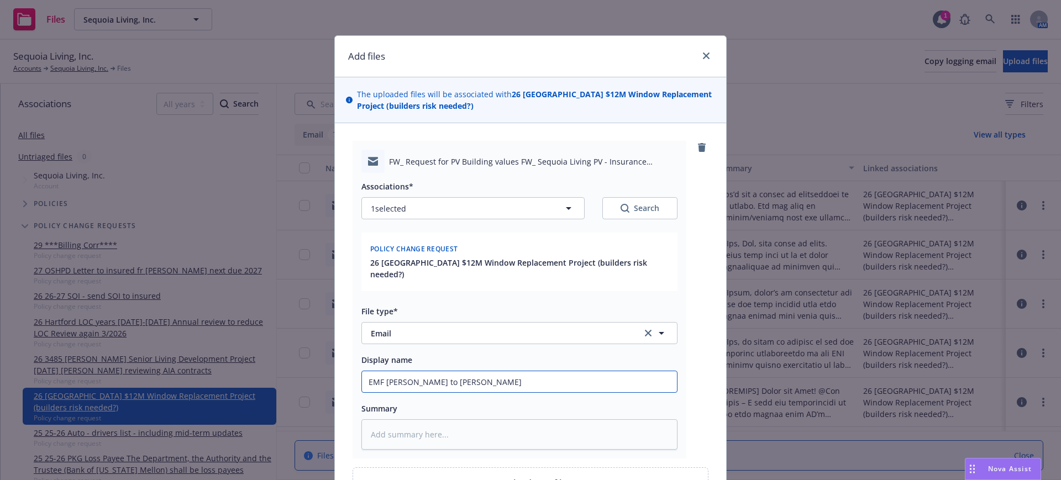
type input "EMF Bryan Martin to Ken shoul"
type textarea "x"
type input "EMF Bryan Martin to Ken should"
type textarea "x"
type input "EMF Bryan Martin to Ken should w"
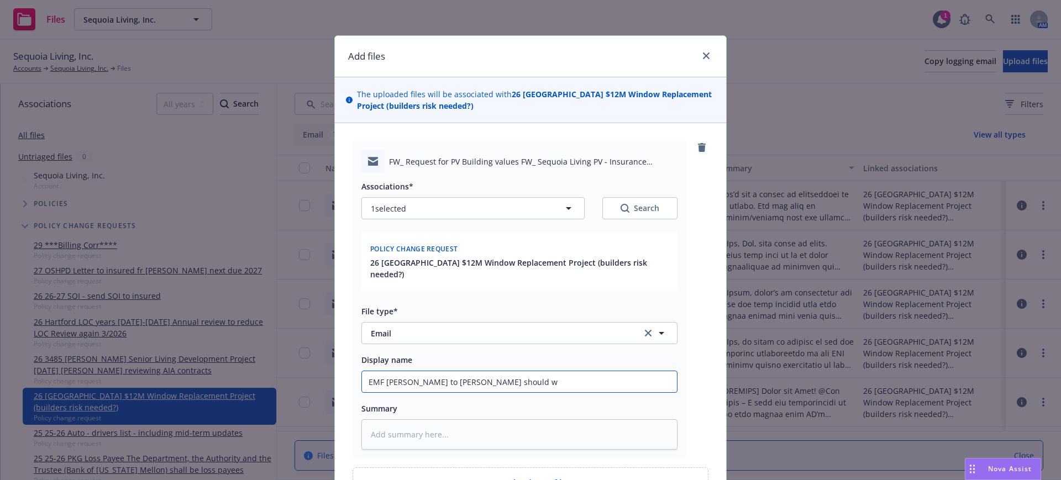
type textarea "x"
type input "EMF Bryan Martin to Ken should w"
type textarea "x"
type input "EMF Bryan Martin to Ken should w e"
type textarea "x"
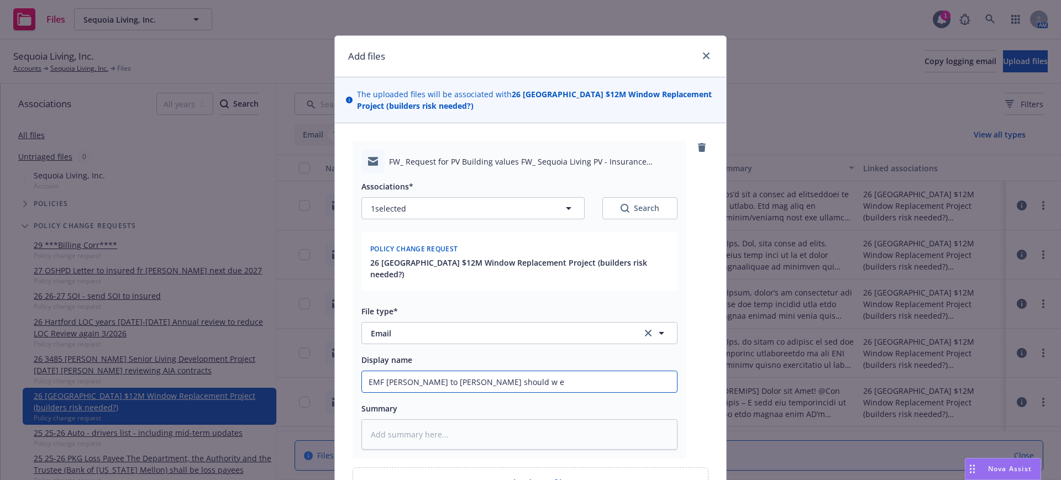
type input "EMF Bryan Martin to Ken should w ep"
type textarea "x"
type input "EMF Bryan Martin to Ken should w epl"
type textarea "x"
type input "EMF Bryan Martin to Ken should w epla"
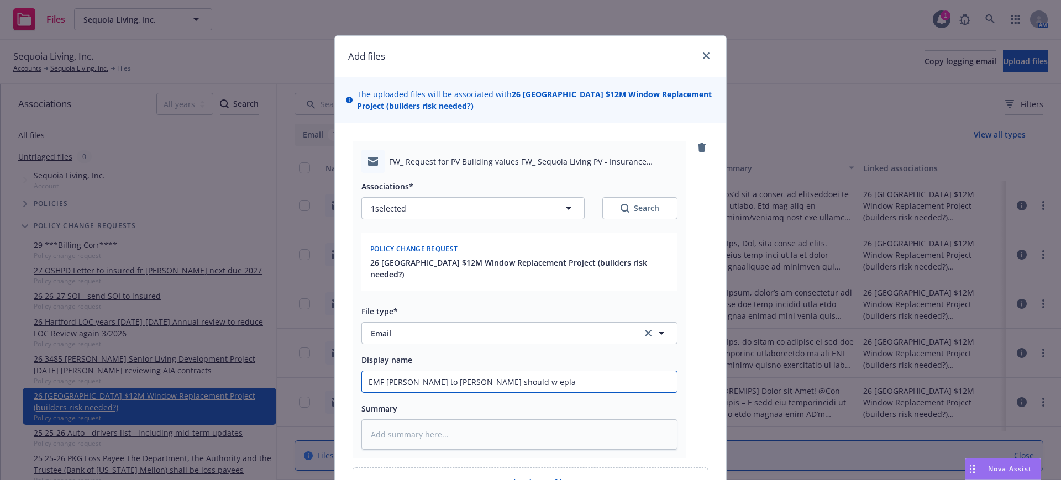
type textarea "x"
type input "EMF Bryan Martin to Ken should w eplac"
type textarea "x"
type input "EMF Bryan Martin to Ken should w eplace"
type textarea "x"
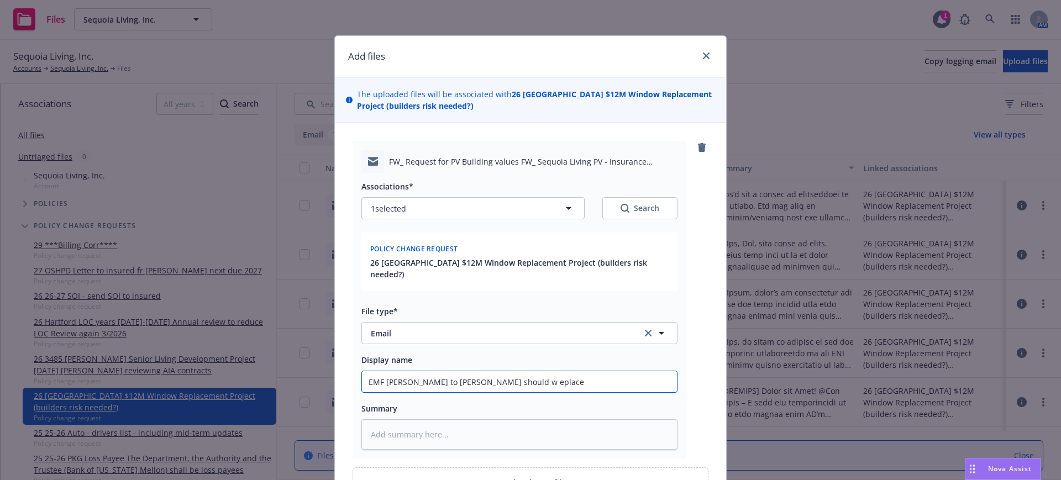
type input "EMF Bryan Martin to Ken should w eplace"
type textarea "x"
type input "EMF Bryan Martin to Ken should w eplace O"
type textarea "x"
type input "EMF Bryan Martin to Ken should w eplace OC"
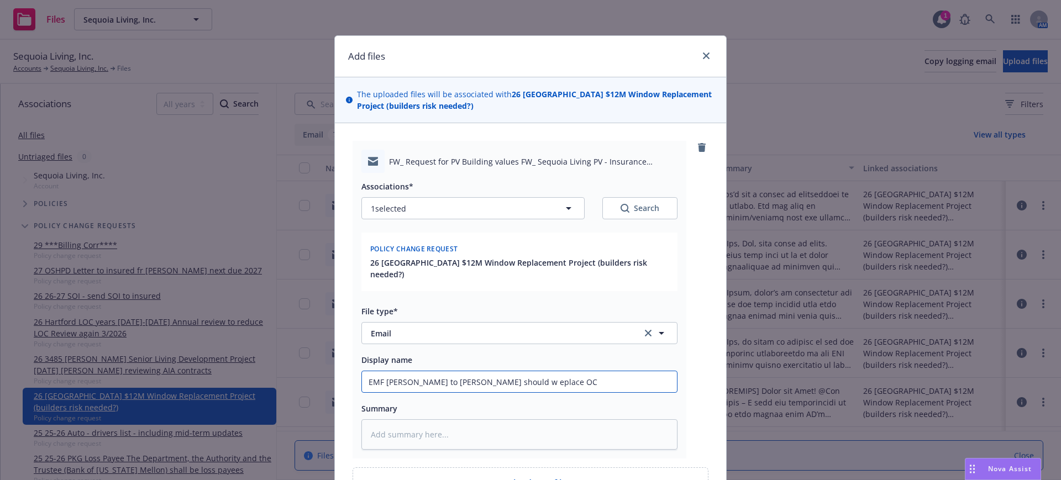
type textarea "x"
type input "EMF Bryan Martin to Ken should w eplace OCI"
type textarea "x"
type input "EMF Bryan Martin to Ken should w eplace OC"
type textarea "x"
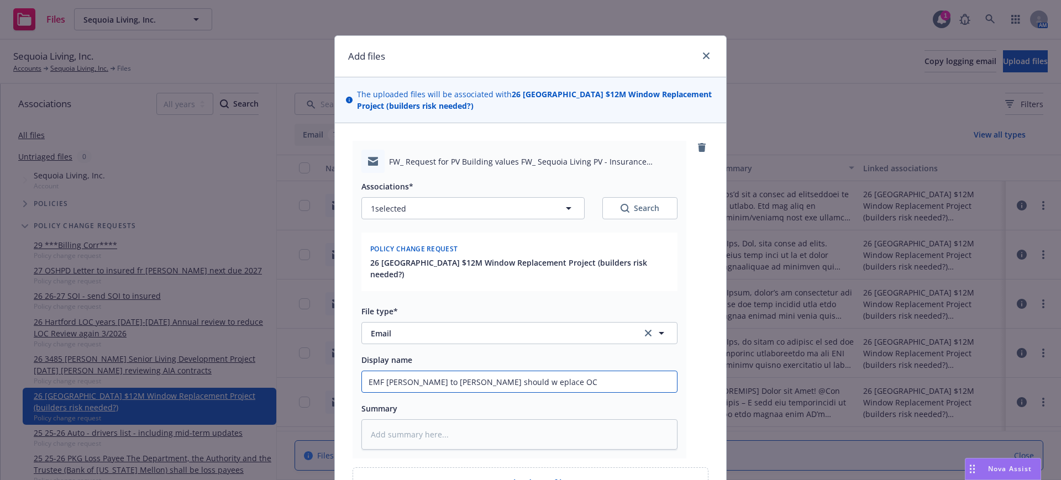
type input "EMF Bryan Martin to Ken should w eplace O"
type textarea "x"
type input "EMF Bryan Martin to Ken should w eplace"
type textarea "x"
type input "EMF Bryan Martin to Ken should w eplace"
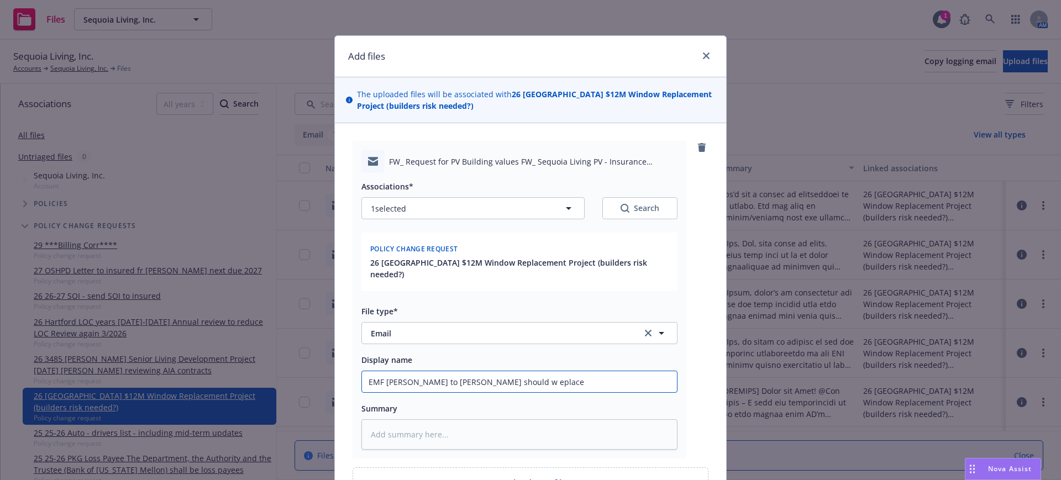
type textarea "x"
type input "EMF Bryan Martin to Ken should w eplac"
type textarea "x"
type input "EMF Bryan Martin to Ken should w epla"
type textarea "x"
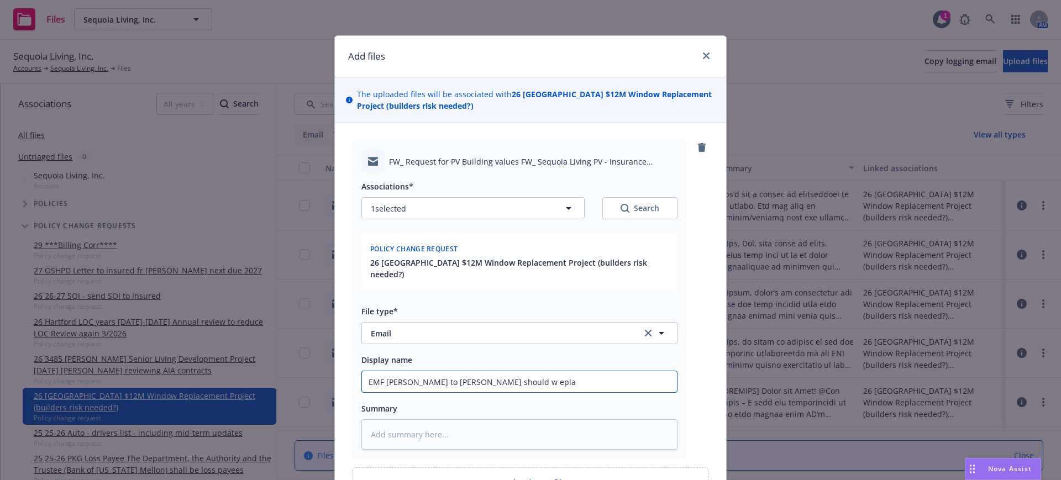
type input "EMF Bryan Martin to Ken should w epl"
type textarea "x"
type input "EMF Bryan Martin to Ken should w ep"
type textarea "x"
type input "EMF Bryan Martin to Ken should w e"
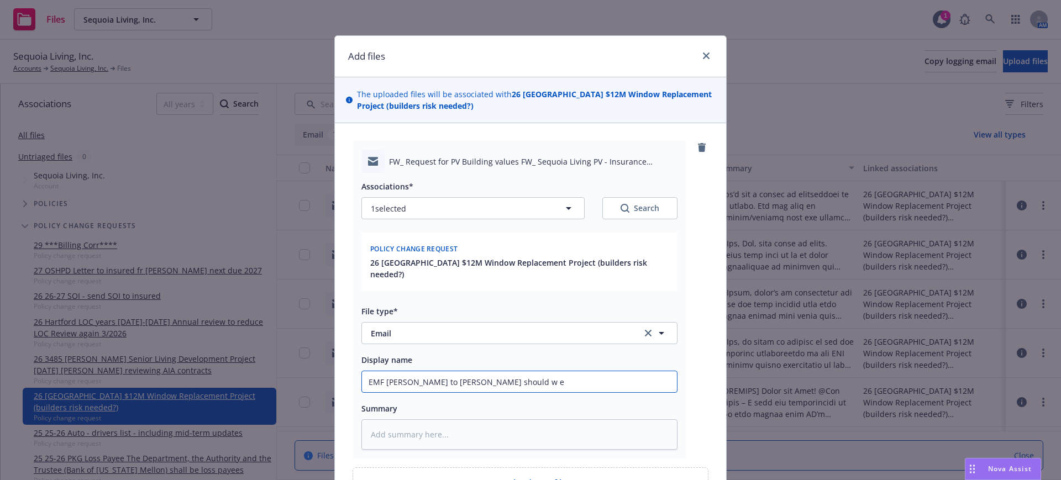
type textarea "x"
type input "EMF Bryan Martin to Ken should w"
type textarea "x"
type input "EMF Bryan Martin to Ken should w"
type textarea "x"
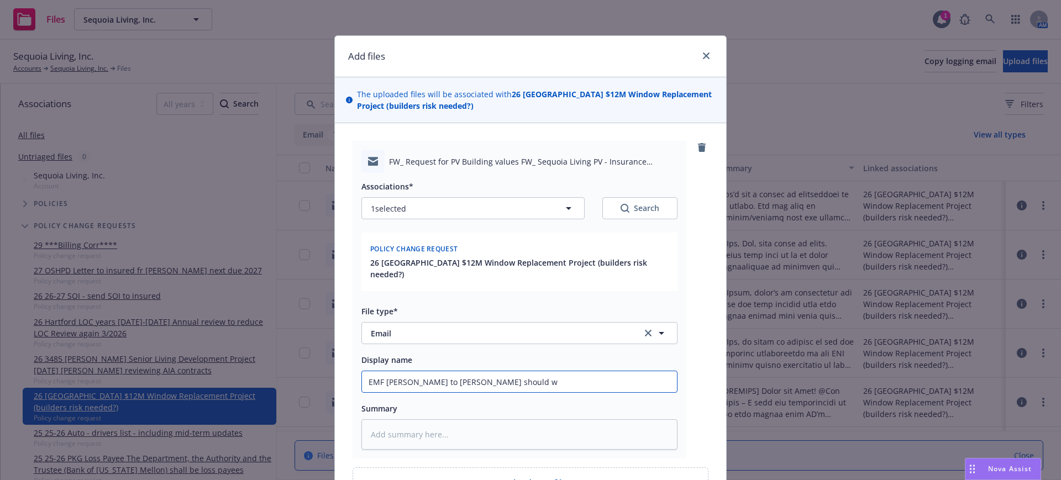
type input "EMF Bryan Martin to Ken should"
type textarea "x"
type input "EMF Bryan Martin to Ken should"
type textarea "x"
type input "EMF Bryan Martin to Ken shoul"
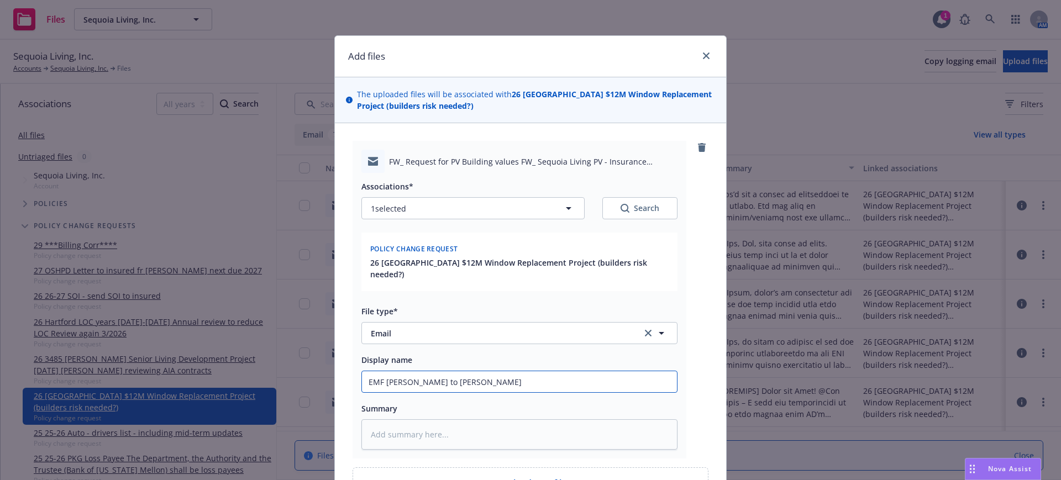
type textarea "x"
type input "EMF Bryan Martin to Ken shou"
type textarea "x"
type input "EMF Bryan Martin to Ken sho"
type textarea "x"
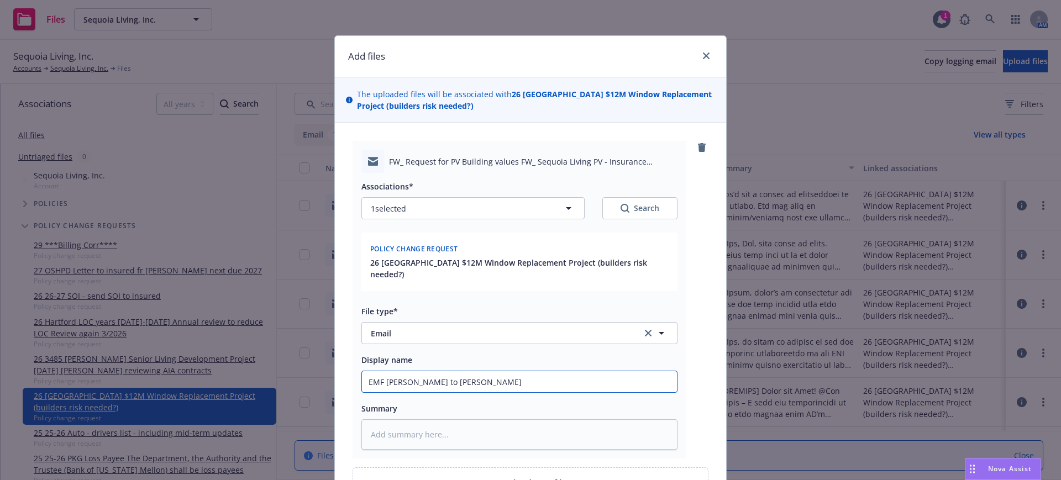
type input "EMF Bryan Martin to Ken sh"
type textarea "x"
type input "EMF Bryan Martin to Ken s"
type textarea "x"
type input "EMF Bryan Martin to Ken"
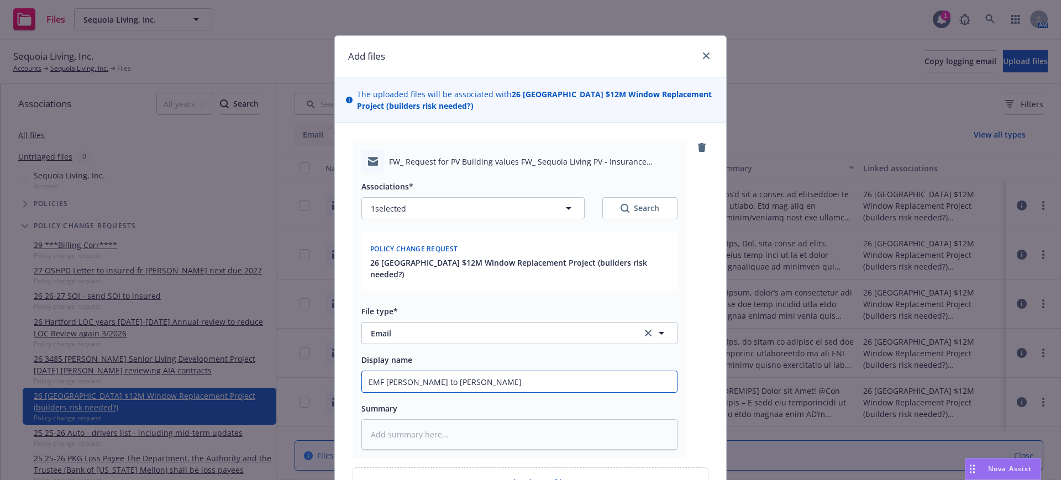
type textarea "x"
type input "EMF Bryan Martin to Ken -"
type textarea "x"
type input "EMF Bryan Martin to Ken -"
type textarea "x"
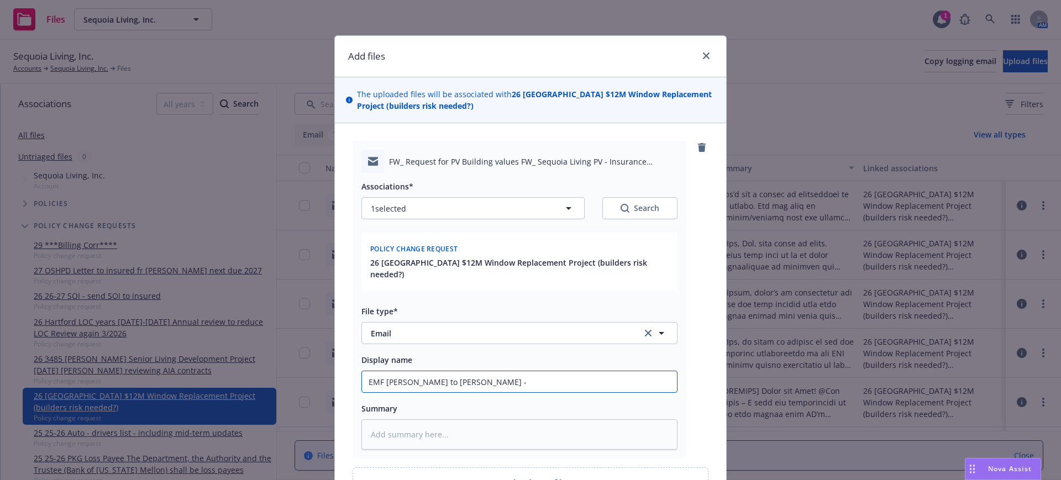
type input "EMF Bryan Martin to Ken - w"
type textarea "x"
type input "EMF Bryan Martin to Ken - wh"
type textarea "x"
type input "EMF Bryan Martin to Ken - why"
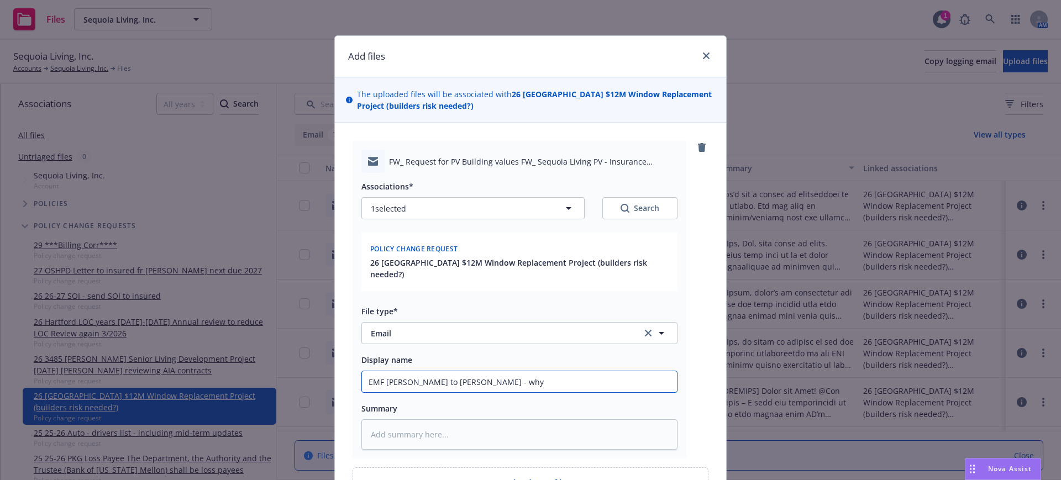
type textarea "x"
type input "EMF Bryan Martin to Ken - why"
type textarea "x"
type input "EMF Bryan Martin to Ken - why w"
type textarea "x"
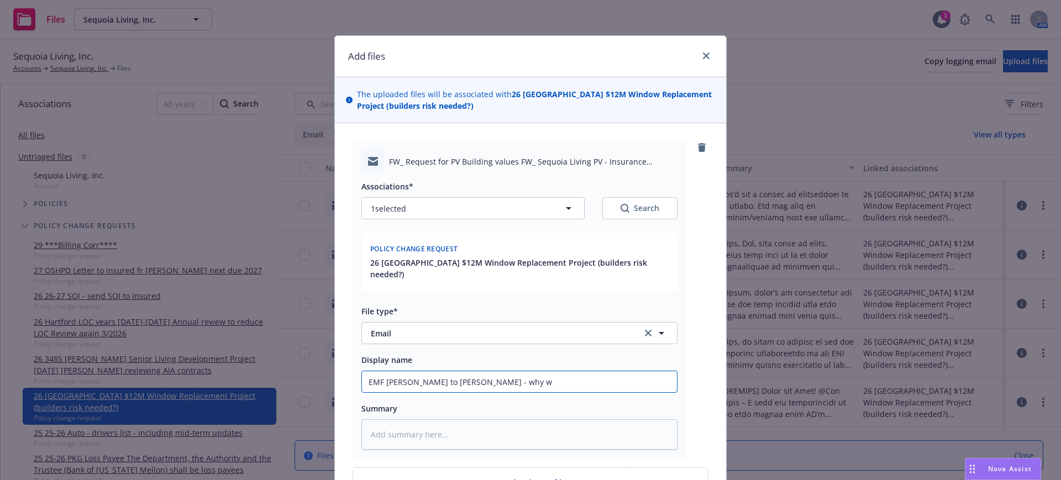
type input "EMF Bryan Martin to Ken - why wo"
type textarea "x"
type input "EMF Bryan Martin to Ken - why wou"
type textarea "x"
type input "EMF Bryan Martin to Ken - why woul"
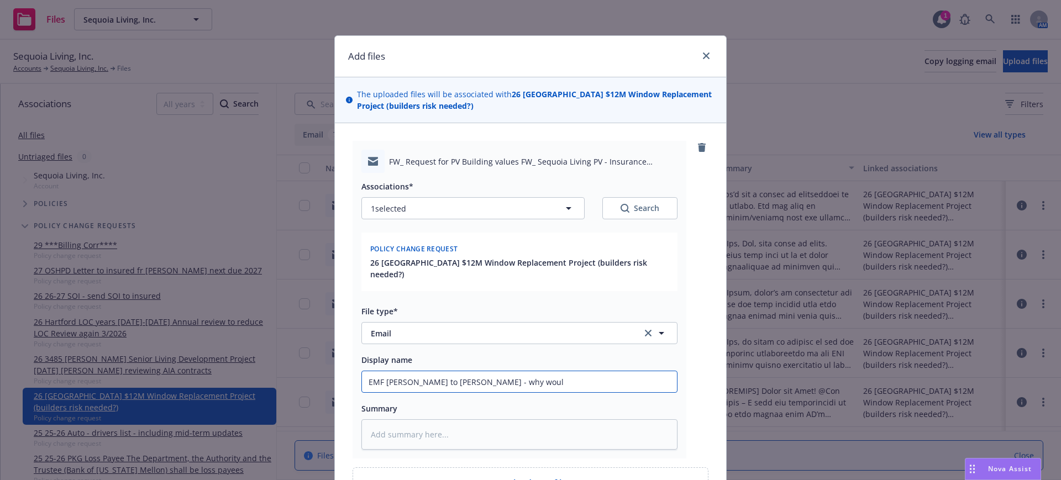
type textarea "x"
type input "EMF Bryan Martin to Ken - why would"
type textarea "x"
type input "EMF Bryan Martin to Ken - why wouldn"
type textarea "x"
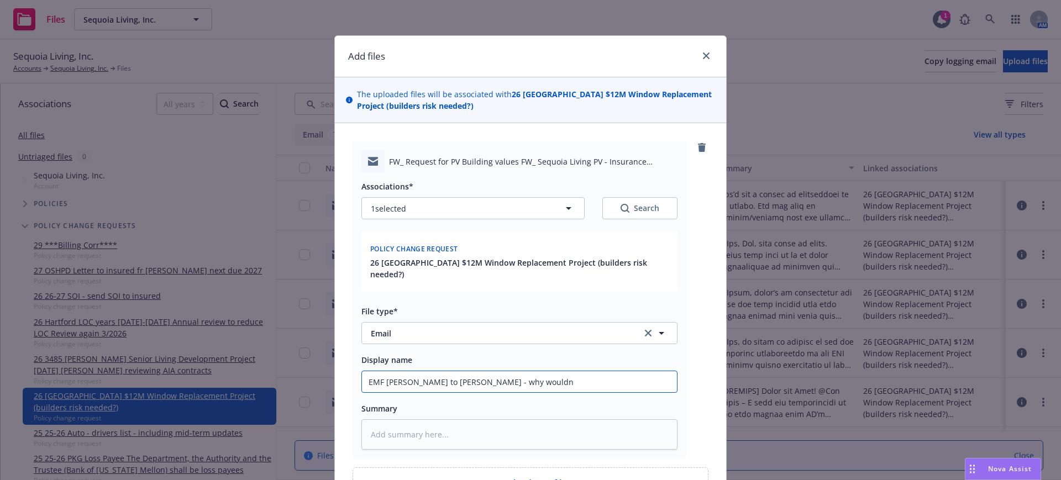
type input "EMF Bryan Martin to Ken - why wouldnt"
type textarea "x"
type input "EMF Bryan Martin to Ken - why wouldnt"
type textarea "x"
type input "EMF Bryan Martin to Ken - why wouldnt w"
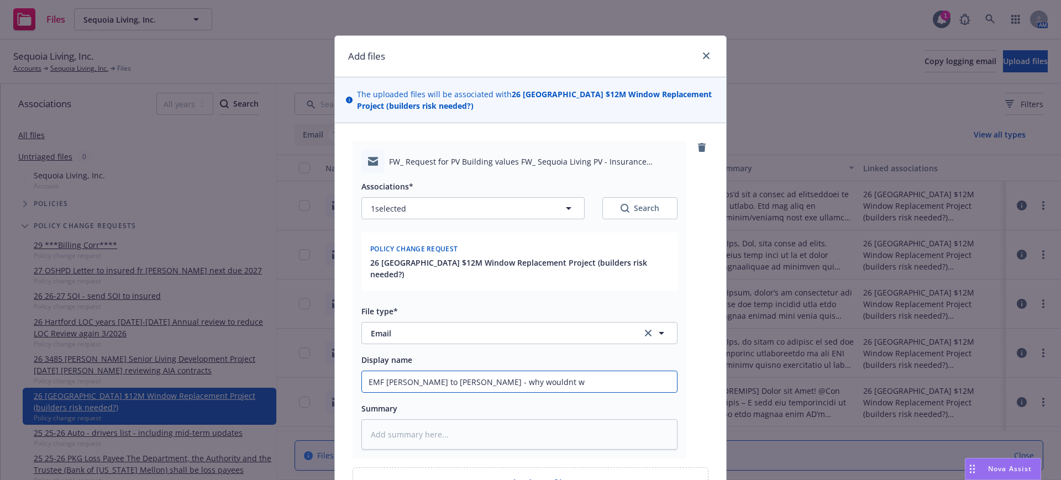
type textarea "x"
type input "EMF Bryan Martin to Ken - why wouldnt we"
type textarea "x"
type input "EMF Bryan Martin to Ken - why wouldnt we"
type textarea "x"
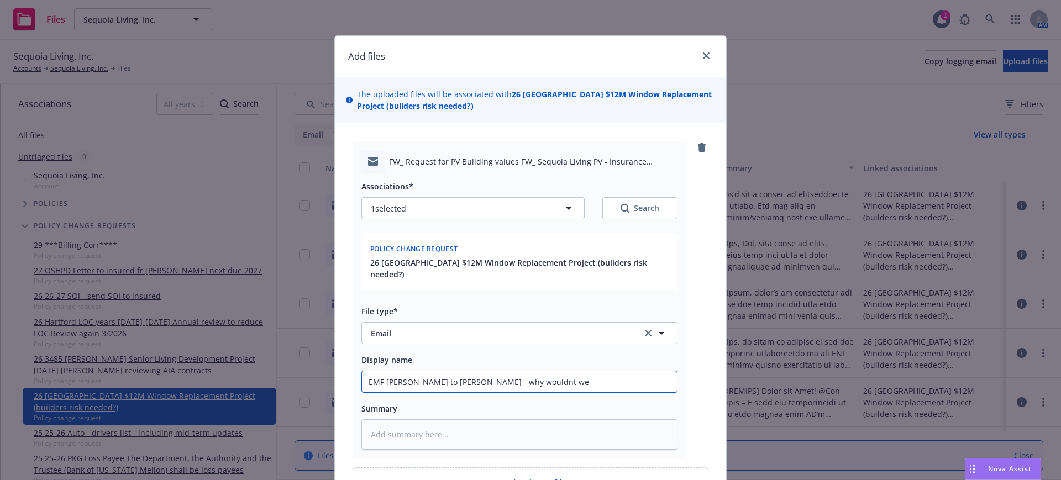
type input "EMF Bryan Martin to Ken - why wouldnt we p"
type textarea "x"
type input "EMF Bryan Martin to Ken - why wouldnt we pl"
type textarea "x"
type input "EMF Bryan Martin to Ken - why wouldnt we pla"
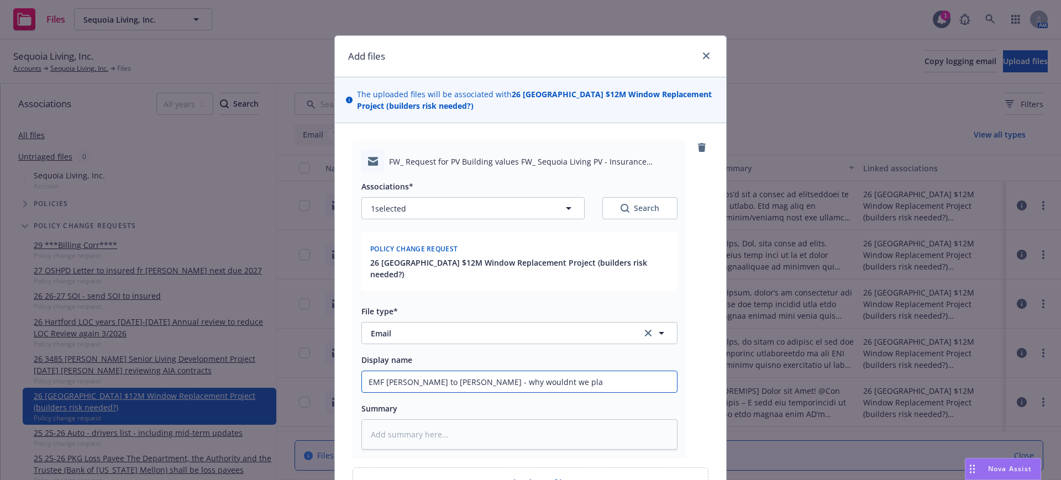
type textarea "x"
type input "EMF Bryan Martin to Ken - why wouldnt we plac"
type textarea "x"
type input "EMF Bryan Martin to Ken - why wouldnt we place"
type textarea "x"
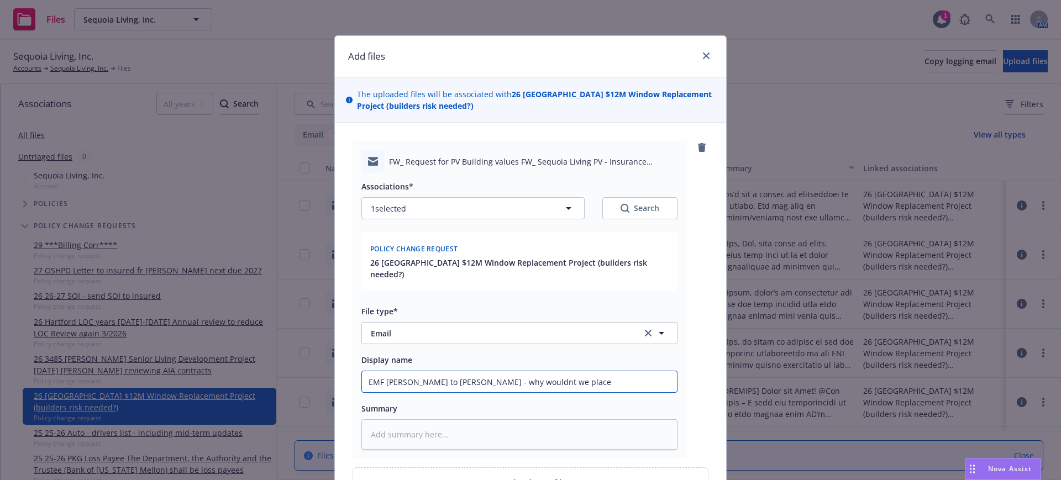
type input "EMF Bryan Martin to Ken - why wouldnt we place"
type textarea "x"
type input "EMF Bryan Martin to Ken - why wouldnt we place G"
type textarea "x"
type input "EMF Bryan Martin to Ken - why wouldnt we place GL"
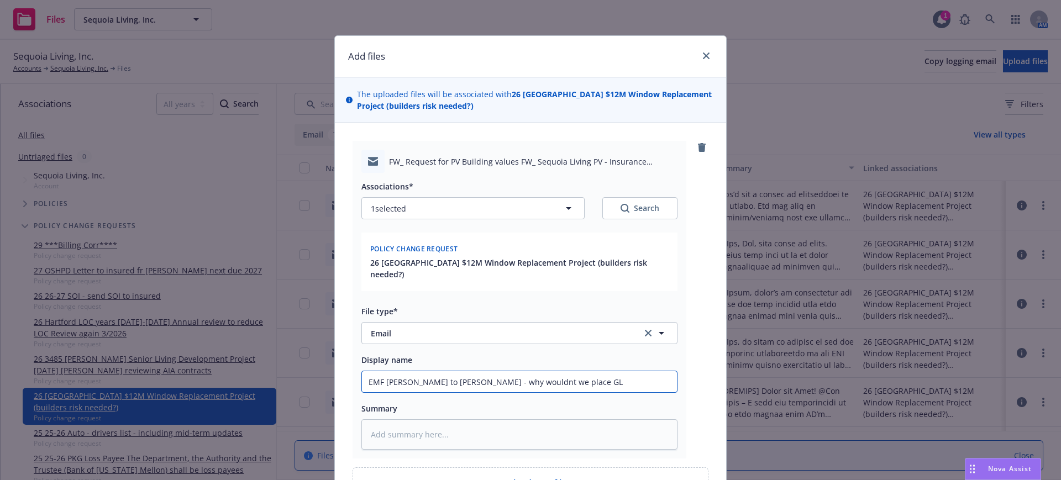
type textarea "x"
type input "EMF Bryan Martin to Ken - why wouldnt we place GL"
type textarea "x"
type input "EMF Bryan Martin to Ken - why wouldnt we place GL C"
type textarea "x"
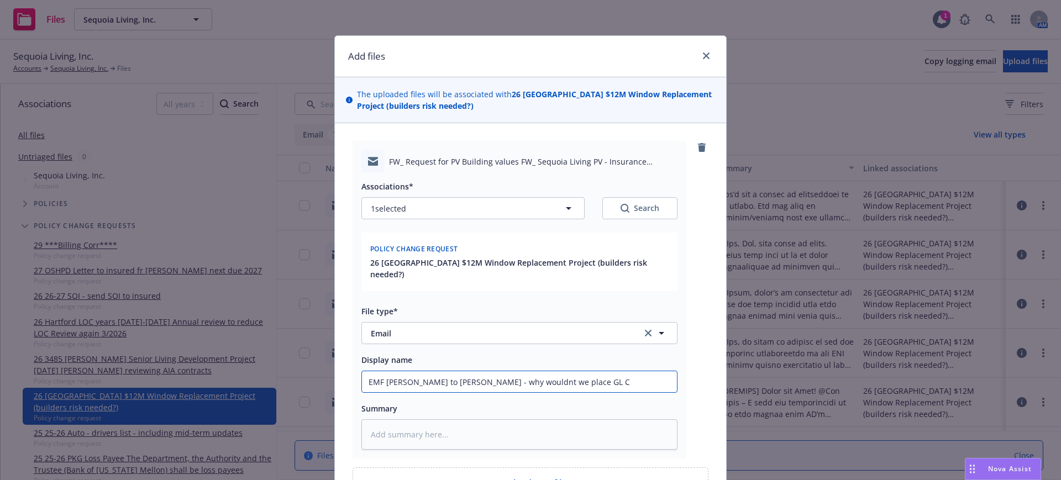
type input "EMF Bryan Martin to Ken - why wouldnt we place GL CI"
type textarea "x"
type input "EMF Bryan Martin to Ken - why wouldnt we place GL CIP"
type textarea "x"
type input "EMF Bryan Martin to Ken - why wouldnt we place GL CIP"
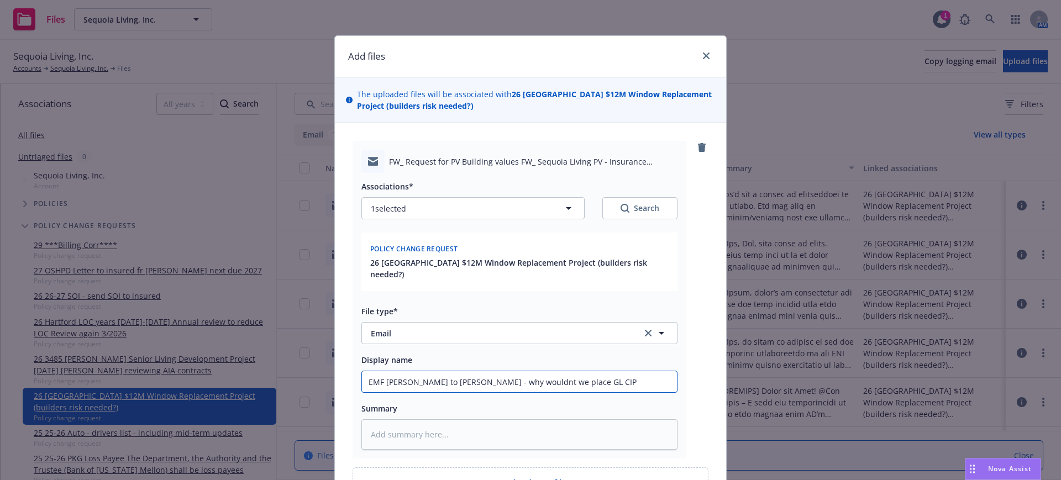
type textarea "x"
type input "EMF Bryan Martin to Ken - why wouldnt we place GL CIP &"
type textarea "x"
type input "EMF Bryan Martin to Ken - why wouldnt we place GL CIP &"
type textarea "x"
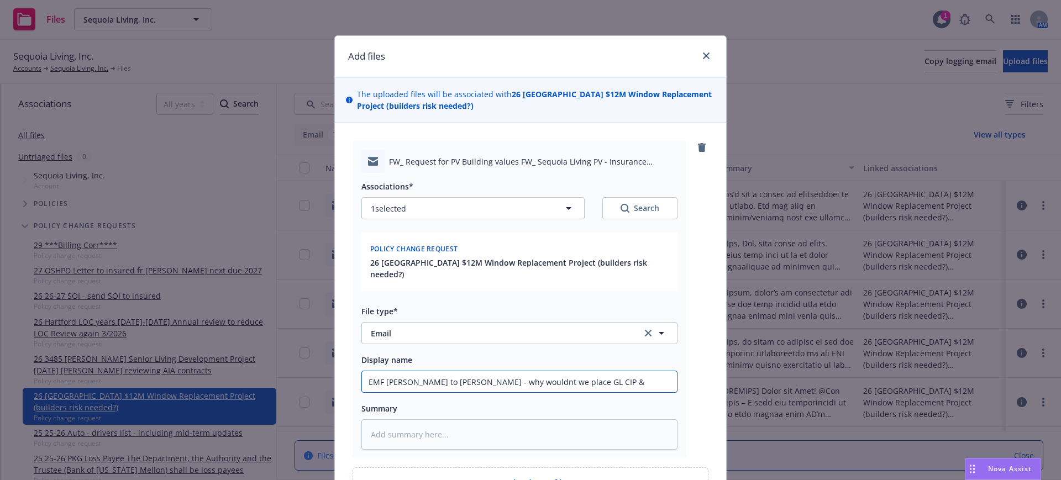
type input "EMF Bryan Martin to Ken - why wouldnt we place GL CIP & B"
type textarea "x"
type input "EMF Bryan Martin to Ken - why wouldnt we place GL CIP & Bu"
type textarea "x"
type input "EMF Bryan Martin to Ken - why wouldnt we place GL CIP & Bui"
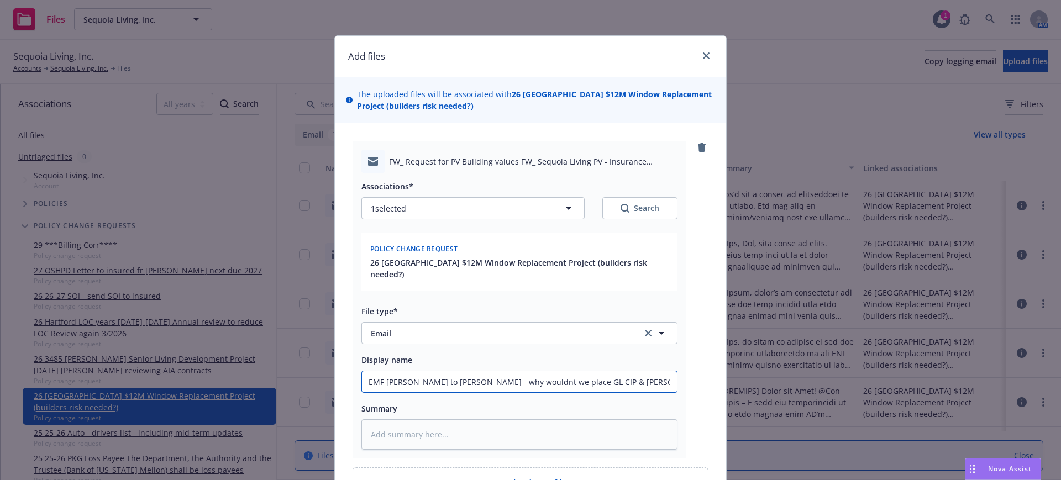
type textarea "x"
type input "EMF Bryan Martin to Ken - why wouldnt we place GL CIP & Buil"
type textarea "x"
click at [363, 421] on textarea at bounding box center [520, 435] width 316 height 30
paste textarea "Hi Ken, Any reason why we wouldn’t want to place the GL OCIP and the Builders R…"
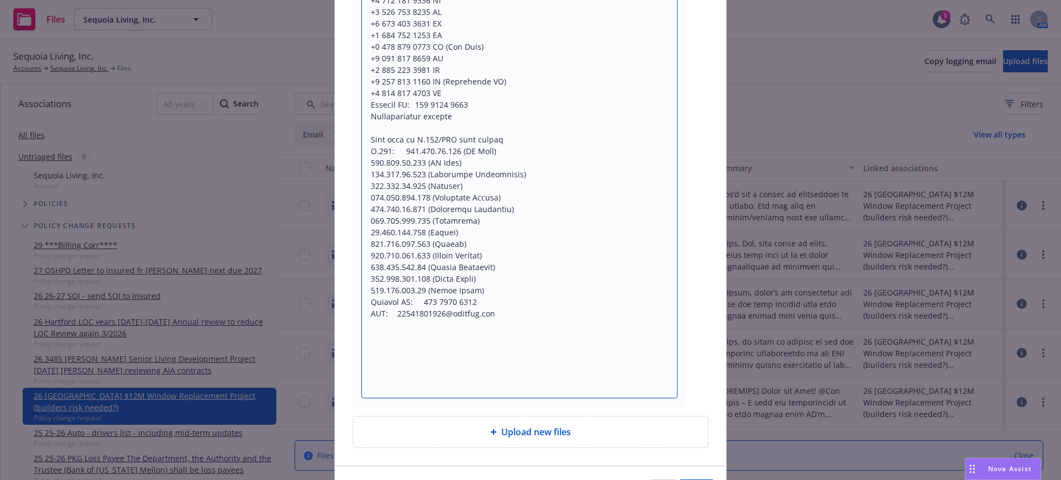
scroll to position [2363, 0]
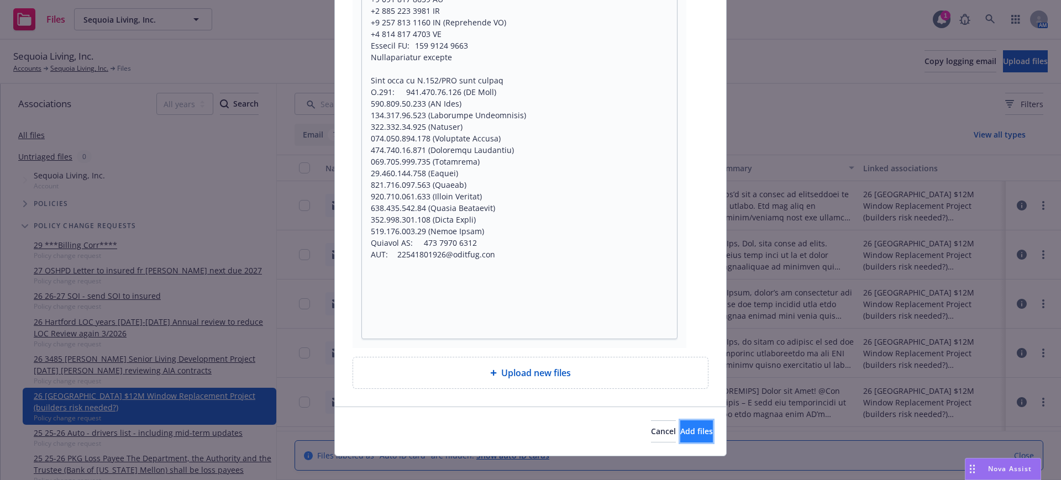
click at [680, 426] on span "Add files" at bounding box center [696, 431] width 33 height 11
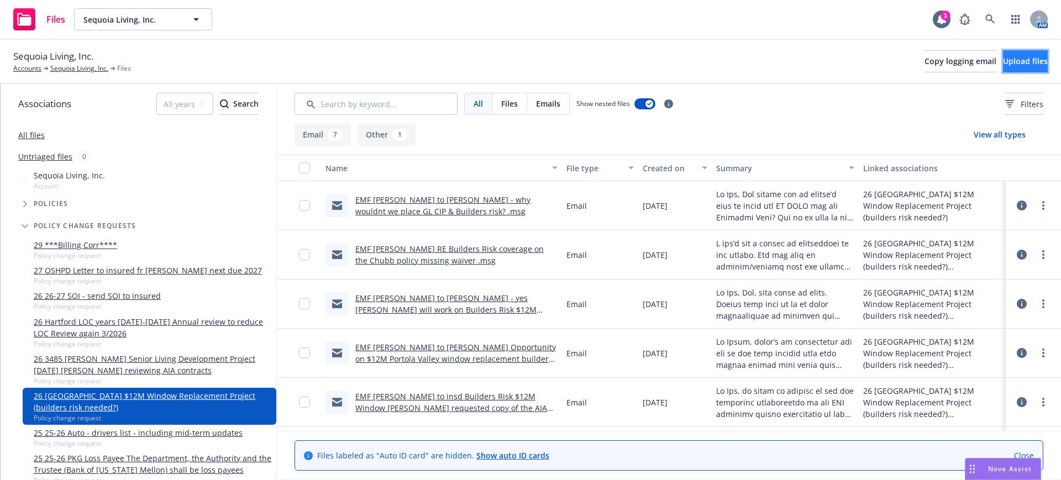
click at [1003, 60] on span "Upload files" at bounding box center [1025, 61] width 45 height 11
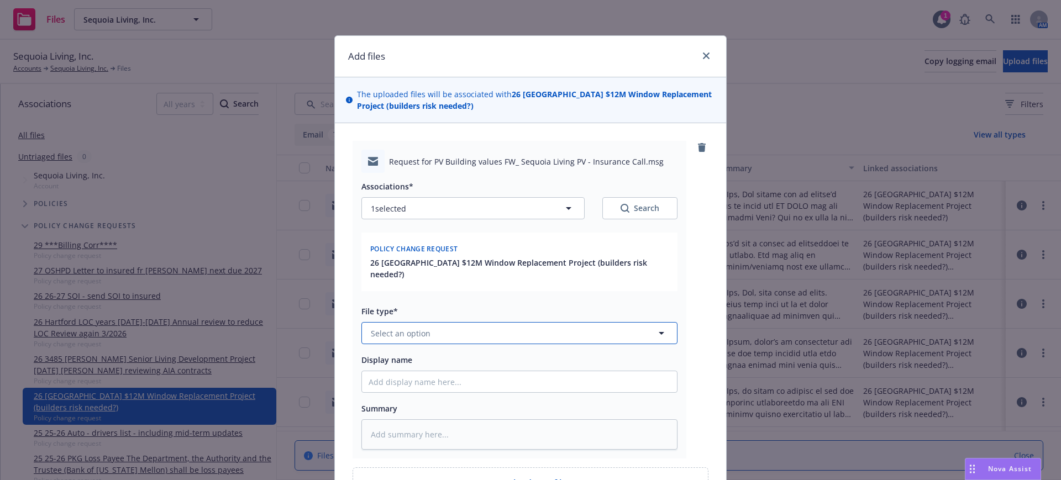
drag, startPoint x: 376, startPoint y: 322, endPoint x: 390, endPoint y: 319, distance: 13.7
click at [379, 328] on span "Select an option" at bounding box center [401, 334] width 60 height 12
drag, startPoint x: 381, startPoint y: 292, endPoint x: 370, endPoint y: 347, distance: 55.7
click at [380, 297] on span "Email" at bounding box center [383, 303] width 20 height 12
click at [362, 371] on input "Display name" at bounding box center [519, 381] width 315 height 21
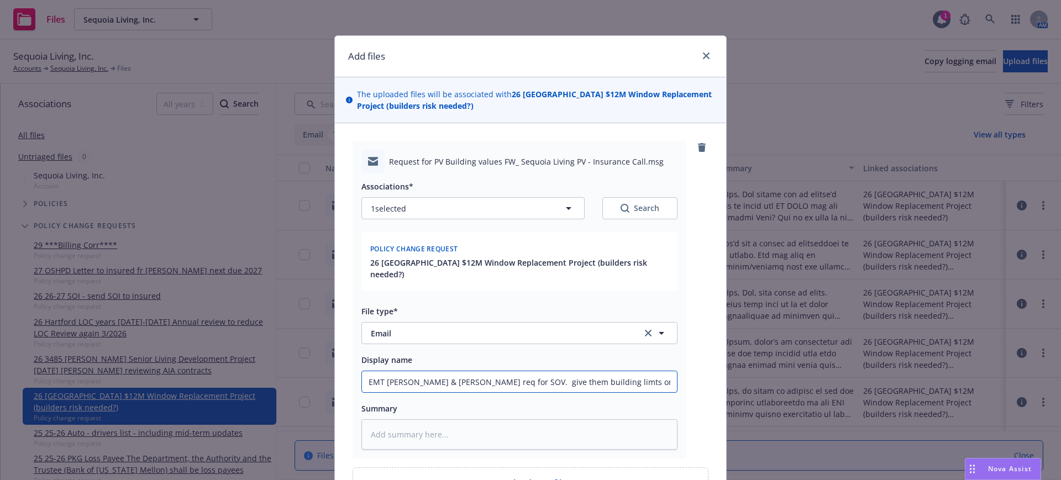
click at [553, 371] on input "EMT Ken & Bryan req for SOV. give them building limts only?" at bounding box center [519, 381] width 315 height 21
click at [364, 421] on textarea at bounding box center [520, 435] width 316 height 30
paste textarea "Did you already respond to their request for building limits? Let me know your …"
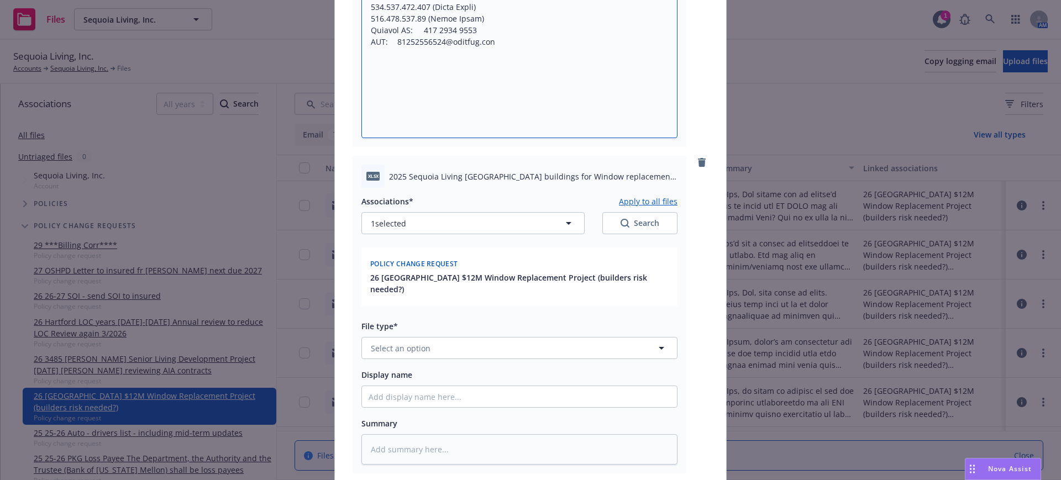
scroll to position [2280, 0]
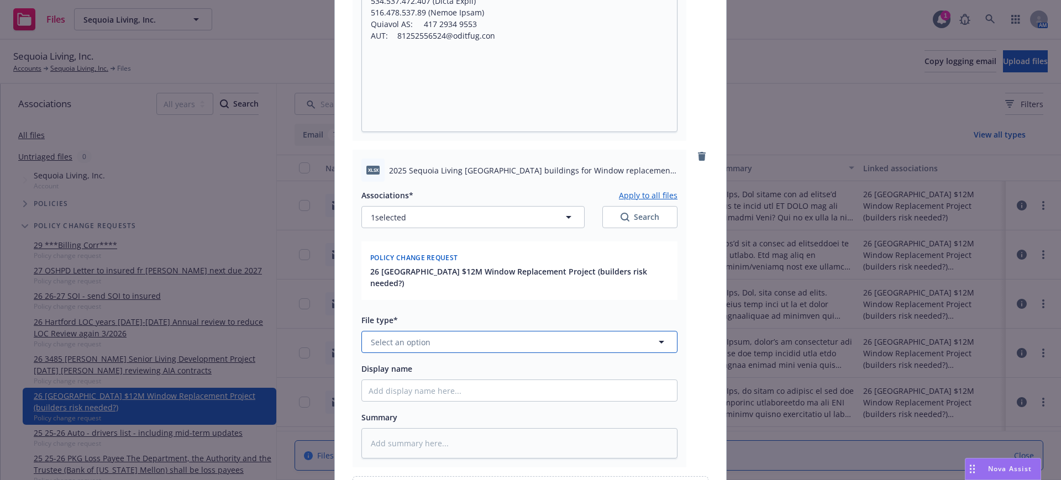
click at [375, 337] on span "Select an option" at bounding box center [401, 343] width 60 height 12
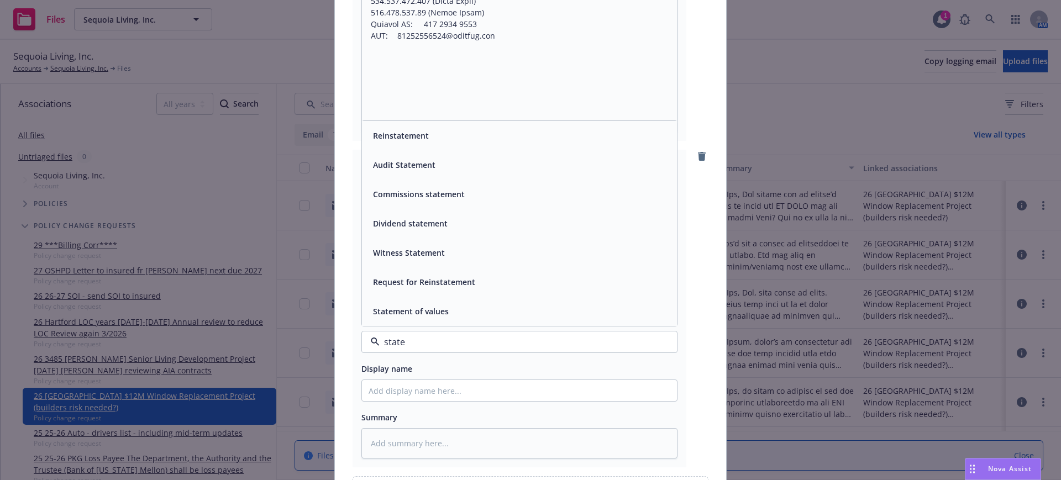
click at [417, 306] on span "Statement of values" at bounding box center [411, 312] width 76 height 12
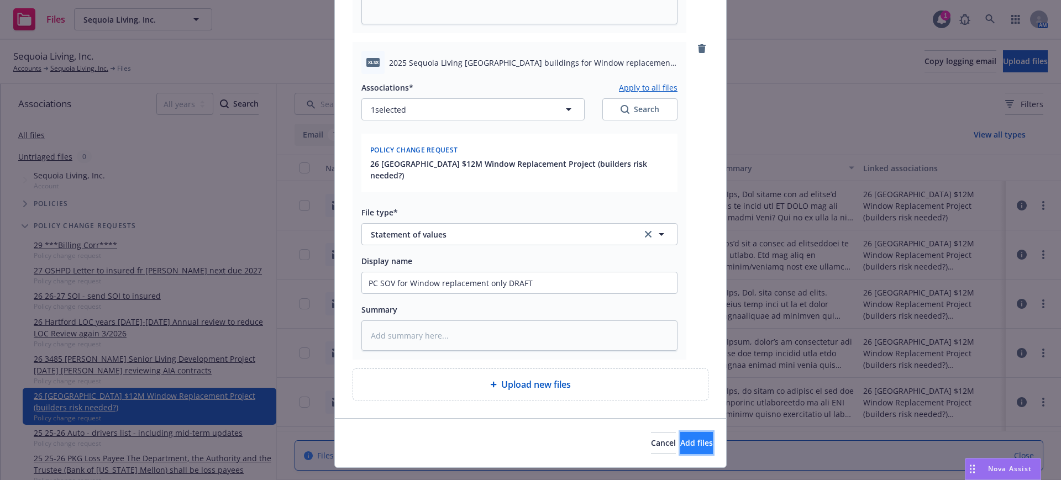
click at [681, 438] on span "Add files" at bounding box center [696, 443] width 33 height 11
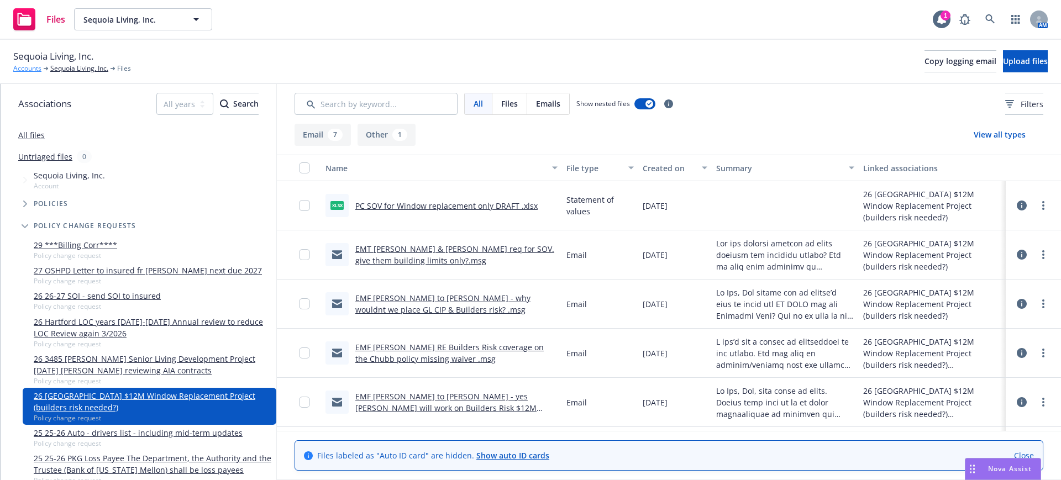
click at [22, 67] on link "Accounts" at bounding box center [27, 69] width 28 height 10
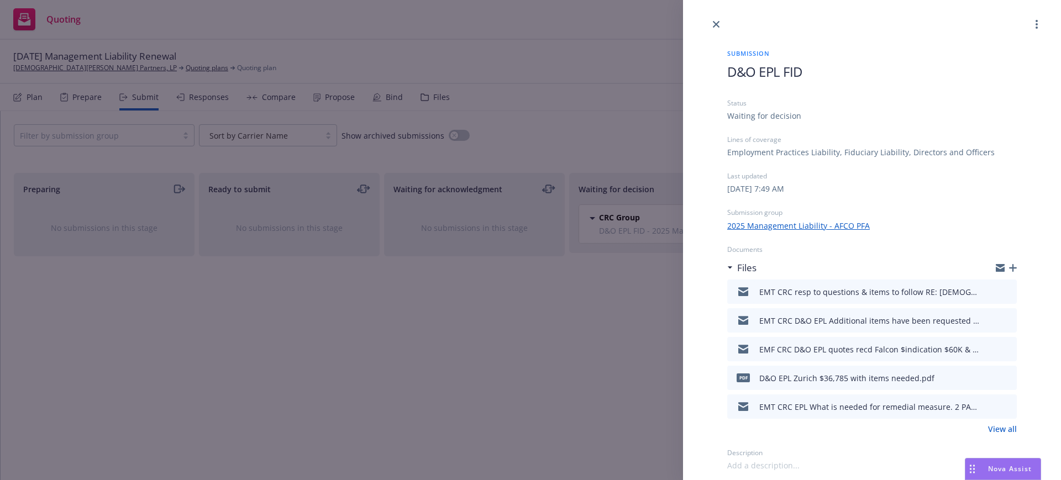
click at [1013, 265] on icon "button" at bounding box center [1013, 268] width 8 height 8
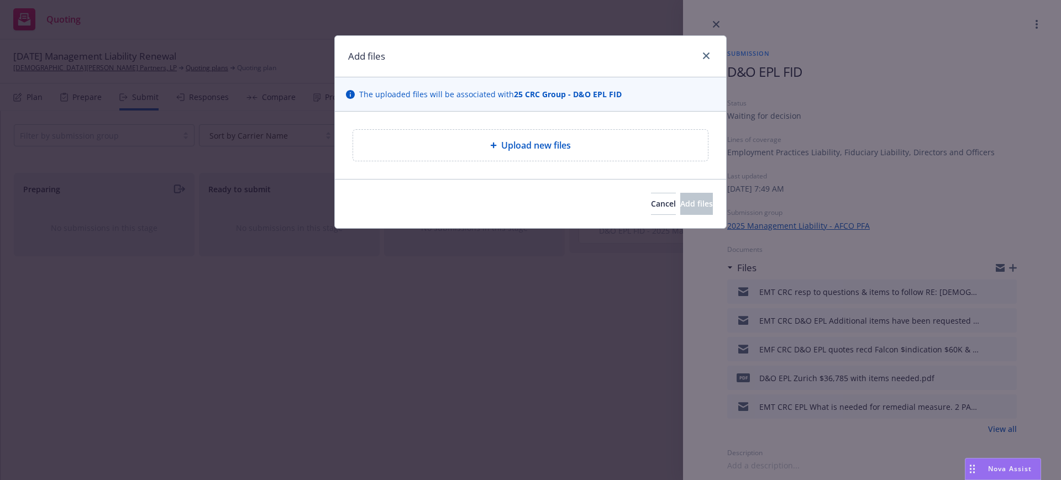
type textarea "x"
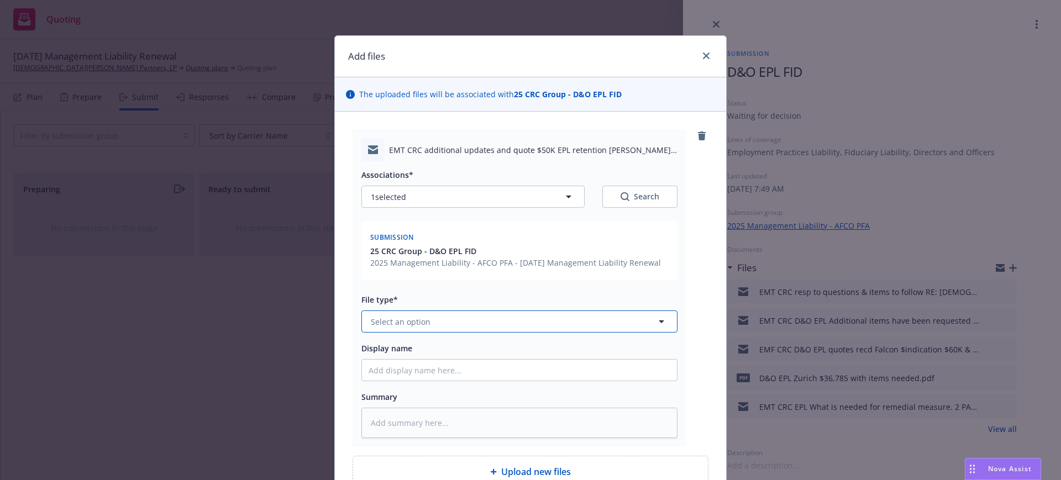
click at [376, 321] on span "Select an option" at bounding box center [401, 322] width 60 height 12
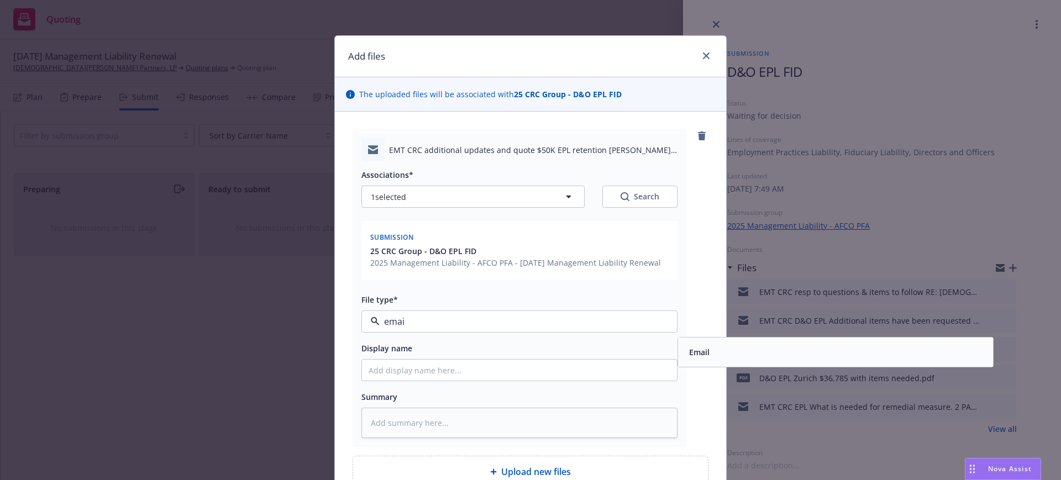
type input "email"
click at [689, 349] on span "Email" at bounding box center [699, 353] width 20 height 12
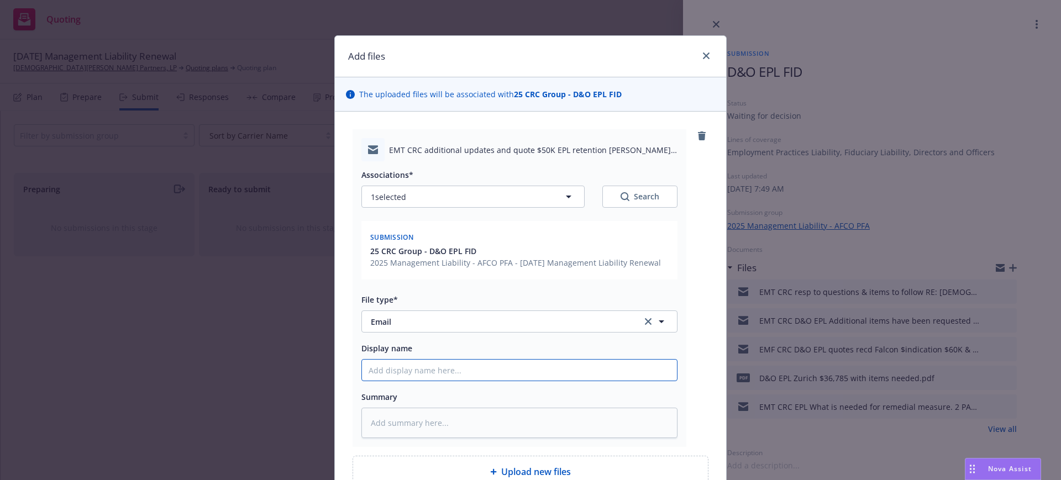
click at [362, 370] on input "Display name" at bounding box center [519, 370] width 315 height 21
type textarea "x"
type input "E"
type textarea "x"
type input "EM"
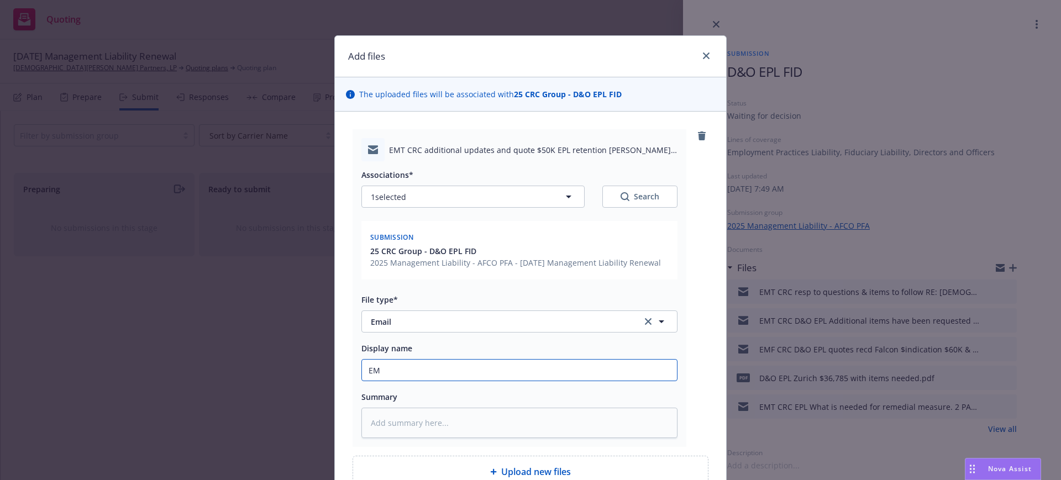
type textarea "x"
type input "EMT"
type textarea "x"
type input "EMT"
type textarea "x"
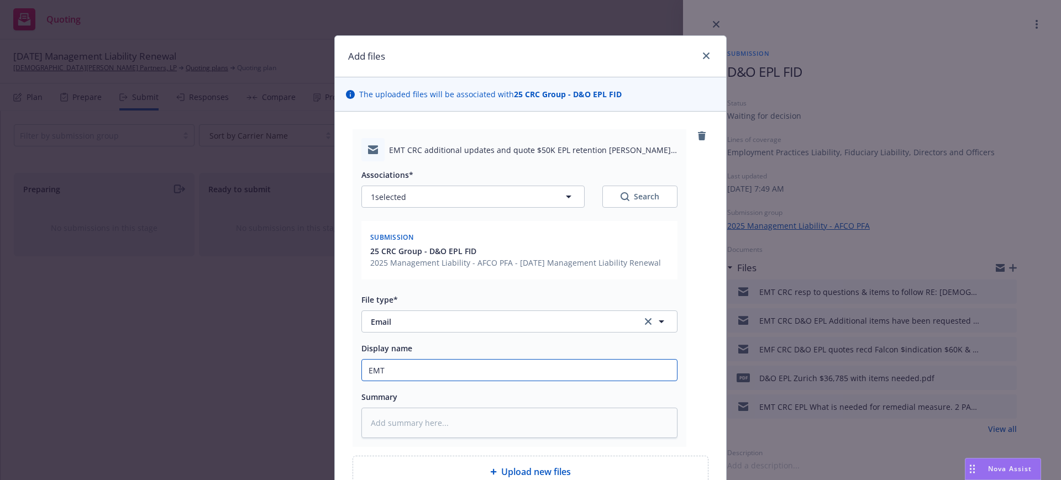
type input "EMT C"
type textarea "x"
type input "EMT CR"
type textarea "x"
type input "EMT CRC"
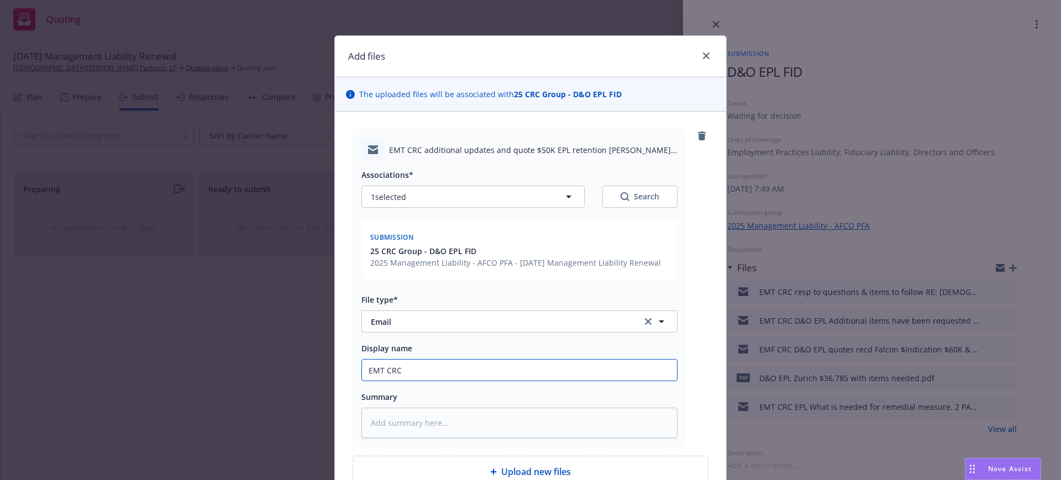
type textarea "x"
type input "EMT CRC"
type textarea "x"
type input "EMT CRC D"
type textarea "x"
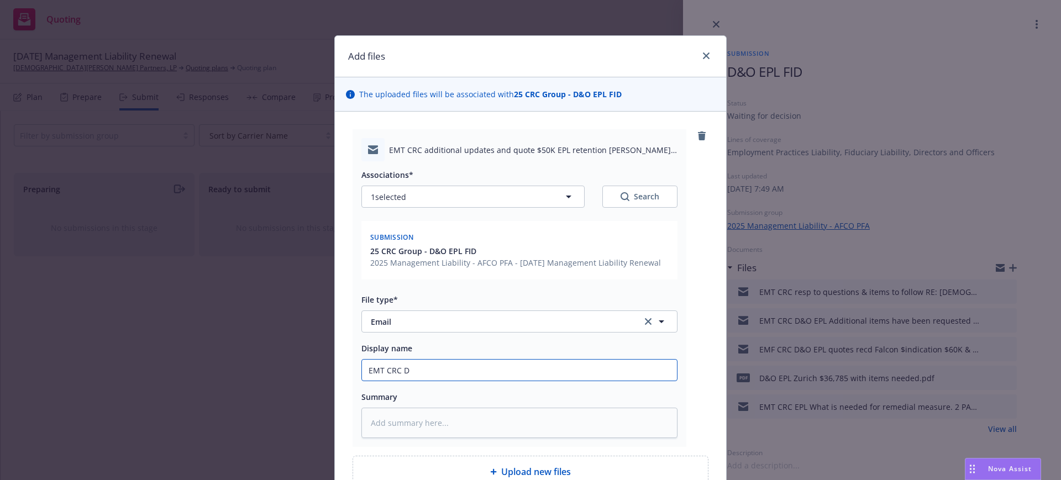
type input "EMT CRC D&"
type textarea "x"
type input "EMT CRC D&O"
type textarea "x"
type input "EMT CRC D&O"
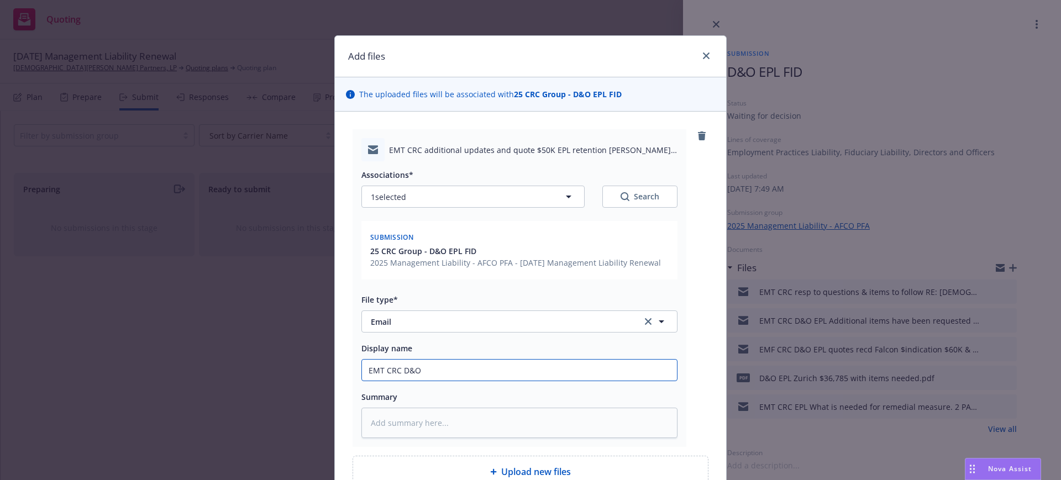
type textarea "x"
type input "EMT CRC D&O E"
type textarea "x"
type input "EMT CRC D&O EP"
type textarea "x"
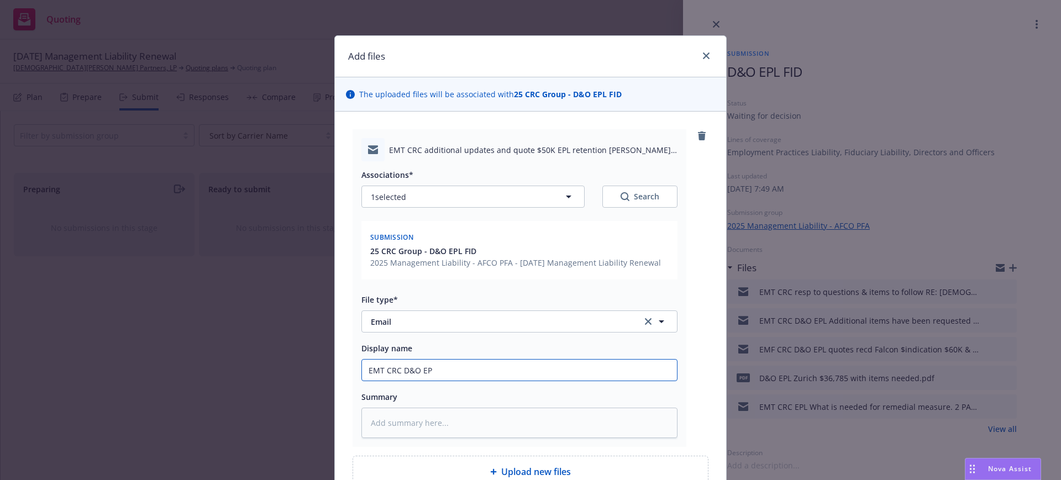
type input "EMT CRC D&O EPL"
type textarea "x"
type input "EMT CRC D&O EPL"
type textarea "x"
type input "EMT CRC D&O EPL q"
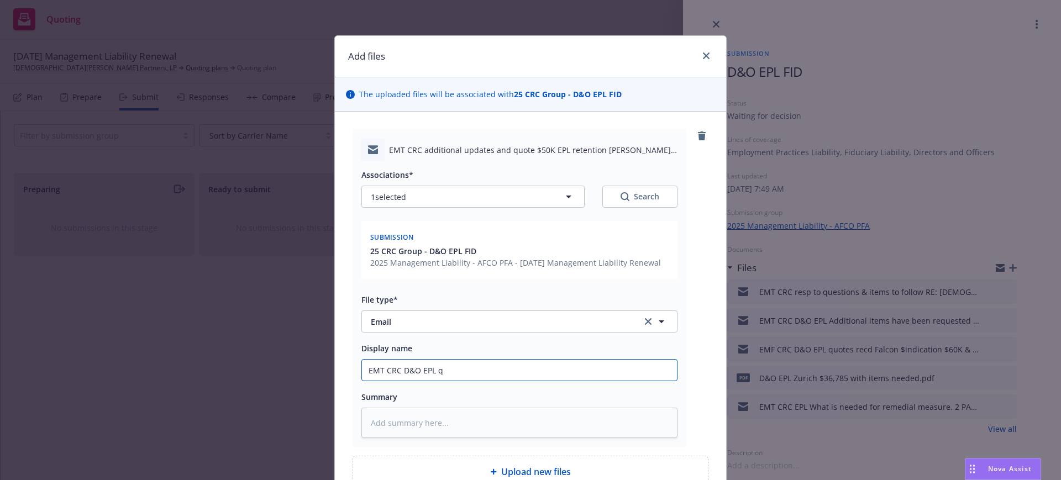
type textarea "x"
type input "EMT CRC D&O EPL qu"
type textarea "x"
type input "EMT CRC D&O EPL quo"
type textarea "x"
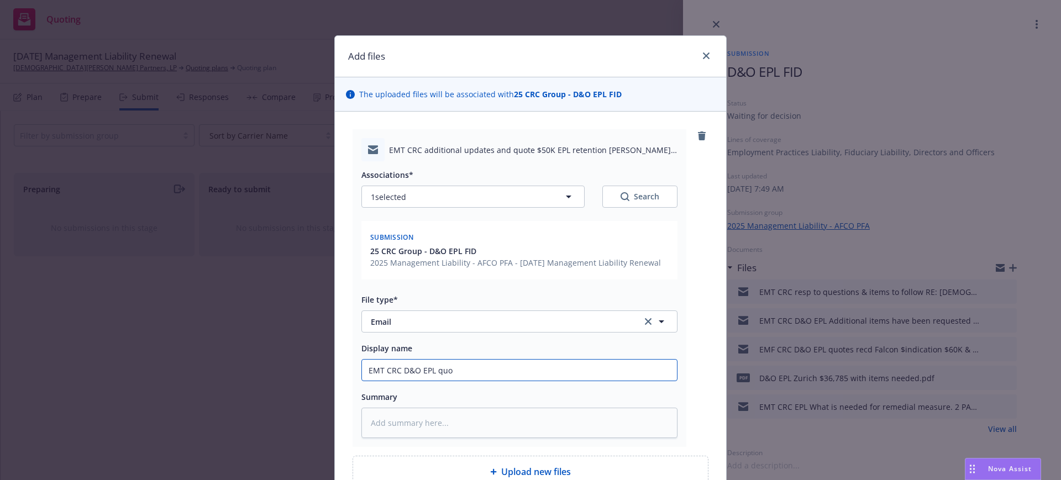
type input "EMT CRC D&O EPL quot"
type textarea "x"
type input "EMT CRC D&O EPL quote"
type textarea "x"
type input "EMT CRC D&O EPL quote"
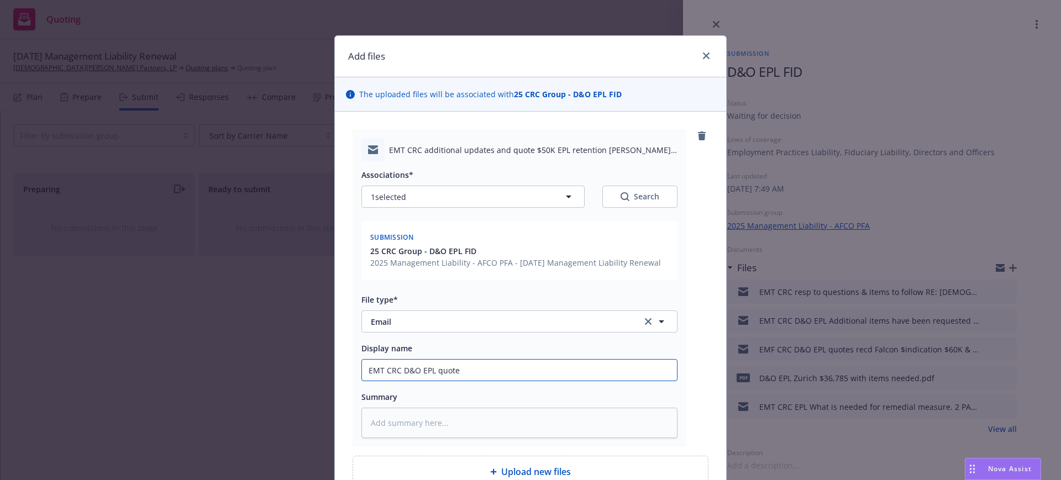
type textarea "x"
type input "EMT CRC D&O EPL quote $"
type textarea "x"
type input "EMT CRC D&O EPL quote $5"
type textarea "x"
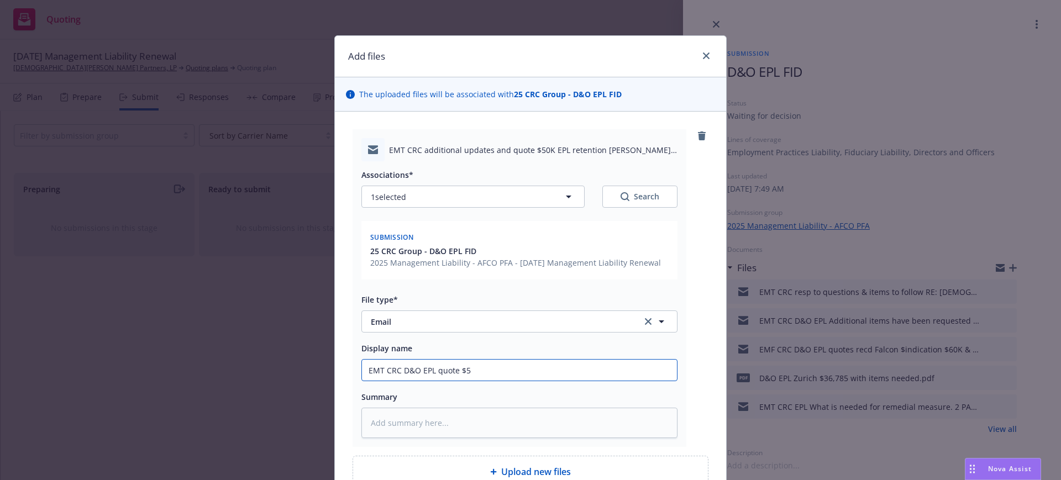
type input "EMT CRC D&O EPL quote $50"
type textarea "x"
type input "EMT CRC D&O EPL quote $50K"
type textarea "x"
type input "EMT CRC D&O EPL quote $50K"
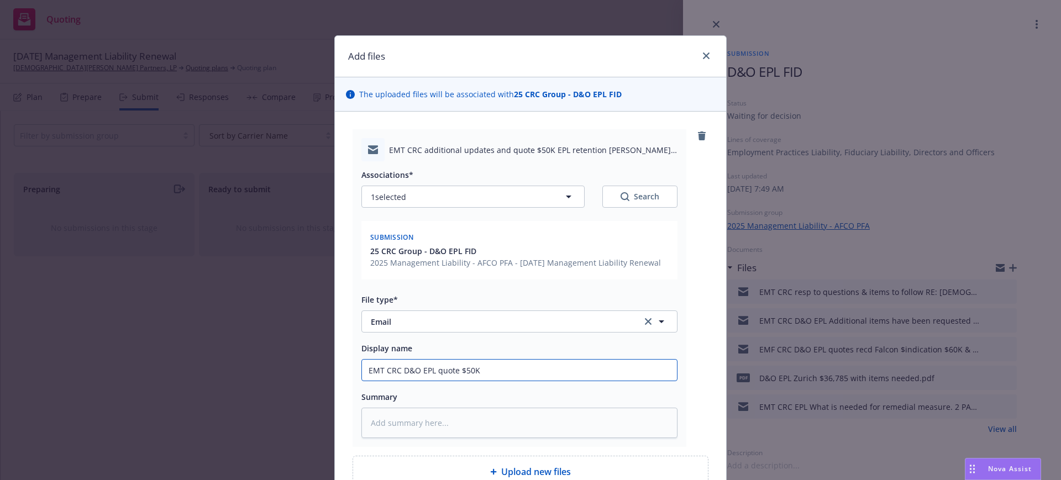
type textarea "x"
type input "EMT CRC D&O EPL quote $50K E"
type textarea "x"
type input "EMT CRC D&O EPL quote $50K EP"
type textarea "x"
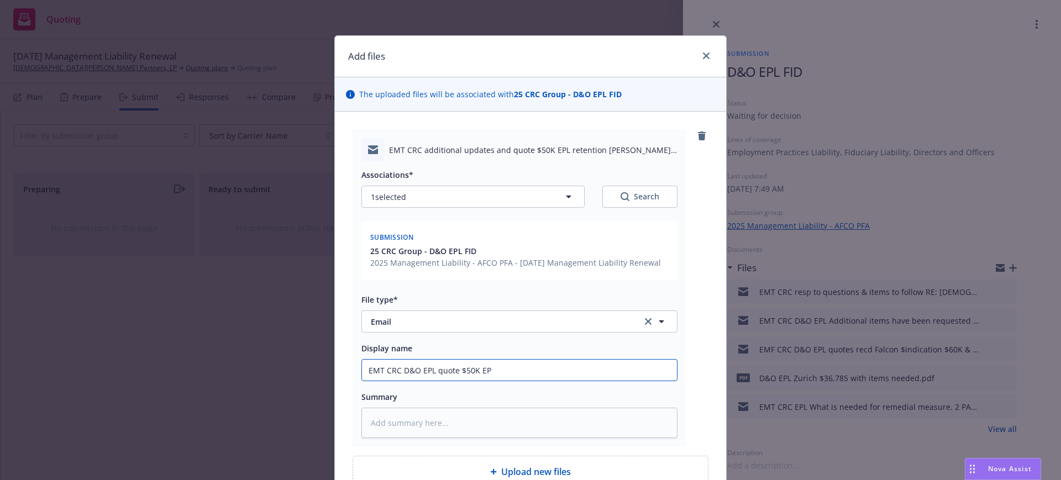
type input "EMT CRC D&O EPL quote $50K EPL"
type textarea "x"
type input "EMT CRC D&O EPL quote $50K EPL"
type textarea "x"
type input "EMT CRC D&O EPL quote $50K EPL &"
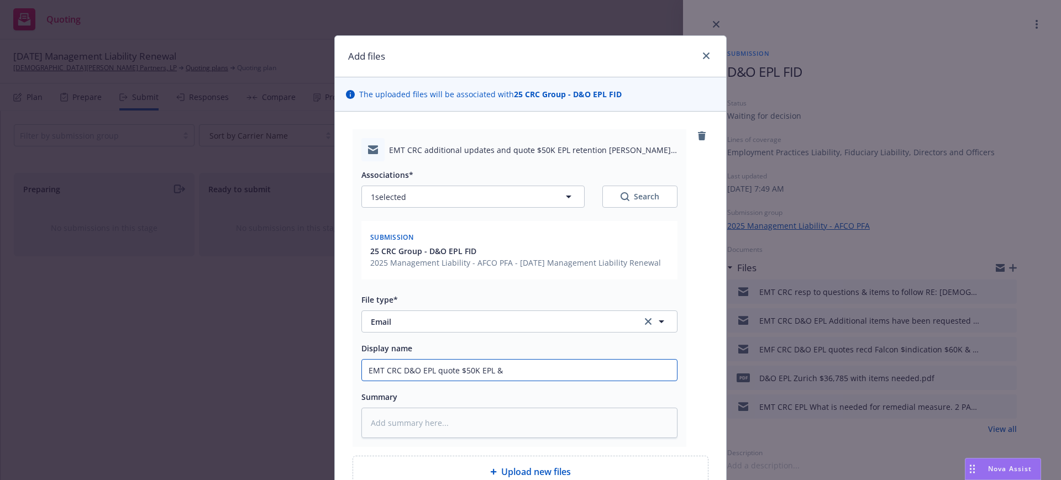
type textarea "x"
type input "EMT CRC D&O EPL quote $50K EPL &"
type textarea "x"
type input "EMT CRC D&O EPL quote $50K EPL & s"
type textarea "x"
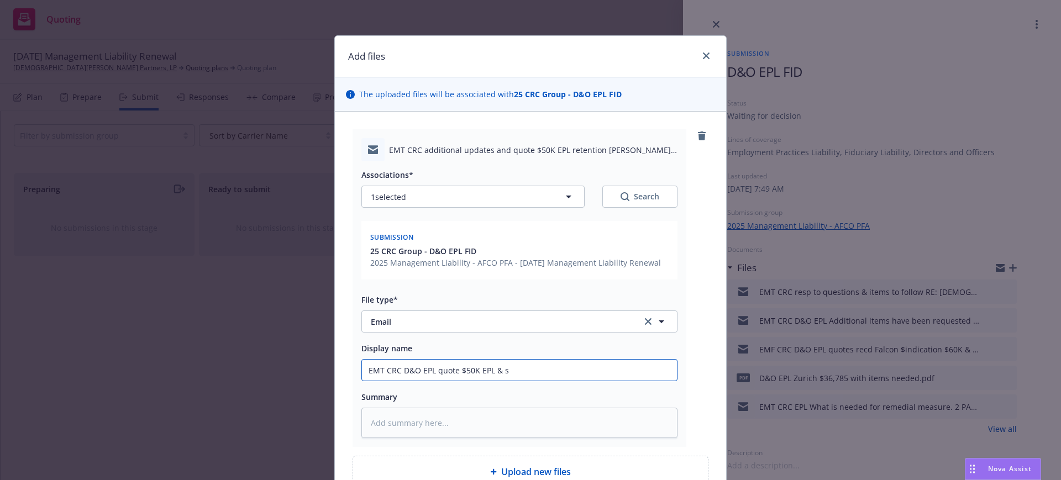
type input "EMT CRC D&O EPL quote $50K EPL & se"
type textarea "x"
type input "EMT CRC D&O EPL quote $50K EPL & sen"
type textarea "x"
type input "EMT CRC D&O EPL quote $50K EPL & sent"
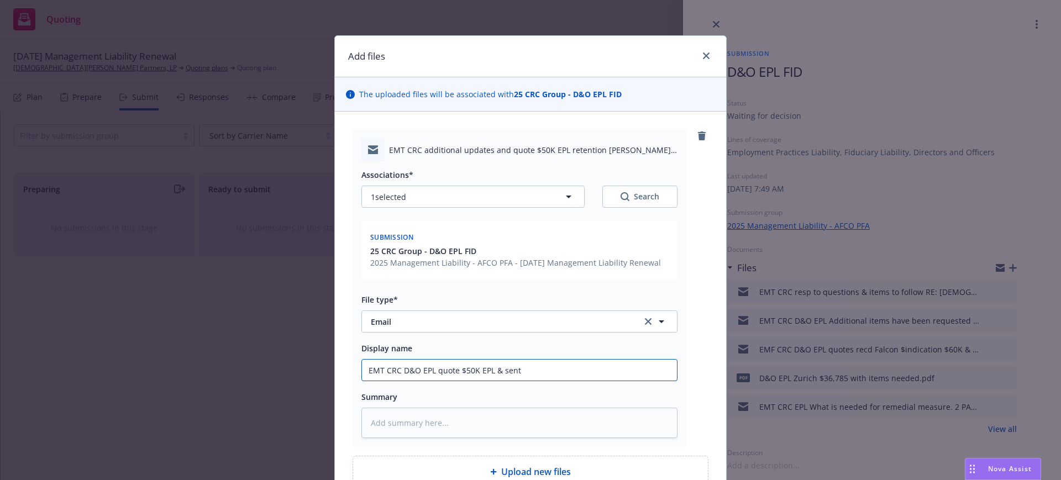
type textarea "x"
type input "EMT CRC D&O EPL quote $50K EPL & sent"
type textarea "x"
type input "EMT CRC D&O EPL quote $50K EPL & sent H"
type textarea "x"
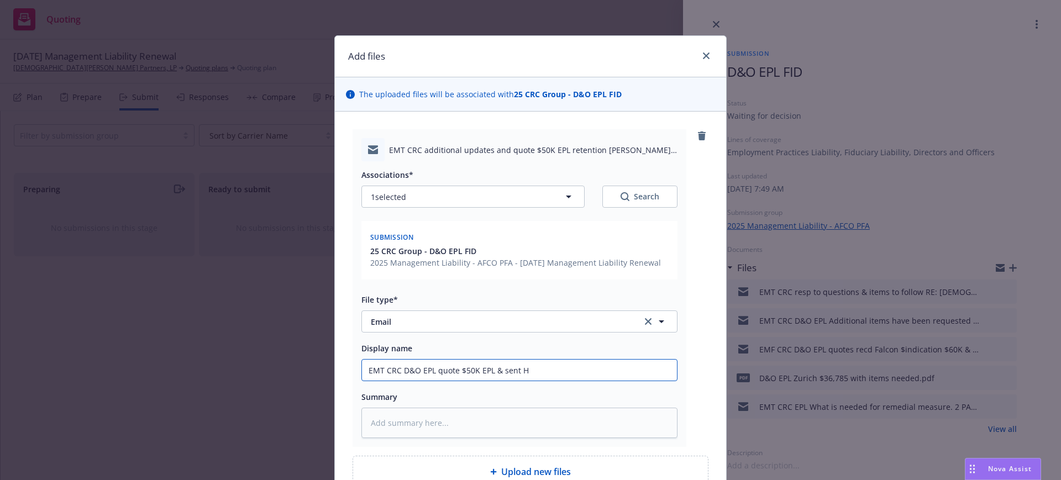
type input "EMT CRC D&O EPL quote $50K EPL & sent HR"
type textarea "x"
type input "EMT CRC D&O EPL quote $50K EPL & sent HR"
type textarea "x"
type input "EMT CRC D&O EPL quote $50K EPL & sent HR P"
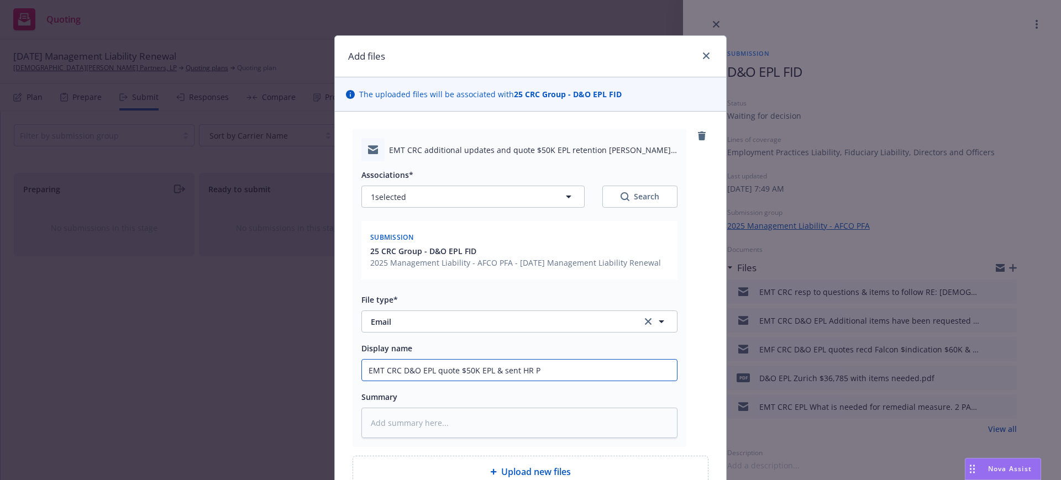
type textarea "x"
type input "EMT CRC D&O EPL quote $50K EPL & sent HR Pr"
type textarea "x"
type input "EMT CRC D&O EPL quote $50K EPL & sent HR Pra"
type textarea "x"
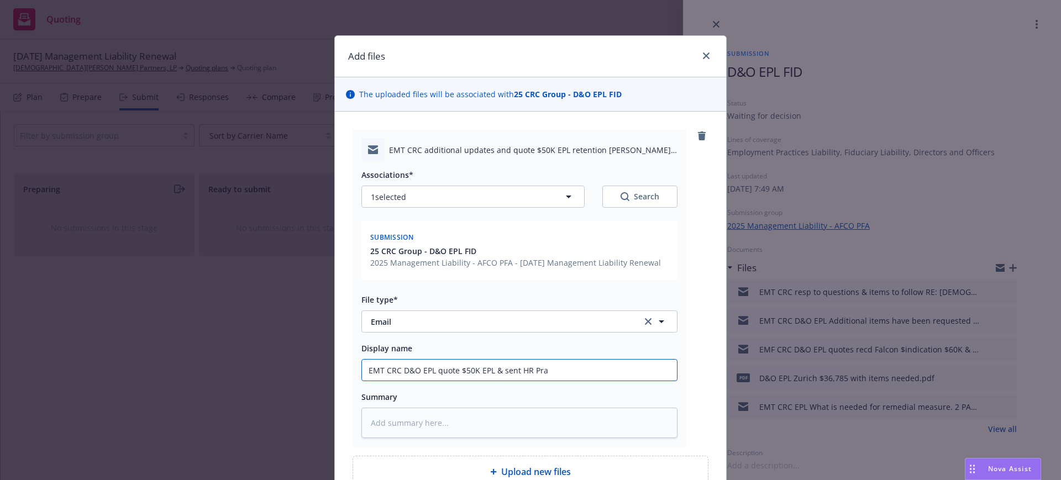
type input "EMT CRC D&O EPL quote $50K EPL & sent HR Prac"
type textarea "x"
type input "EMT CRC D&O EPL quote $50K EPL & sent HR Pract"
type textarea "x"
type input "EMT CRC D&O EPL quote $50K EPL & sent HR Practi"
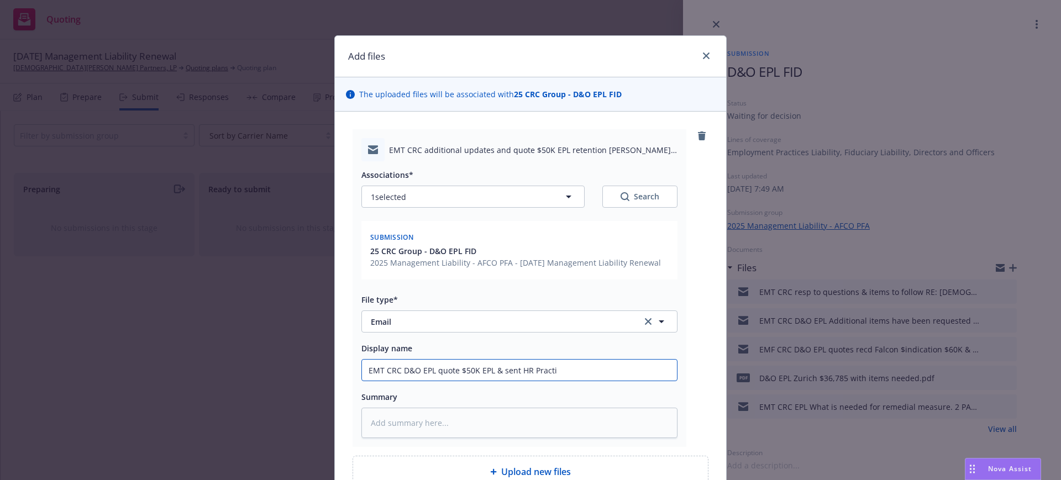
type textarea "x"
type input "EMT CRC D&O EPL quote $50K EPL & sent HR Practic"
type textarea "x"
type input "EMT CRC D&O EPL quote $50K EPL & sent HR Practice"
type textarea "x"
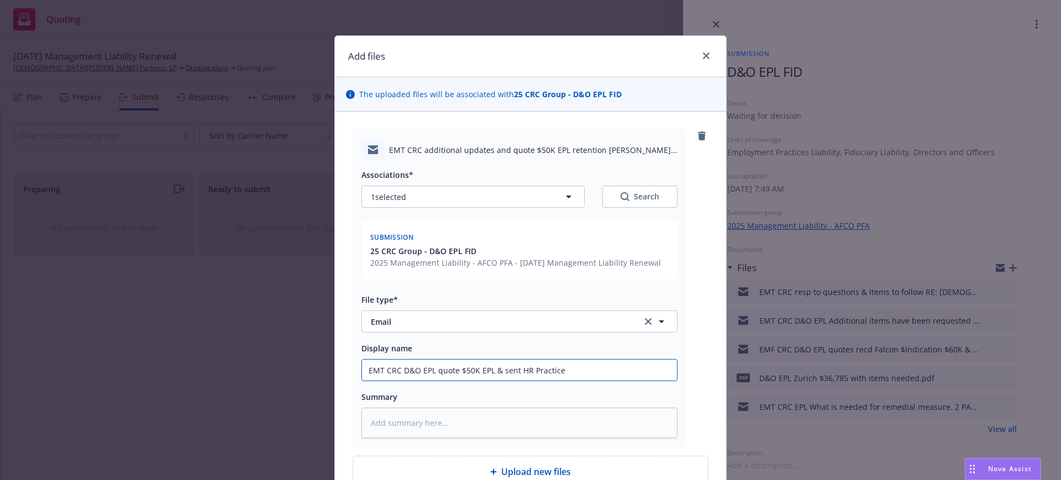
type input "EMT CRC D&O EPL quote $50K EPL & sent HR Practices"
type textarea "x"
type input "EMT CRC D&O EPL quote $50K EPL & sent HR Practices,"
type textarea "x"
type input "EMT CRC D&O EPL quote $50K EPL & sent HR Practices,"
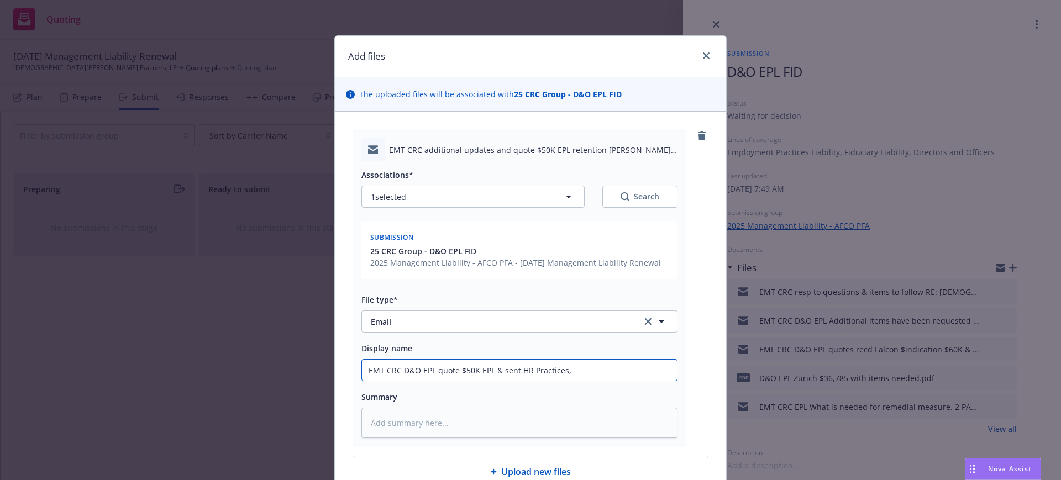
type textarea "x"
type input "EMT CRC D&O EPL quote $50K EPL & sent HR Practices, c"
type textarea "x"
type input "EMT CRC D&O EPL quote $50K EPL & sent HR Practices, cl"
type textarea "x"
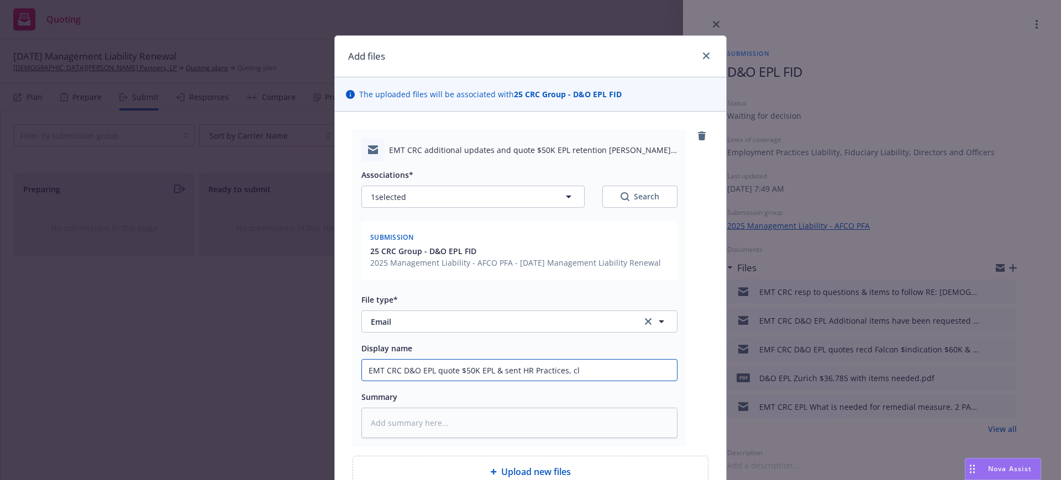
type input "EMT CRC D&O EPL quote $50K EPL & sent HR Practices, clm"
type textarea "x"
type input "EMT CRC D&O EPL quote $50K EPL & sent HR Practices, clms"
type textarea "x"
type input "EMT CRC D&O EPL quote $50K EPL & sent HR Practices, clms"
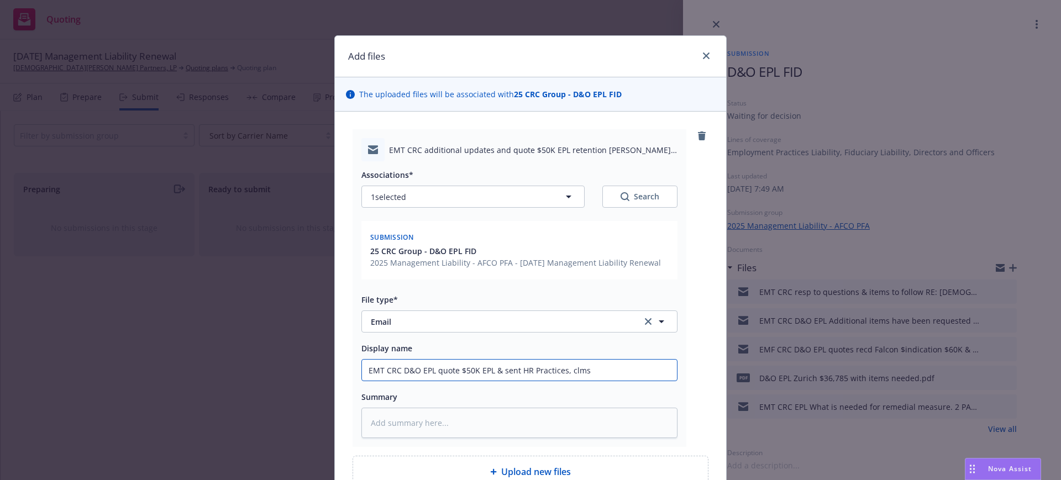
type textarea "x"
type input "EMT CRC D&O EPL quote $50K EPL & sent HR Practices, clms u"
type textarea "x"
type input "EMT CRC D&O EPL quote $50K EPL & sent HR Practices, clms up"
type textarea "x"
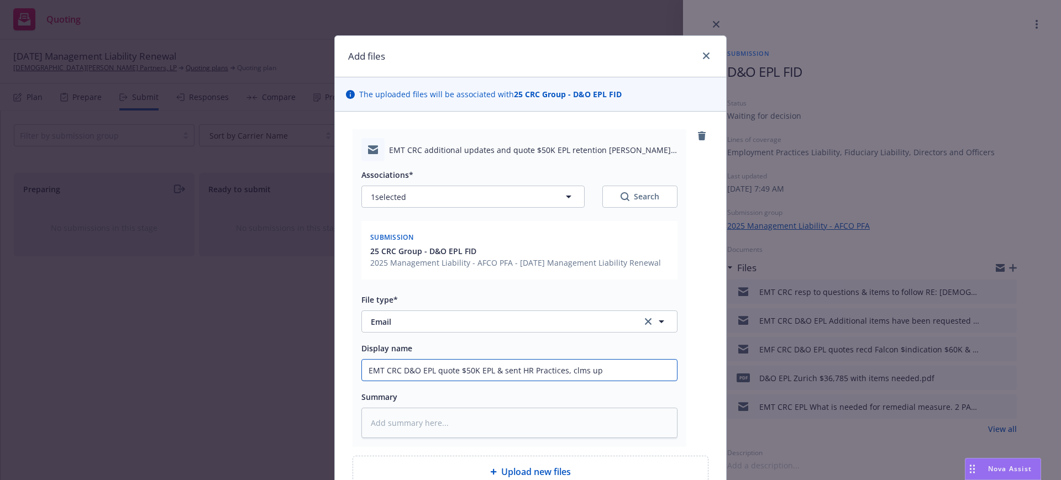
type input "EMT CRC D&O EPL quote $50K EPL & sent HR Practices, clms upd"
type textarea "x"
type input "EMT CRC D&O EPL quote $50K EPL & sent HR Practices, clms upda"
type textarea "x"
type input "EMT CRC D&O EPL quote $50K EPL & sent HR Practices, clms updat"
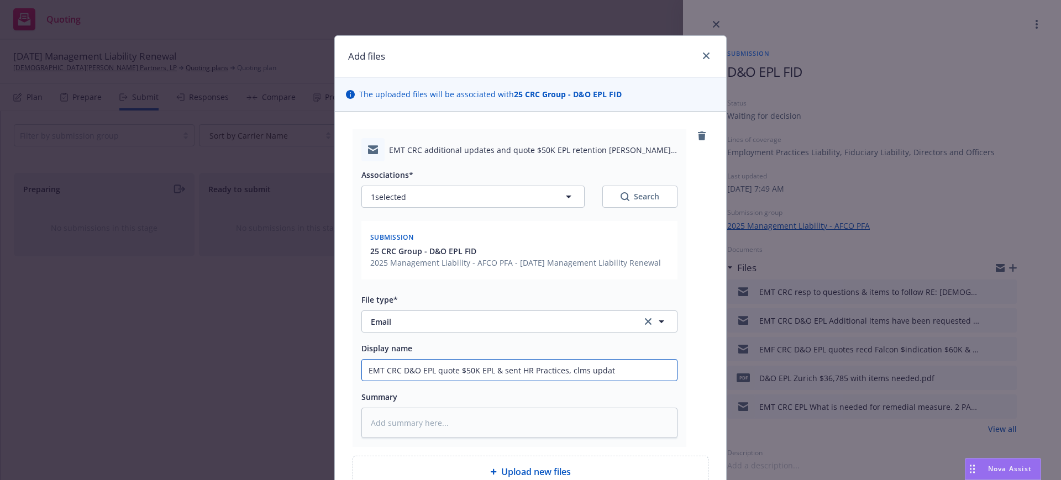
type textarea "x"
type input "EMT CRC D&O EPL quote $50K EPL & sent HR Practices, clms update"
type textarea "x"
type input "EMT CRC D&O EPL quote $50K EPL & sent HR Practices, clms update,"
type textarea "x"
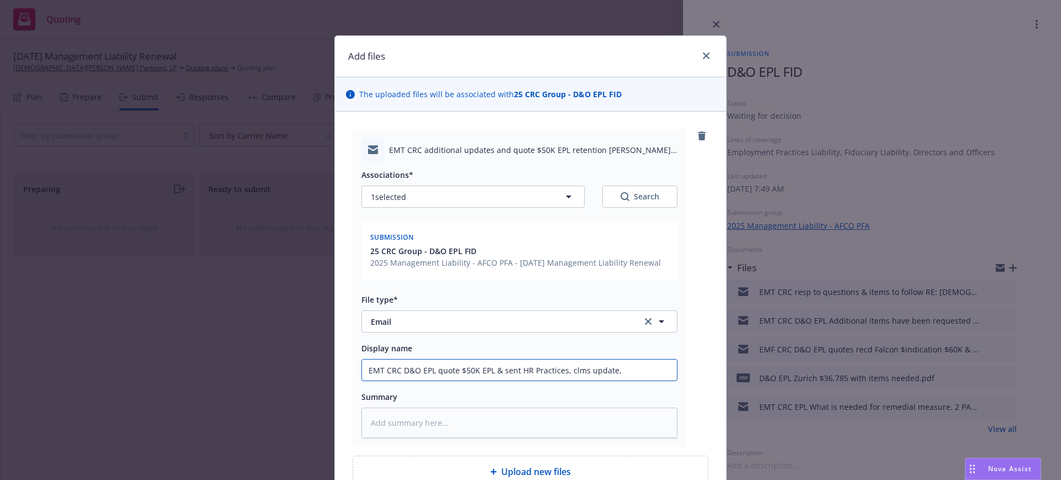
type input "EMT CRC D&O EPL quote $50K EPL & sent HR Practices, clms update,"
type textarea "x"
type input "EMT CRC D&O EPL quote $50K EPL & sent HR Practices, clms update, b"
type textarea "x"
type input "EMT CRC D&O EPL quote $50K EPL & sent HR Practices, clms update, ba"
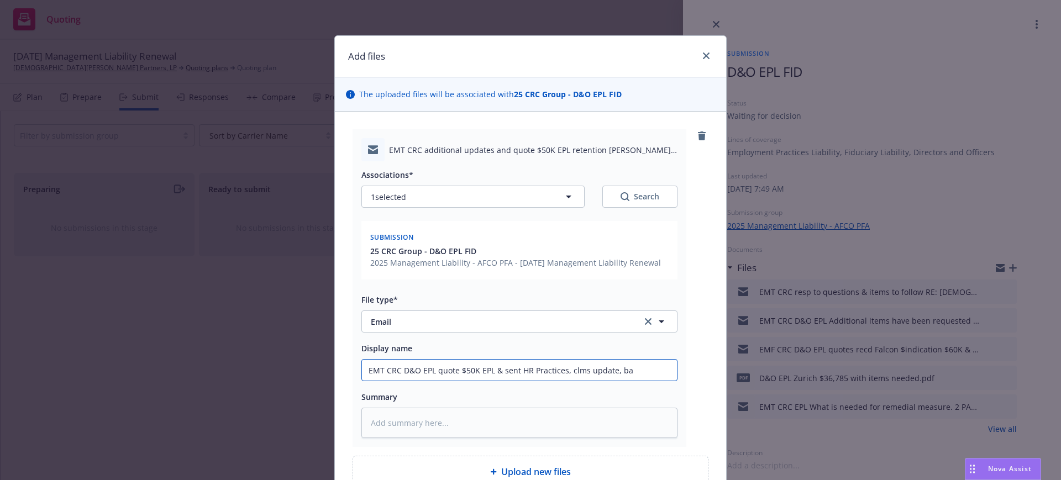
type textarea "x"
type input "EMT CRC D&O EPL quote $50K EPL & sent HR Practices, clms update, bal"
type textarea "x"
type input "EMT CRC D&O EPL quote $50K EPL & sent HR Practices, clms update, bala"
type textarea "x"
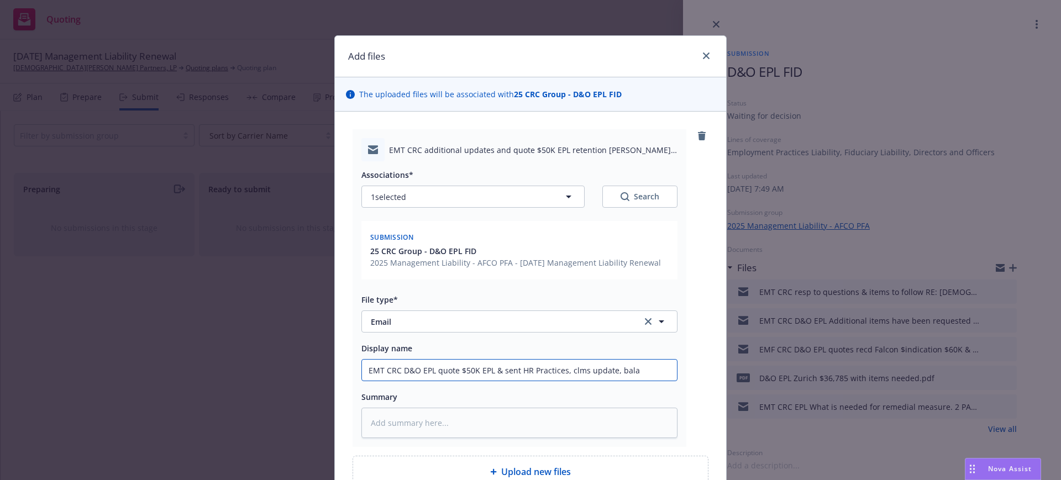
type input "EMT CRC D&O EPL quote $50K EPL & sent HR Practices, clms update, balan"
type textarea "x"
type input "EMT CRC D&O EPL quote $50K EPL & sent HR Practices, clms update, balanc"
type textarea "x"
type input "EMT CRC D&O EPL quote $50K EPL & sent HR Practices, clms update, balance"
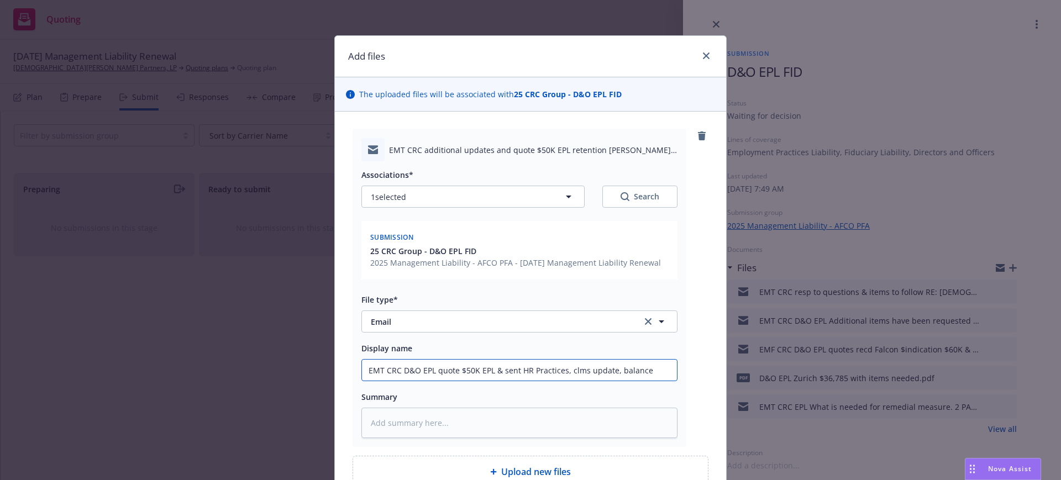
type textarea "x"
type input "EMT CRC D&O EPL quote $50K EPL & sent HR Practices, clms update, balance"
type textarea "x"
type input "EMT CRC D&O EPL quote $50K EPL & sent HR Practices, clms update, balance s"
type textarea "x"
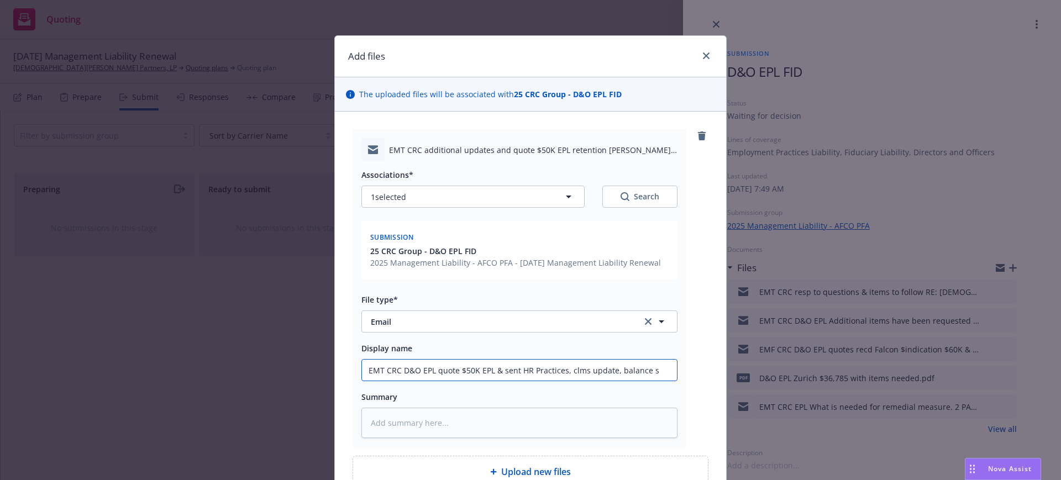
type input "EMT CRC D&O EPL quote $50K EPL & sent HR Practices, clms update, balance sh"
type textarea "x"
type input "EMT CRC D&O EPL quote $50K EPL & sent HR Practices, clms update, balance she"
type textarea "x"
type input "EMT CRC D&O EPL quote $50K EPL & sent HR Practices, clms update, balance shee"
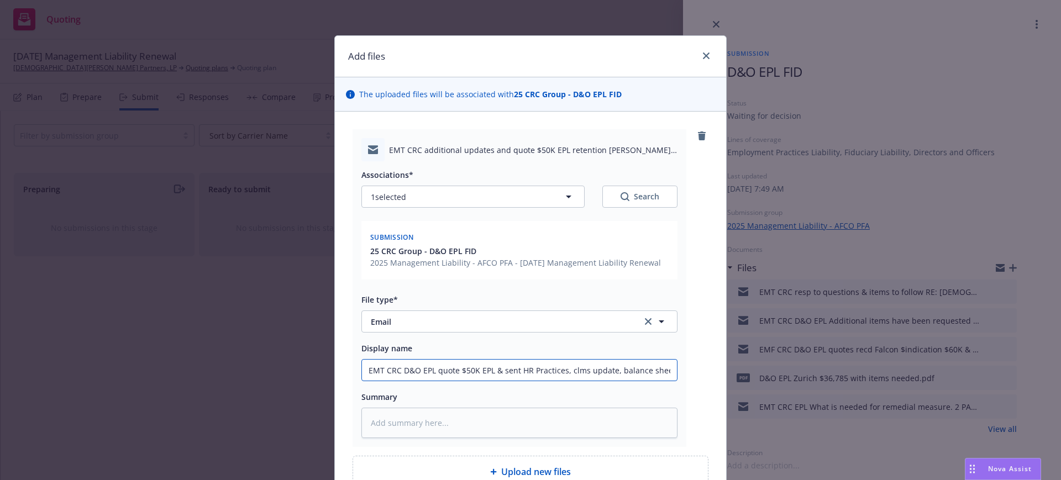
type textarea "x"
type input "EMT CRC D&O EPL quote $50K EPL & sent HR Practices, clms update, balance sheet"
type textarea "x"
type input "EMT CRC D&O EPL quote $50K EPL & sent HR Practices, clms update, balance sheet/"
type textarea "x"
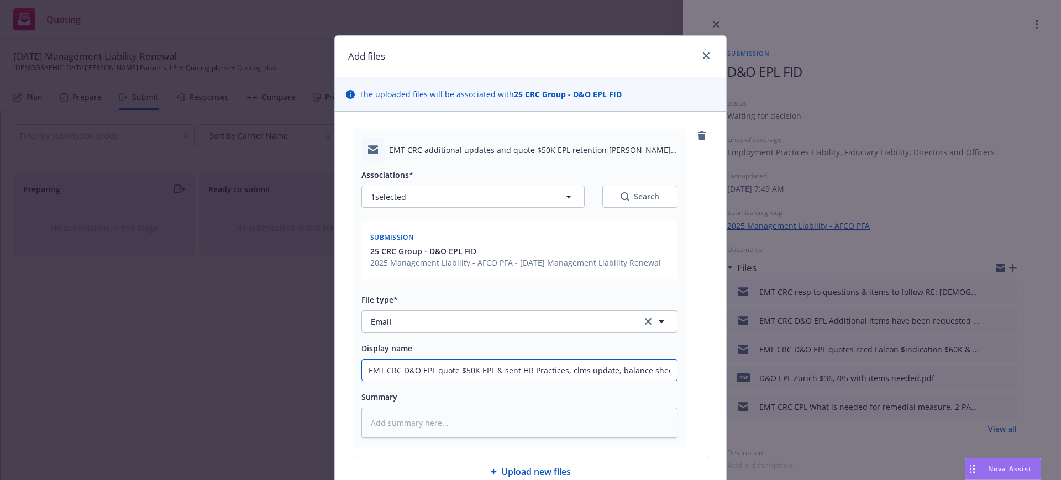
type input "EMT CRC D&O EPL quote $50K EPL & sent HR Practices, clms update, balance sheet/i"
type textarea "x"
type input "EMT CRC D&O EPL quote $50K EPL & sent HR Practices, clms update, balance sheet/…"
type textarea "x"
type input "EMT CRC D&O EPL quote $50K EPL & sent HR Practices, clms update, balance sheet/…"
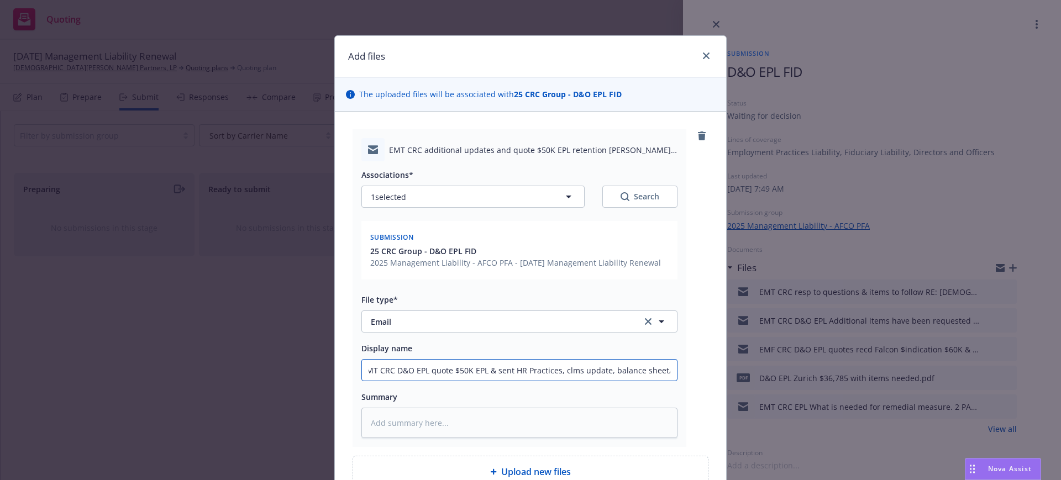
type textarea "x"
type input "EMT CRC D&O EPL quote $50K EPL & sent HR Practices, clms update, balance sheet/…"
type textarea "x"
type input "EMT CRC D&O EPL quote $50K EPL & sent HR Practices, clms update, balance sheet/…"
type textarea "x"
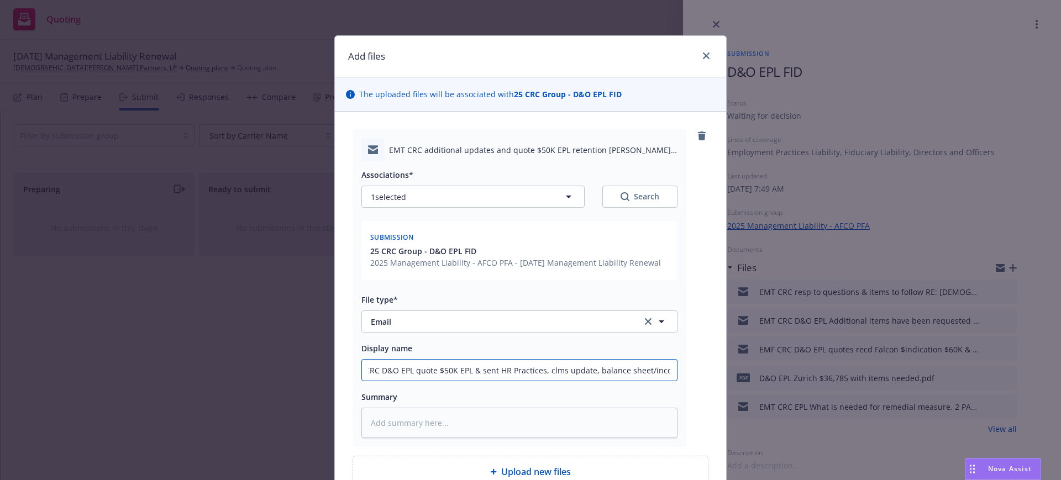
type input "EMT CRC D&O EPL quote $50K EPL & sent HR Practices, clms update, balance sheet/…"
type textarea "x"
type input "EMT CRC D&O EPL quote $50K EPL & sent HR Practices, clms update, balance sheet/…"
type textarea "x"
type input "EMT CRC D&O EPL quote $50K EPL & sent HR Practices, clms update, balance sheet/…"
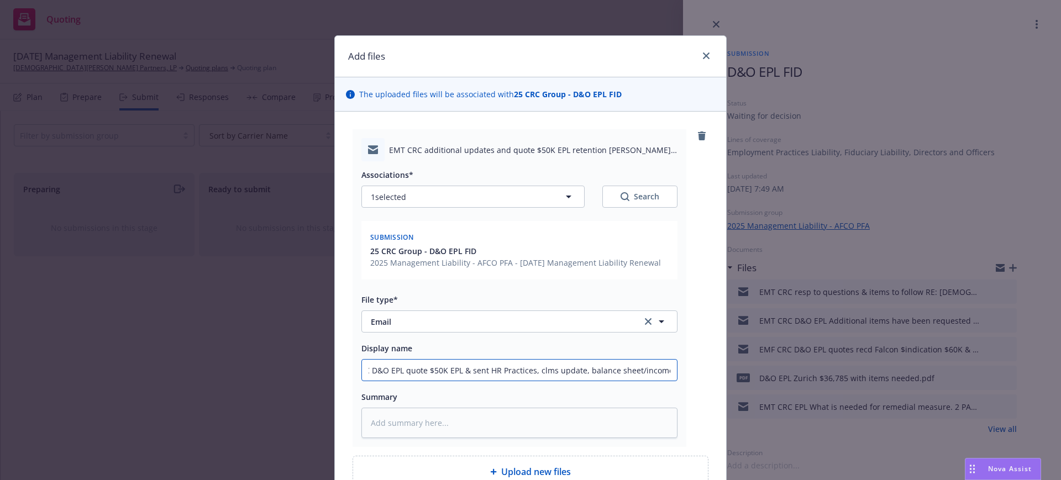
type textarea "x"
type input "EMT CRC D&O EPL quote $50K EPL & sent HR Practices, clms update, balance sheet/…"
type textarea "x"
type input "EMT CRC D&O EPL quote $50K EPL & sent HR Practices, clms update, balance sheet/…"
type textarea "x"
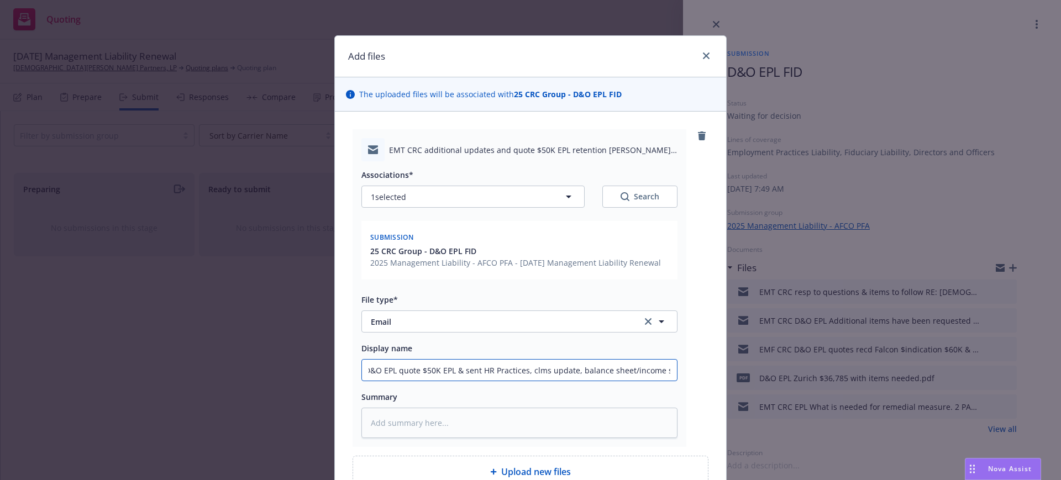
type input "EMT CRC D&O EPL quote $50K EPL & sent HR Practices, clms update, balance sheet/…"
type textarea "x"
type input "EMT CRC D&O EPL quote $50K EPL & sent HR Practices, clms update, balance sheet/…"
type textarea "x"
type input "EMT CRC D&O EPL quote $50K EPL & sent HR Practices, clms update, balance sheet/…"
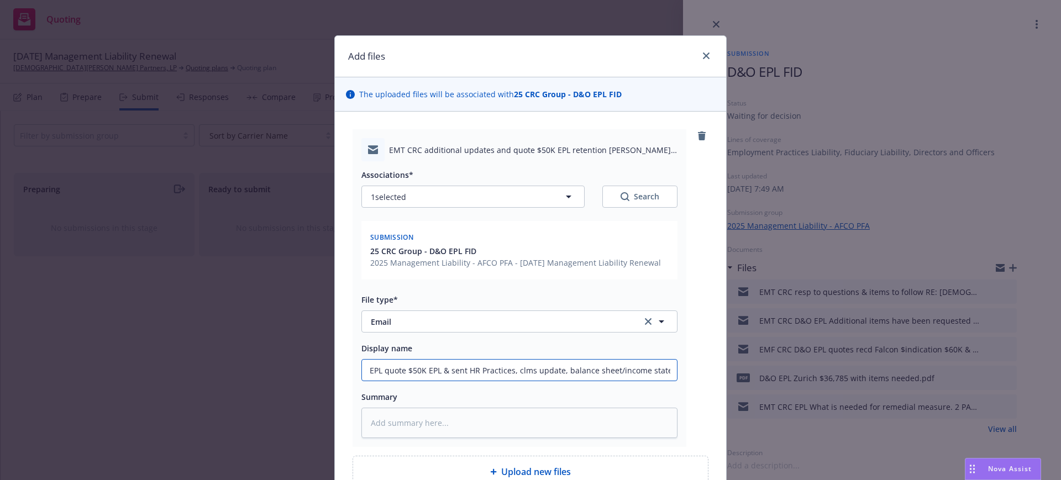
type textarea "x"
type input "EMT CRC D&O EPL quote $50K EPL & sent HR Practices, clms update, balance sheet/…"
type textarea "x"
type input "EMT CRC D&O EPL quote $50K EPL & sent HR Practices, clms update, balance sheet/…"
type textarea "x"
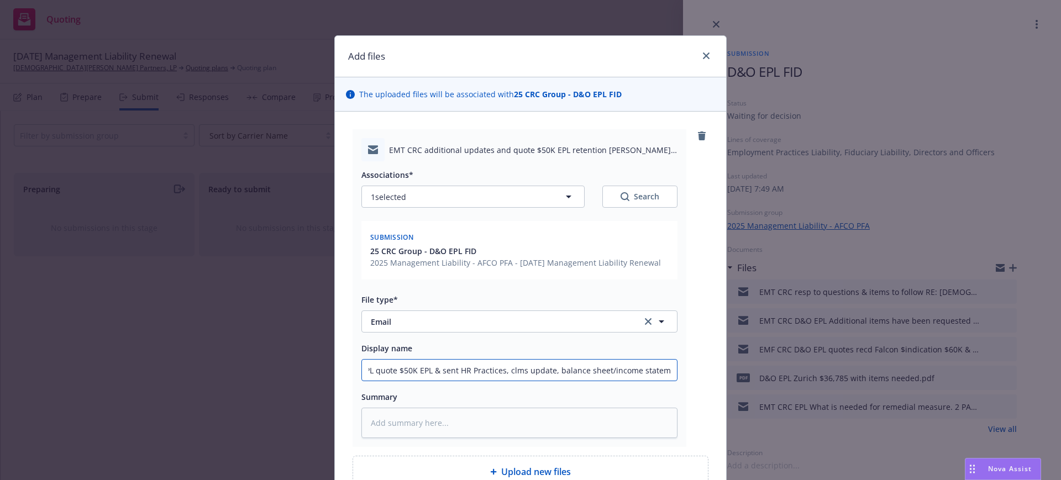
scroll to position [0, 65]
type input "EMT CRC D&O EPL quote $50K EPL & sent HR Practices, clms update, balance sheet/…"
click at [362, 421] on textarea at bounding box center [520, 423] width 316 height 30
paste textarea "Hi Dixie, I spoke to insured about their comfort with EPL retention and premium…"
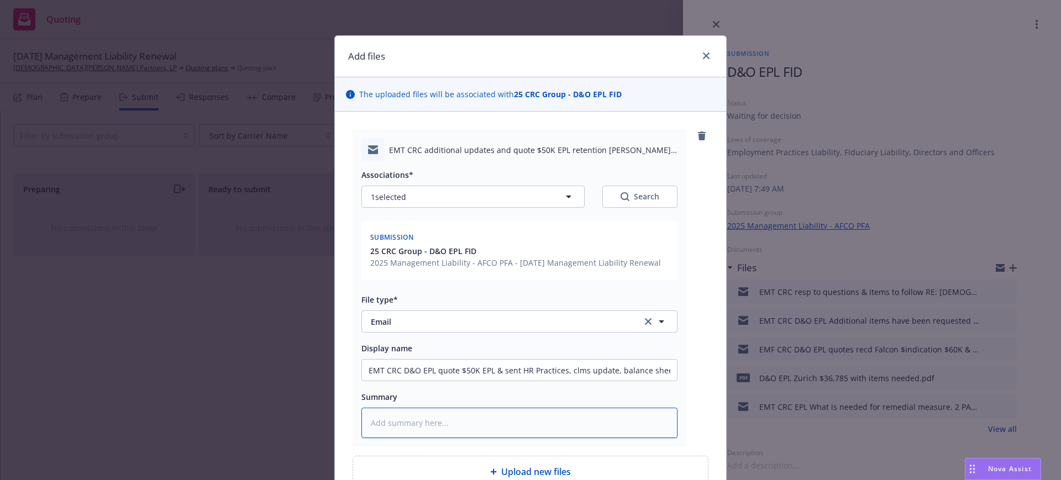
type textarea "x"
type textarea "Hi Dixie, I spoke to insured about their comfort with EPL retention and premium…"
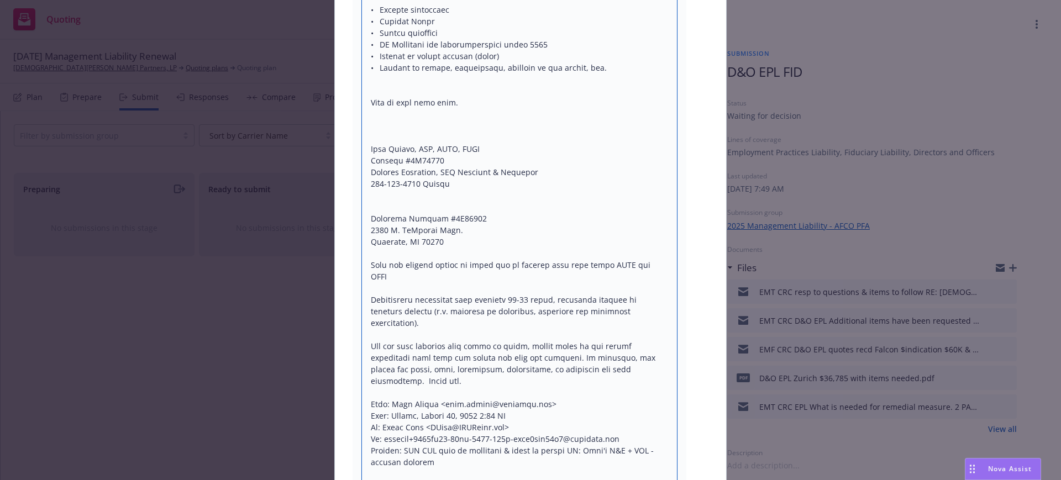
scroll to position [484, 0]
type textarea "x"
type textarea "Hi Dixie, I spoke to insured about their comfort with EPL retention and premium…"
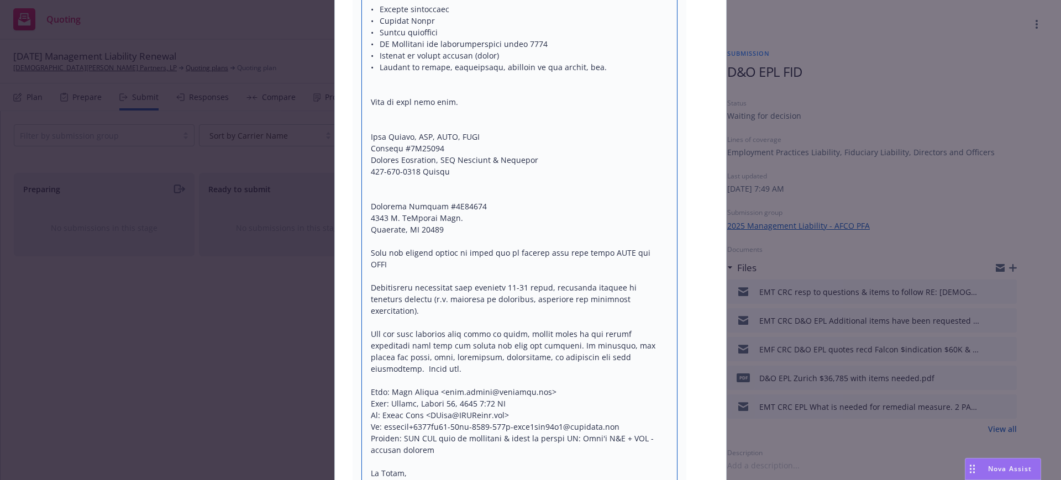
type textarea "x"
type textarea "Hi Dixie, I spoke to insured about their comfort with EPL retention and premium…"
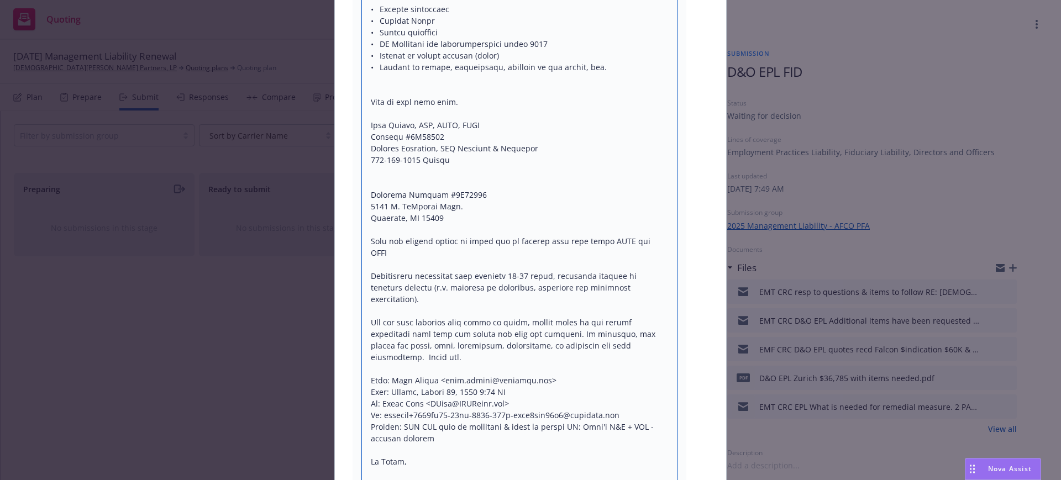
drag, startPoint x: 441, startPoint y: 161, endPoint x: 646, endPoint y: 334, distance: 268.0
type textarea "x"
type textarea "Hi Dixie, I spoke to insured about their comfort with EPL retention and premium…"
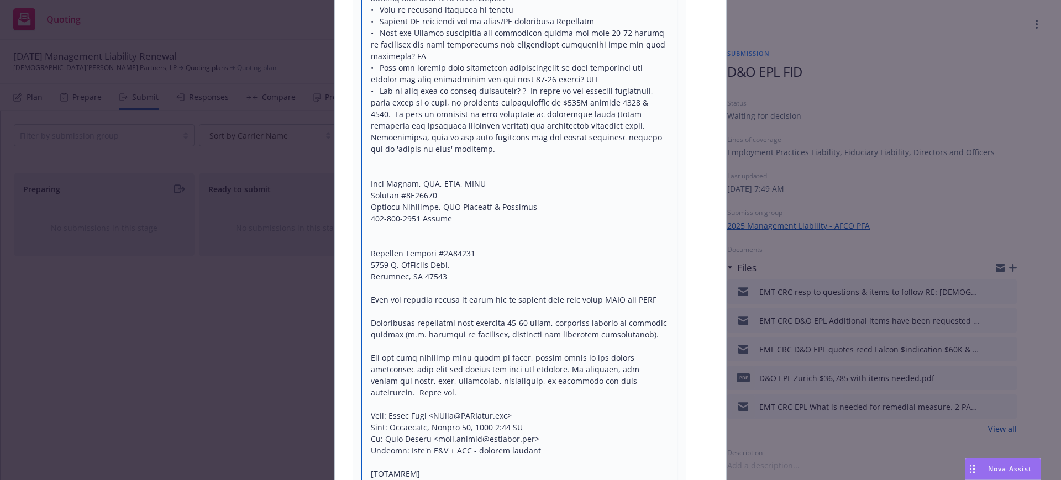
scroll to position [967, 0]
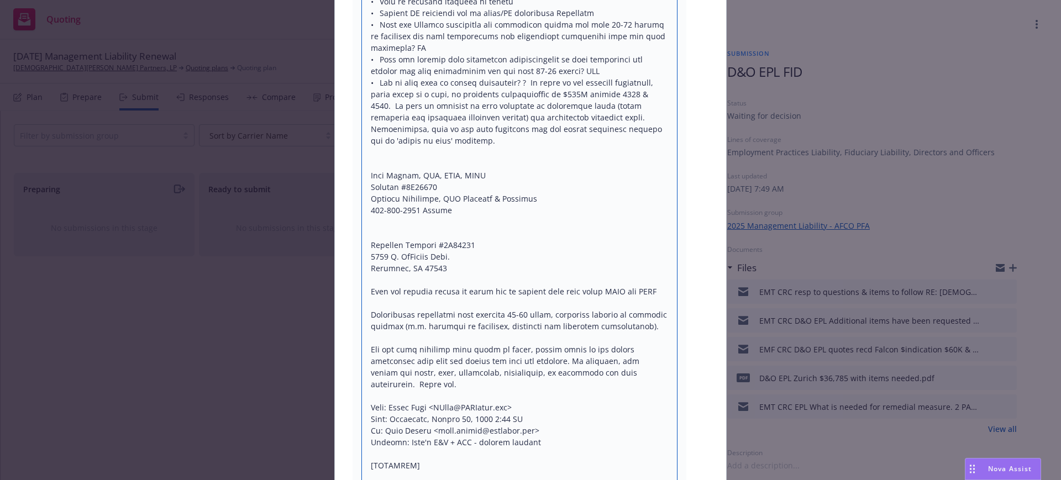
drag, startPoint x: 442, startPoint y: 188, endPoint x: 645, endPoint y: 347, distance: 257.9
click at [645, 347] on textarea at bounding box center [520, 321] width 316 height 1760
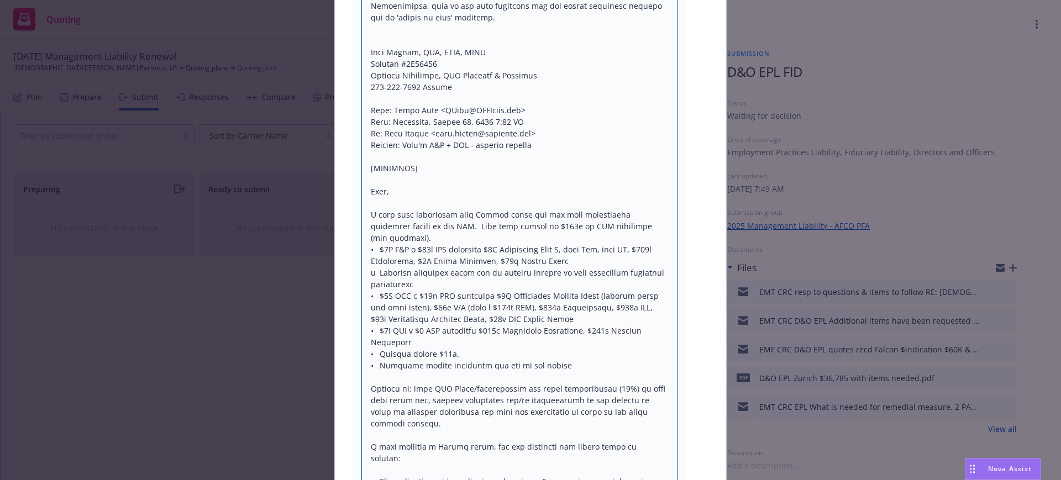
scroll to position [1106, 0]
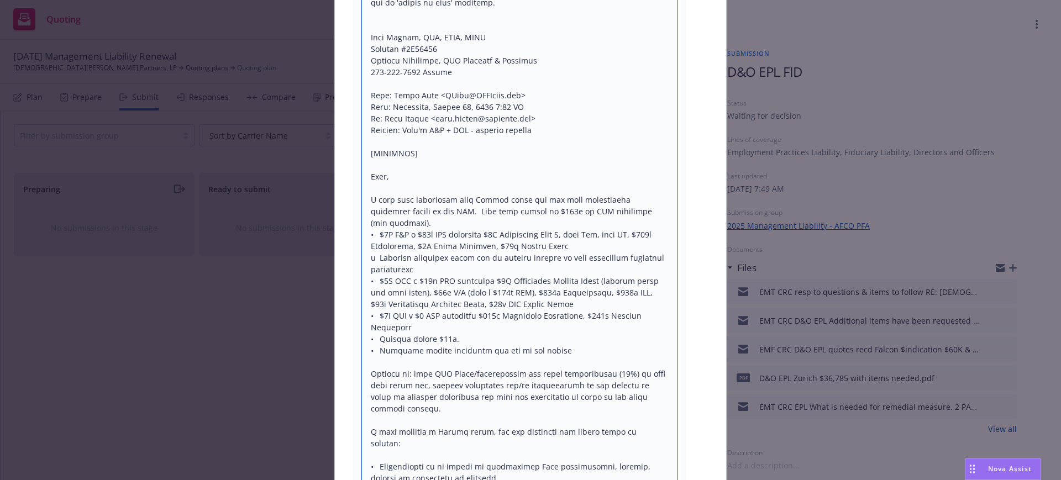
drag, startPoint x: 357, startPoint y: 128, endPoint x: 495, endPoint y: 133, distance: 138.3
click at [492, 134] on textarea at bounding box center [520, 101] width 316 height 1598
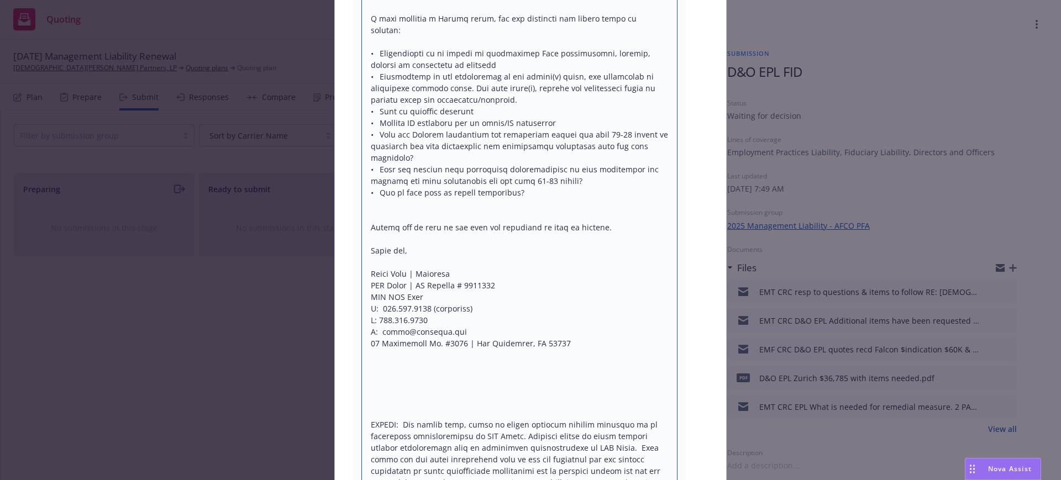
scroll to position [1520, 0]
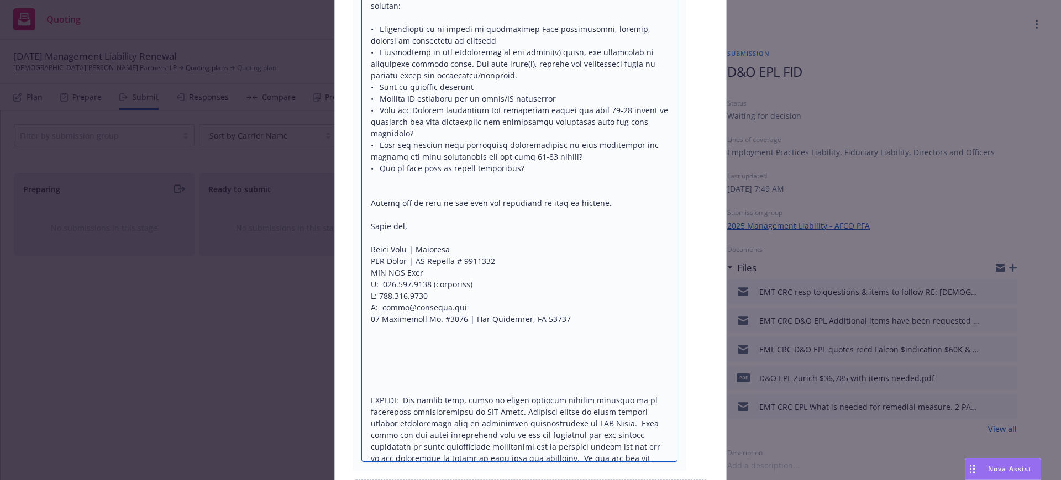
drag, startPoint x: 363, startPoint y: 250, endPoint x: 440, endPoint y: 441, distance: 206.1
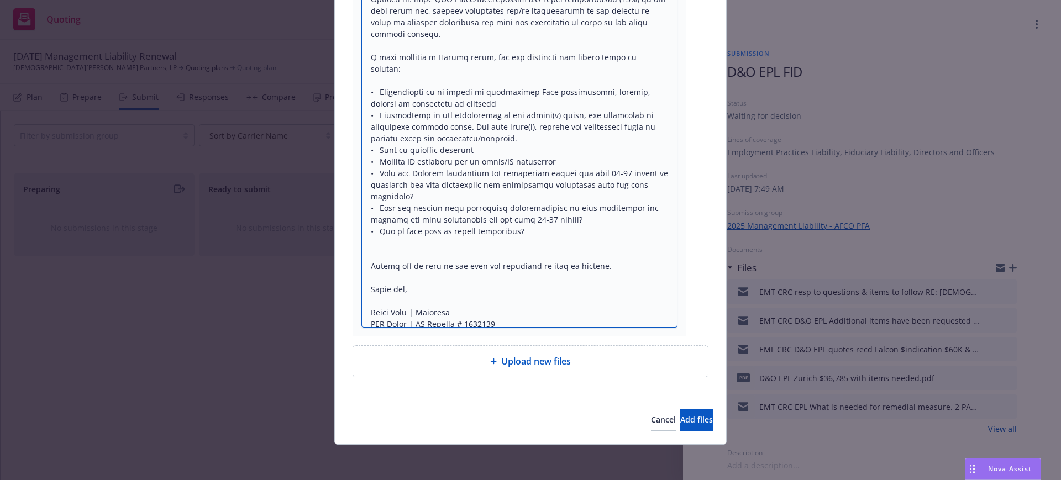
scroll to position [1446, 0]
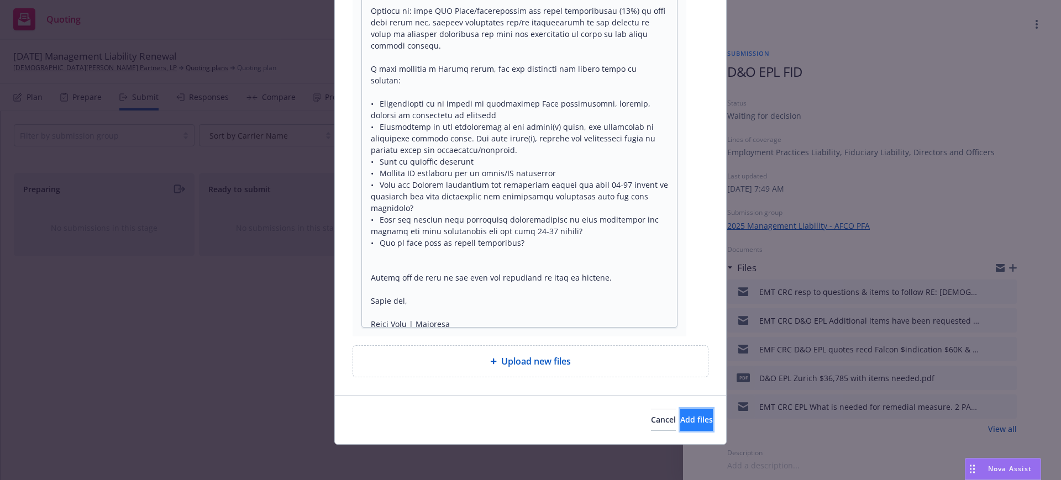
click at [680, 417] on span "Add files" at bounding box center [696, 420] width 33 height 11
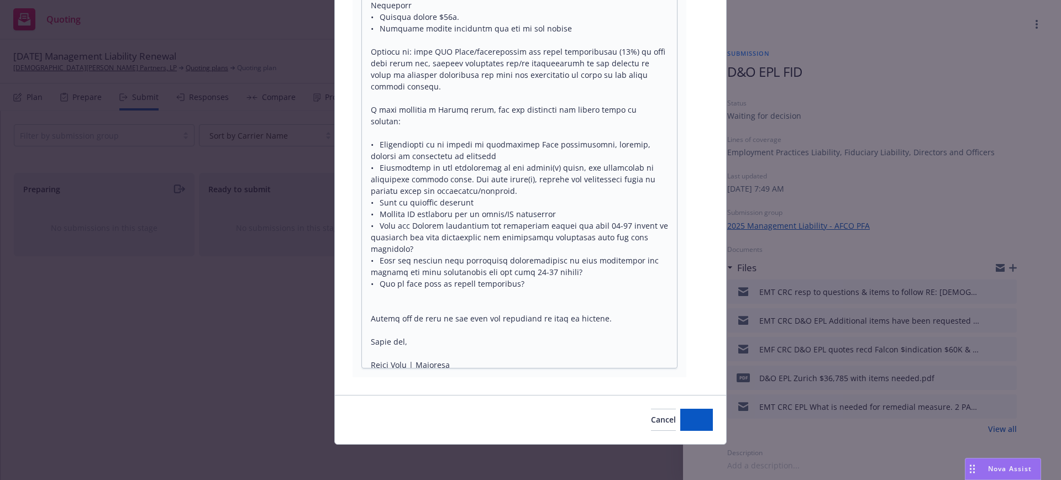
scroll to position [0, 0]
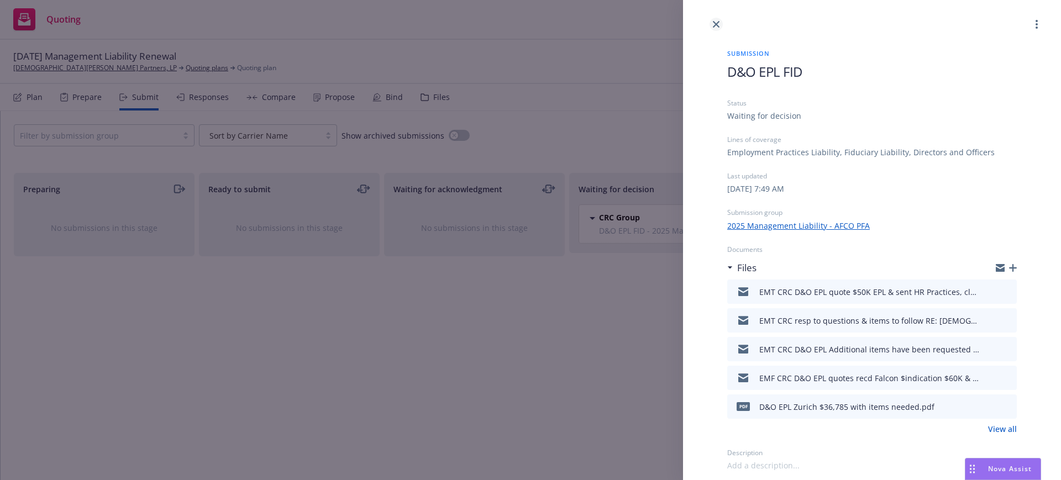
click at [716, 23] on icon "close" at bounding box center [716, 24] width 7 height 7
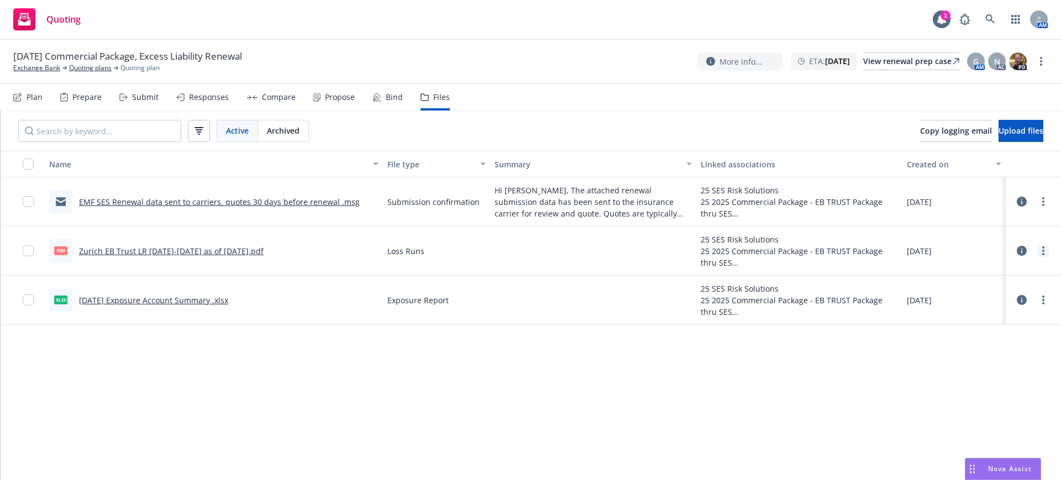
click at [1045, 249] on link "more" at bounding box center [1043, 250] width 13 height 13
click at [1019, 338] on link "Update associations" at bounding box center [995, 340] width 110 height 22
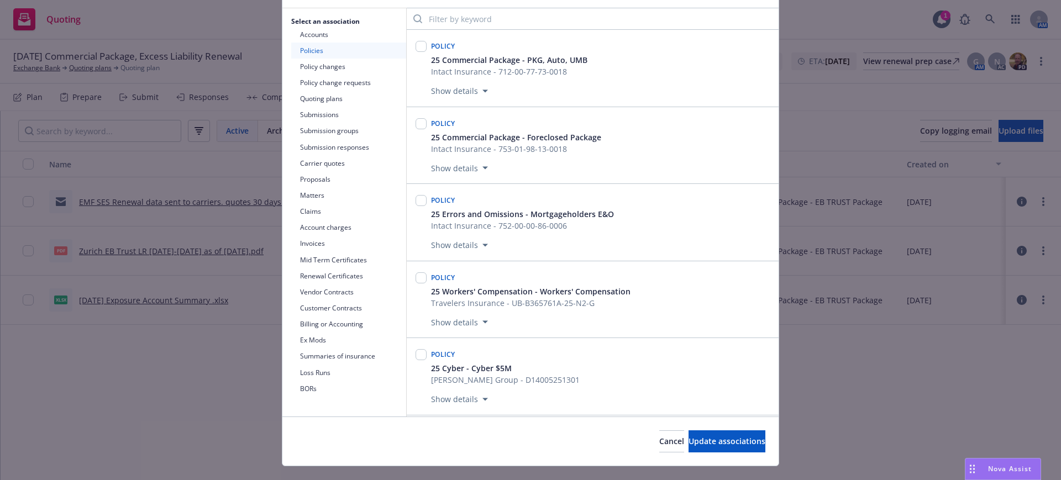
scroll to position [91, 0]
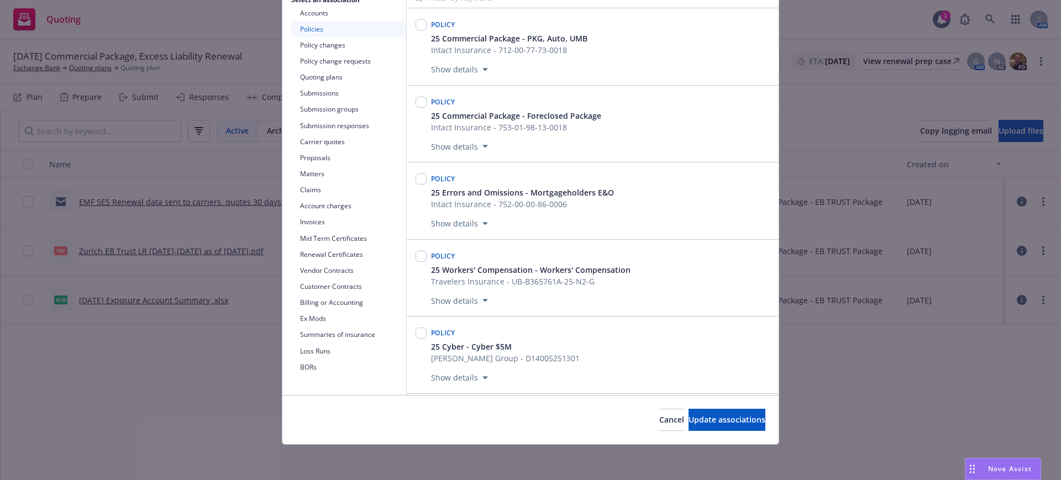
click at [300, 348] on button "Loss Runs" at bounding box center [348, 351] width 115 height 16
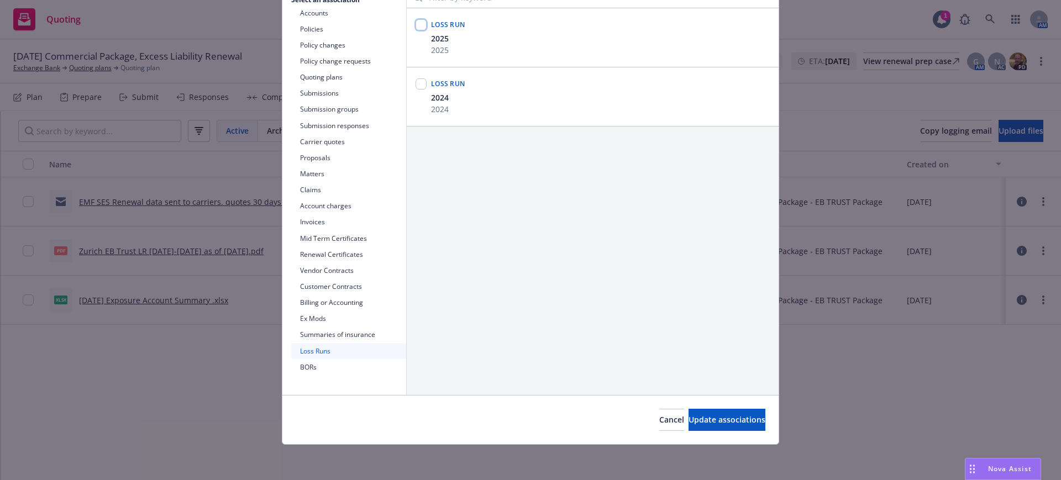
click at [417, 22] on input "checkbox" at bounding box center [421, 24] width 11 height 11
checkbox input "true"
click at [689, 415] on span "Update associations" at bounding box center [727, 420] width 77 height 11
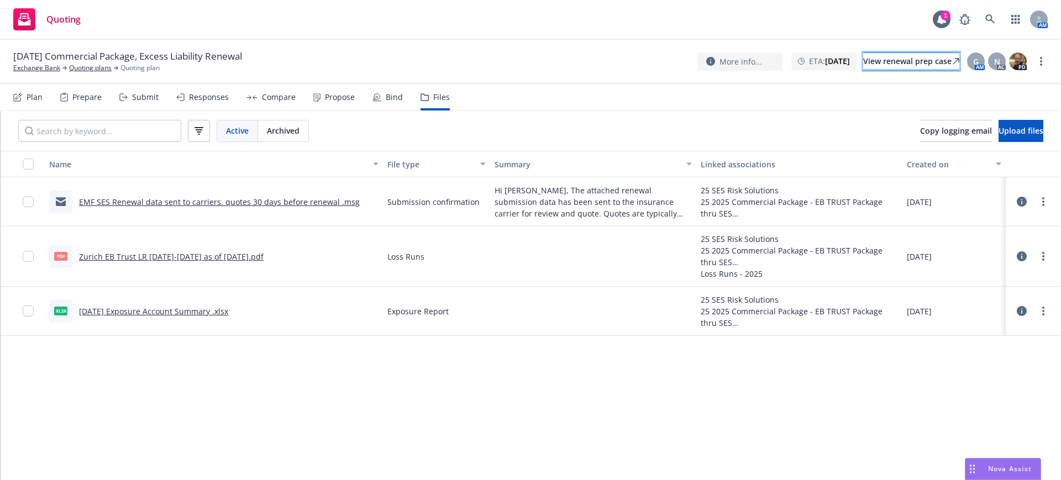
click at [870, 59] on div "View renewal prep case" at bounding box center [911, 61] width 96 height 17
